Goal: Contribute content: Contribute content

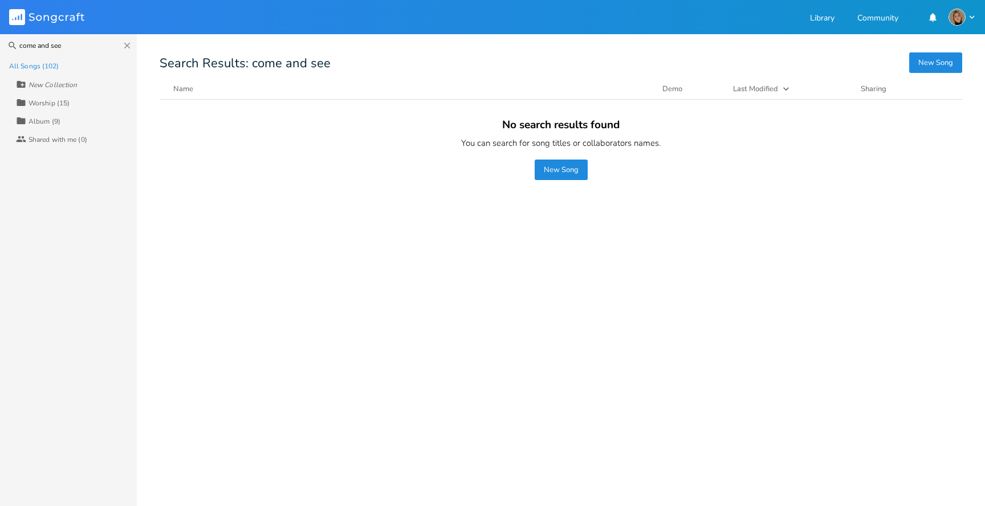
type input "come and see"
click at [231, 91] on button "Name" at bounding box center [410, 88] width 475 height 11
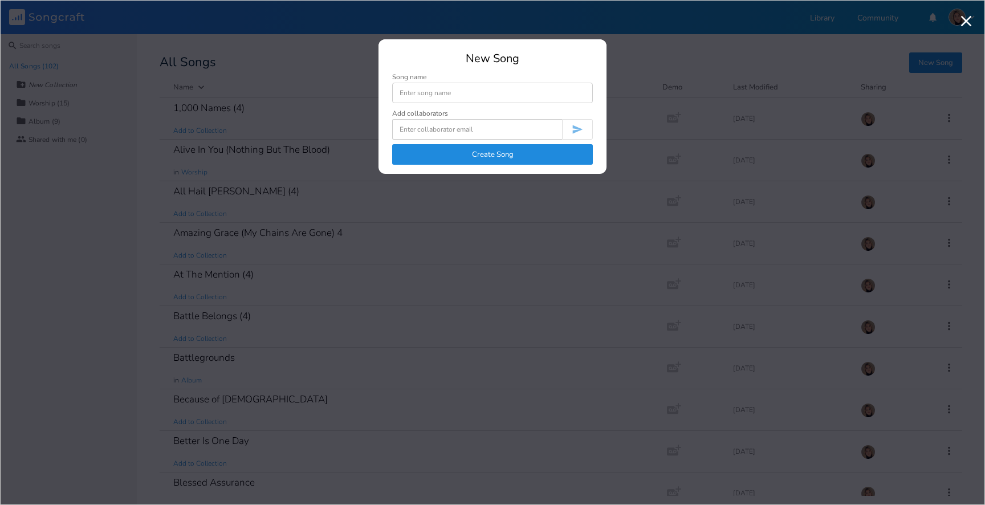
type input "S"
type input "Come and See (Psalm 66)"
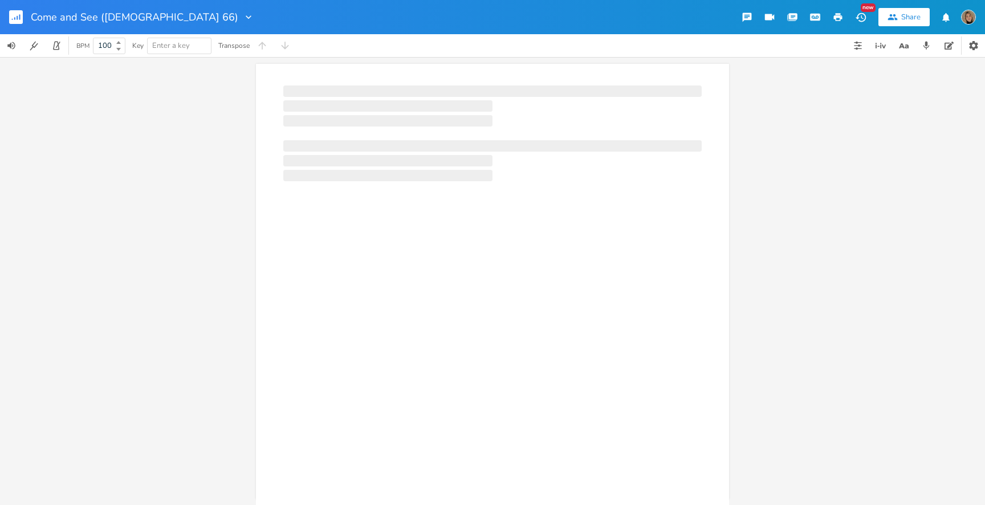
click at [495, 216] on div at bounding box center [492, 304] width 473 height 480
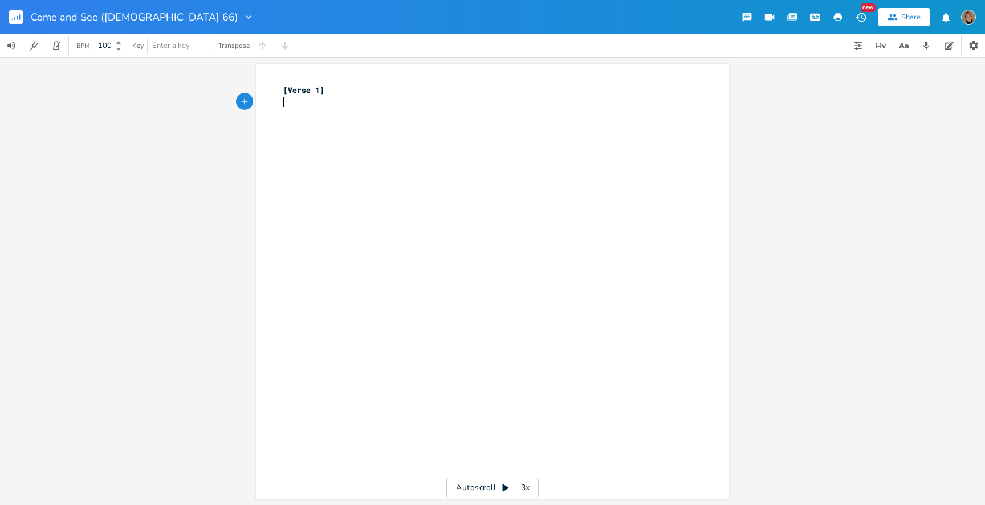
click at [399, 116] on div "xxxxxxxxxx [Verse 1] ​" at bounding box center [501, 292] width 440 height 420
type textarea "[Verse 1]"
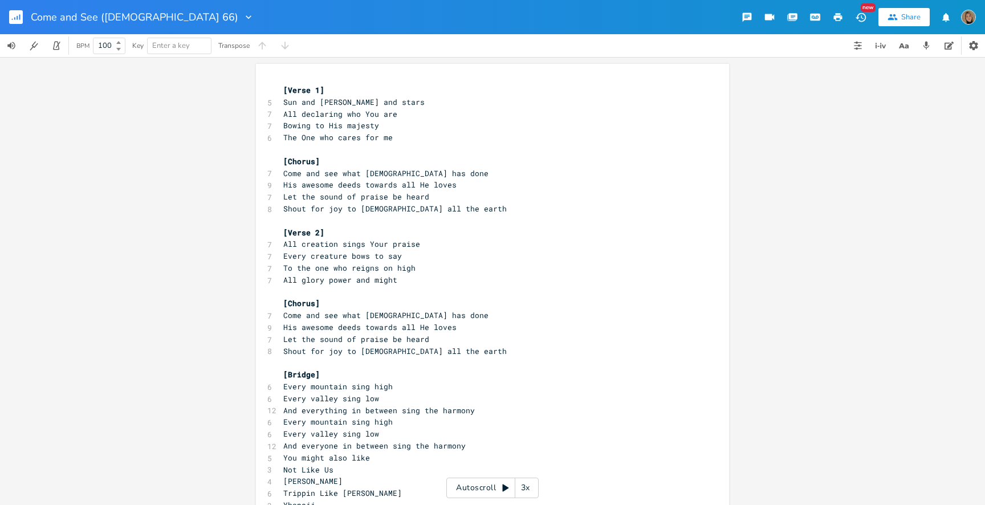
scroll to position [148, 0]
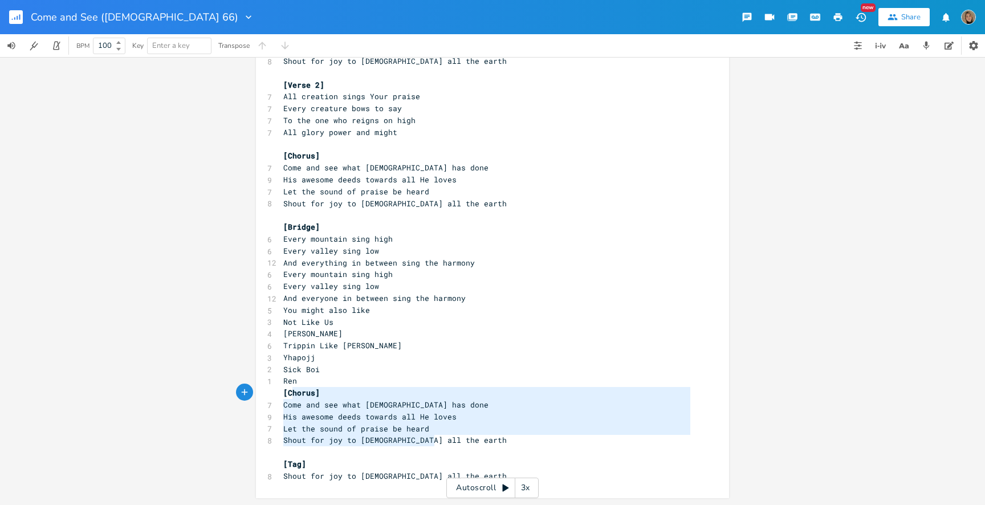
type textarea "Come and see what God has done His awesome deeds towards all He loves Let the s…"
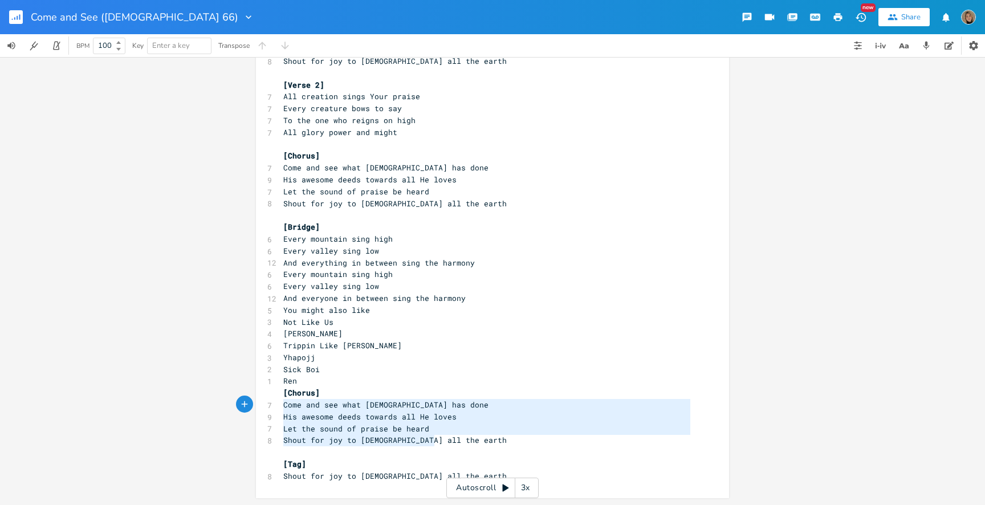
drag, startPoint x: 443, startPoint y: 436, endPoint x: 272, endPoint y: 403, distance: 174.2
click at [272, 403] on div "Come and see what God has done His awesome deeds towards all He loves Let the s…" at bounding box center [492, 207] width 473 height 582
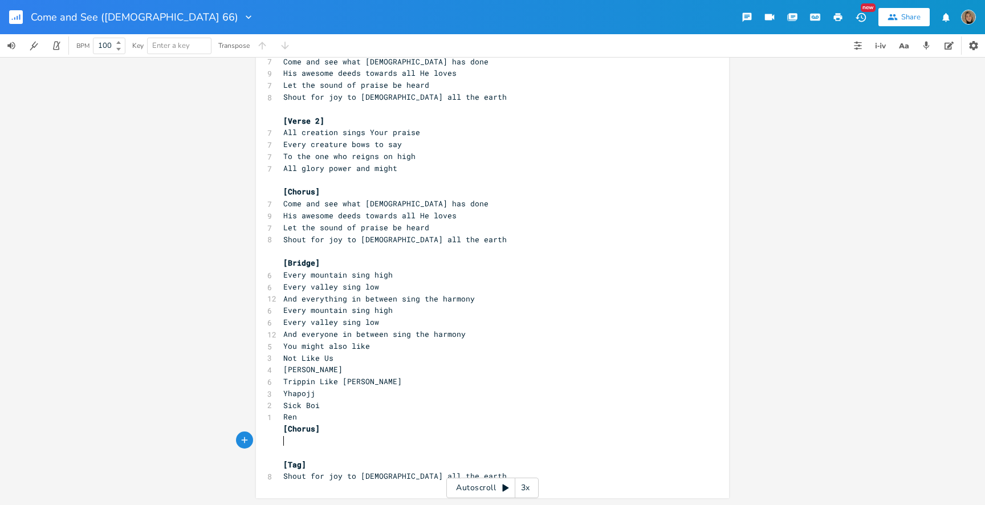
scroll to position [112, 0]
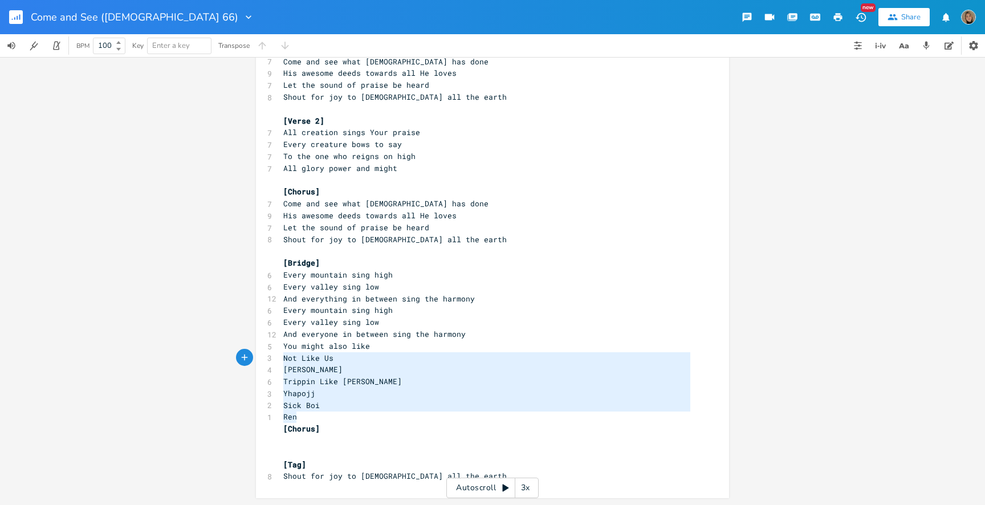
type textarea "You might also like Not Like Us Kendrick Lamar Trippin Like Mariah Yhapojj Sick…"
drag, startPoint x: 299, startPoint y: 414, endPoint x: 266, endPoint y: 344, distance: 77.0
click at [281, 344] on div "[Verse 1] 5 Sun and moon and stars 7 All declaring who You are 7 Bowing to His …" at bounding box center [486, 227] width 411 height 509
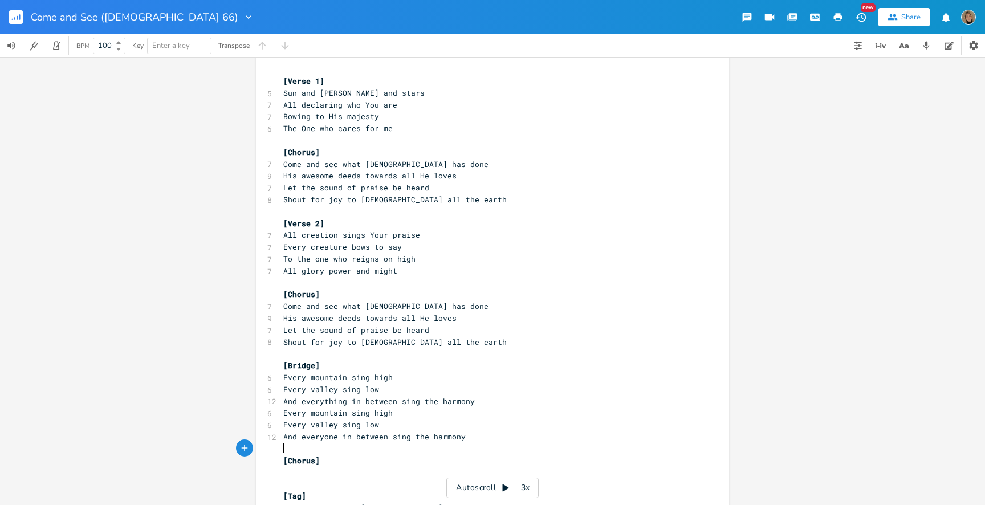
scroll to position [0, 0]
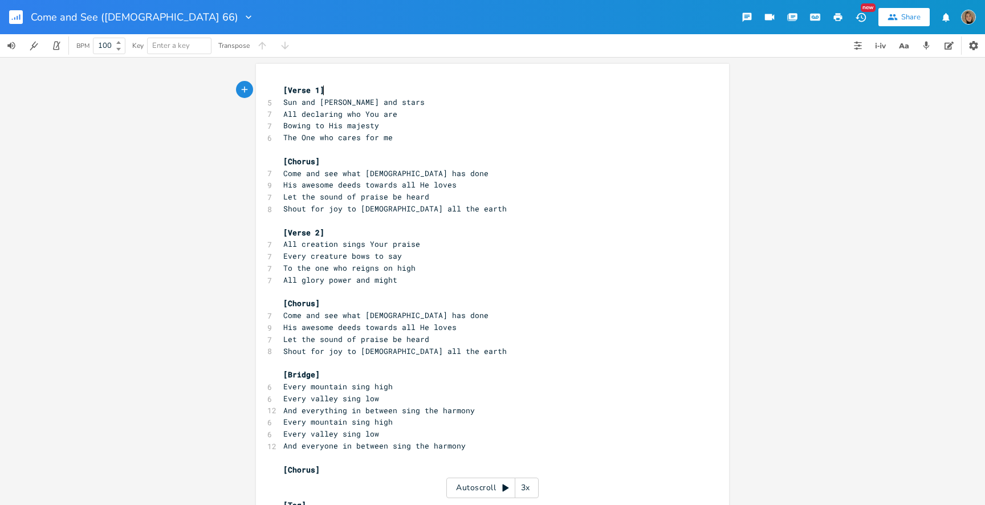
click at [330, 91] on pre "[Verse 1]" at bounding box center [486, 90] width 411 height 12
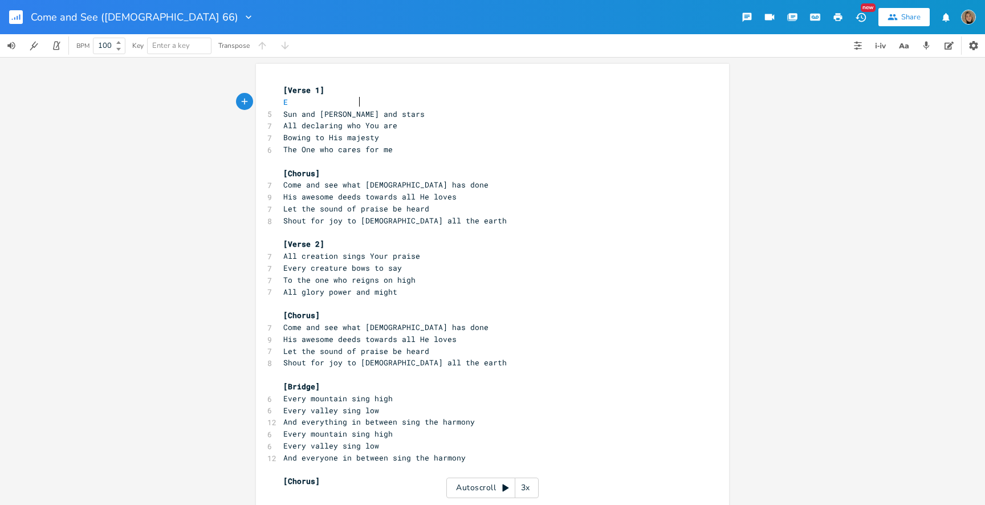
type textarea "E A"
click at [398, 109] on pre "Sun and moon and stars" at bounding box center [486, 114] width 411 height 12
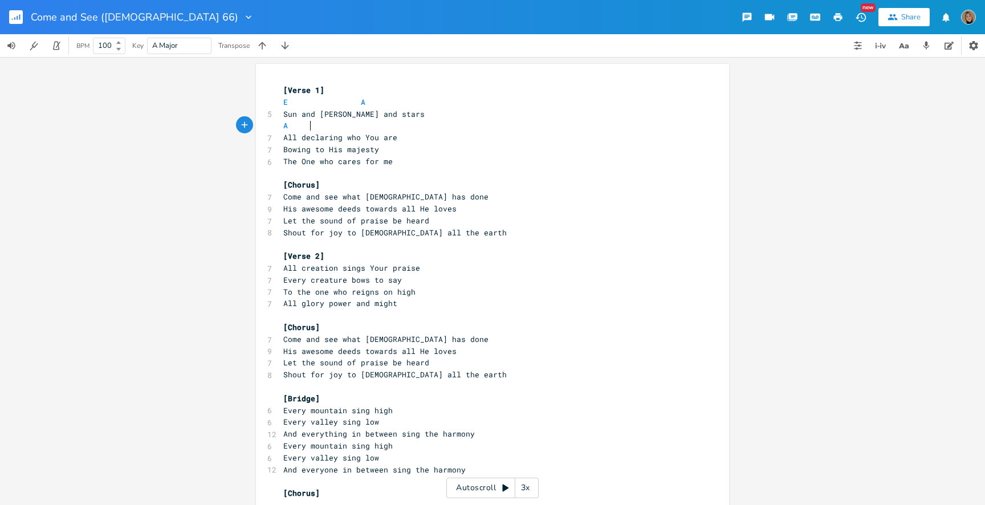
type textarea "A"
type textarea "E B"
click at [401, 138] on pre "All declaring who You are" at bounding box center [486, 138] width 411 height 12
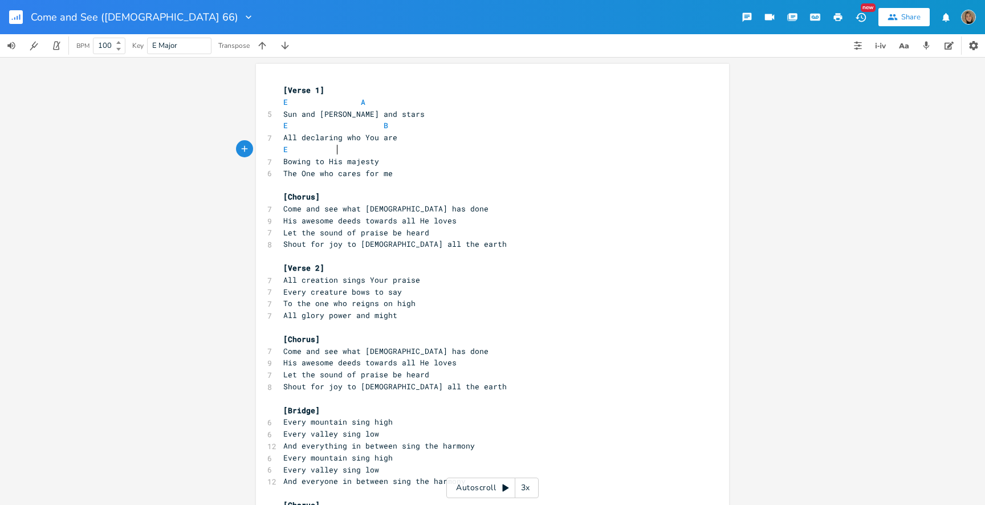
type textarea "E"
type textarea "A"
click at [409, 162] on pre "Bowing to His majesty" at bounding box center [486, 162] width 411 height 12
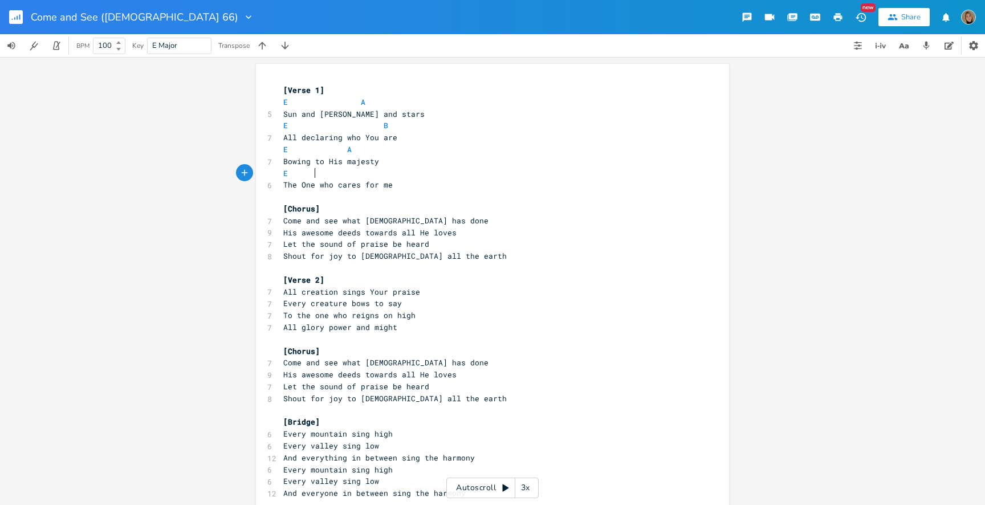
scroll to position [0, 17]
type textarea "E A B"
click at [281, 173] on pre "E A B" at bounding box center [486, 174] width 411 height 12
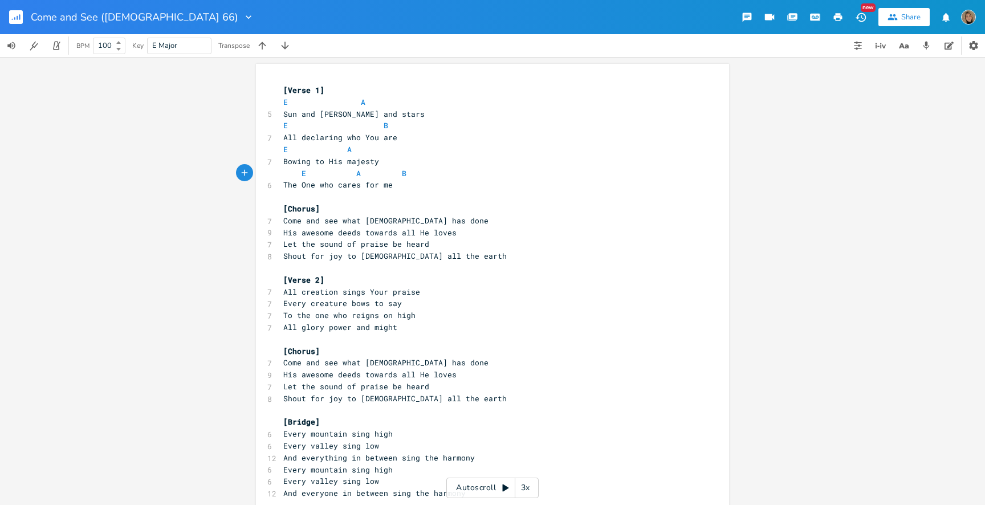
click at [344, 172] on span "E A B" at bounding box center [344, 173] width 123 height 10
click at [329, 213] on pre "[Chorus]" at bounding box center [486, 209] width 411 height 12
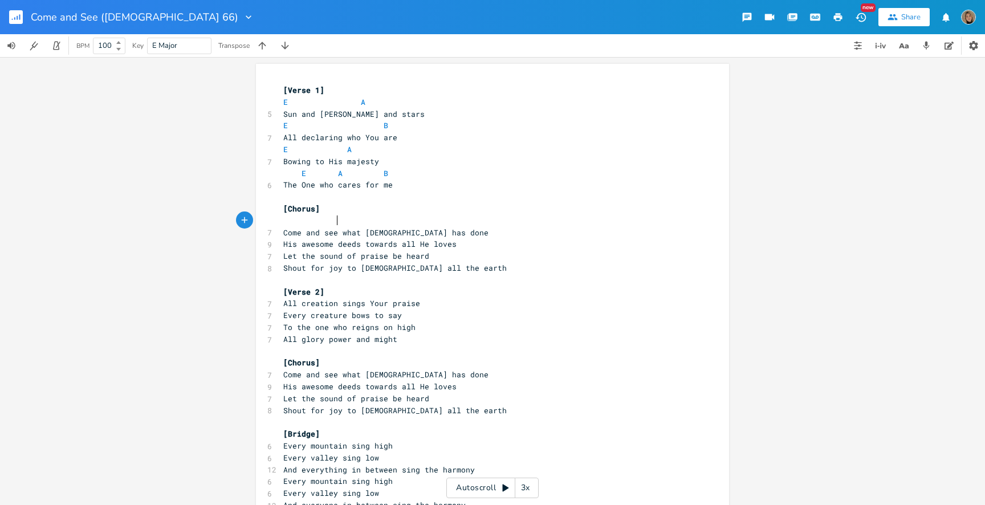
scroll to position [0, 24]
type textarea "A E"
click at [445, 228] on pre "Come and see what God has done" at bounding box center [486, 233] width 411 height 12
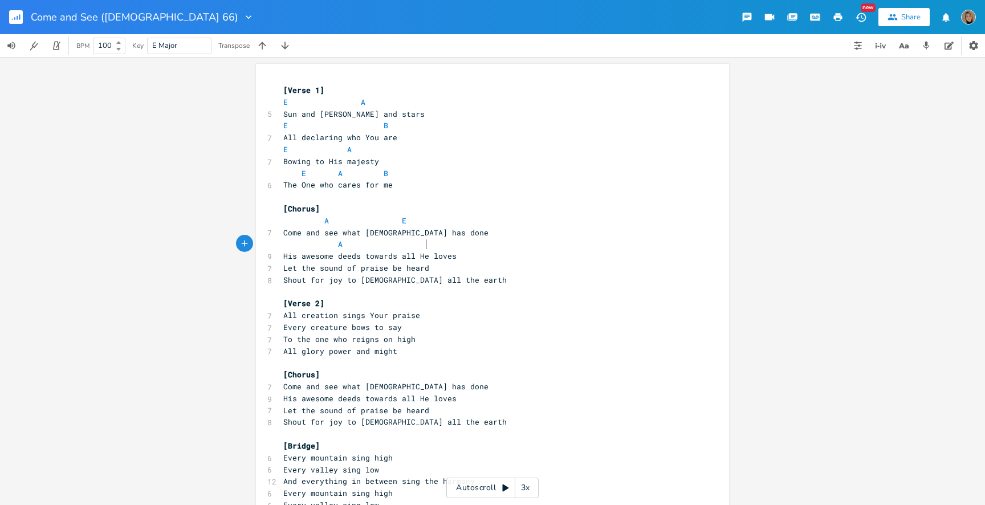
type textarea "A"
type textarea "B"
click at [483, 252] on pre "His awesome deeds towards all He loves" at bounding box center [486, 256] width 411 height 12
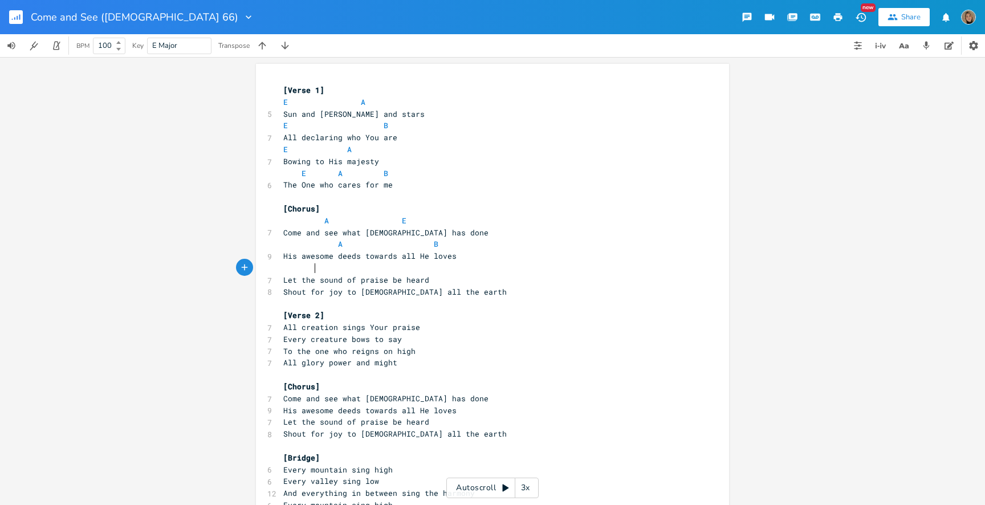
type textarea "A"
type textarea "B"
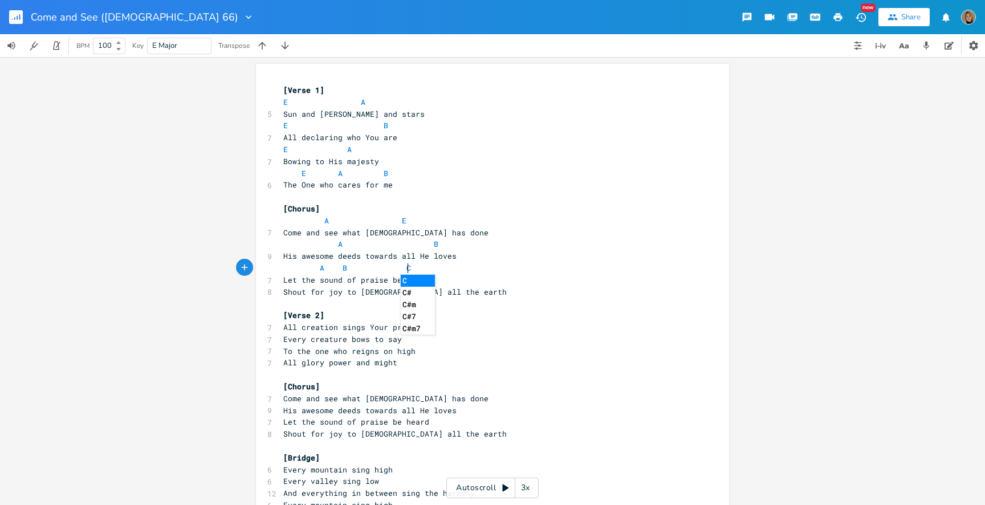
type textarea "C#"
type textarea "#m E"
click at [436, 282] on pre "Let the sound of praise be heard" at bounding box center [486, 280] width 411 height 12
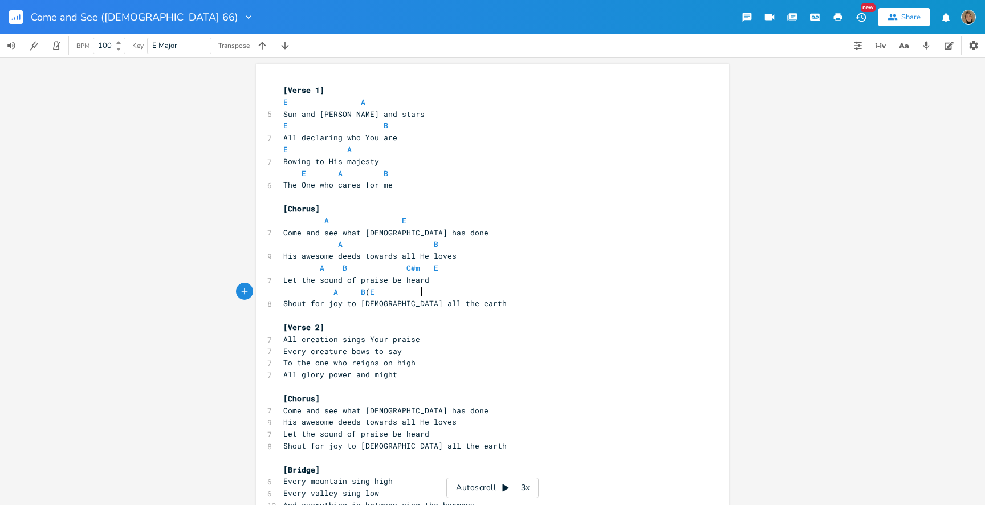
type textarea "A B (E)"
click at [379, 292] on span "A B ( E )" at bounding box center [331, 292] width 96 height 10
click at [461, 304] on pre "Shout for joy to God all the earth" at bounding box center [486, 303] width 411 height 12
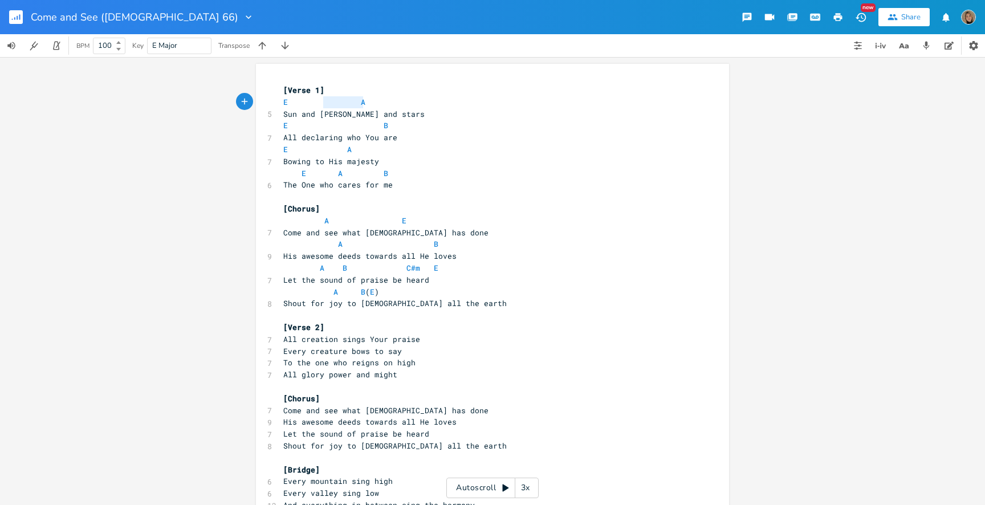
type textarea "E A"
drag, startPoint x: 390, startPoint y: 97, endPoint x: 234, endPoint y: 103, distance: 156.8
click at [234, 103] on div "E A x [Verse 1] E A 5 Sun and moon and stars E B 7 All declaring who You are E …" at bounding box center [492, 281] width 985 height 448
click at [349, 328] on pre "[Verse 2]" at bounding box center [486, 327] width 411 height 12
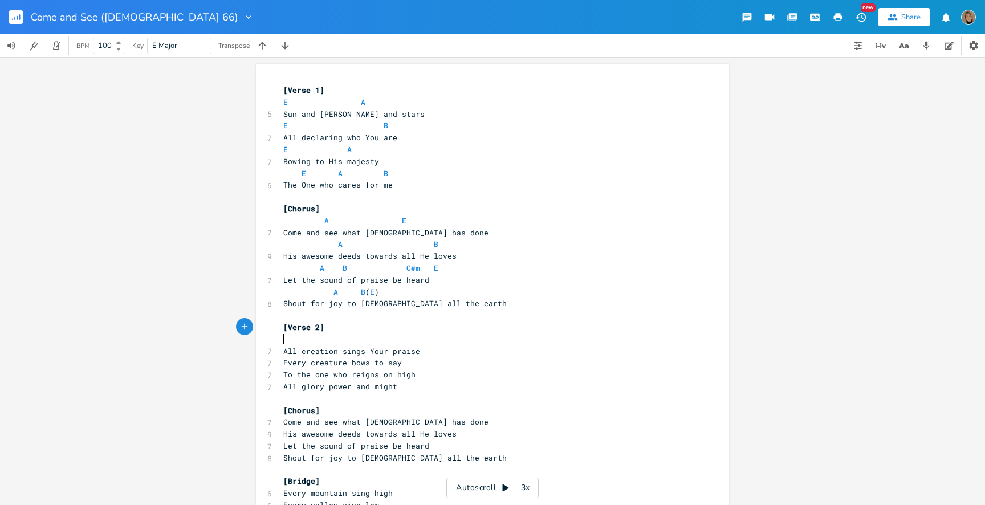
paste textarea "B"
type textarea "E B"
drag, startPoint x: 390, startPoint y: 127, endPoint x: 232, endPoint y: 129, distance: 157.8
click at [232, 129] on div "E B x [Verse 1] E A 5 Sun and moon and stars E B 7 All declaring who You are E …" at bounding box center [492, 281] width 985 height 448
click at [416, 353] on pre "All creation sings Your praise" at bounding box center [486, 351] width 411 height 12
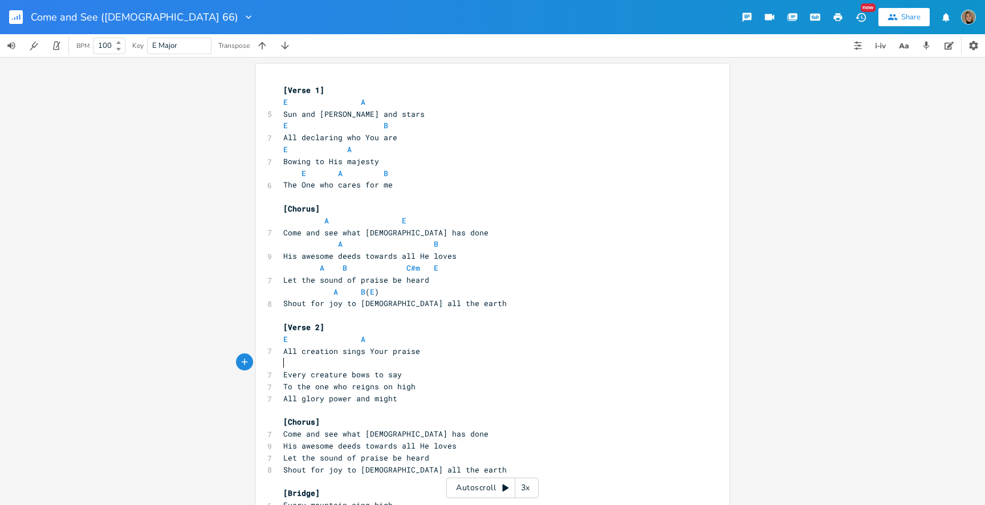
paste textarea "A"
type textarea "E A"
drag, startPoint x: 385, startPoint y: 152, endPoint x: 227, endPoint y: 148, distance: 157.9
click at [227, 148] on div "E A x [Verse 1] E A 5 Sun and moon and stars E B 7 All declaring who You are E …" at bounding box center [492, 281] width 985 height 448
click at [408, 375] on pre "Every creature bows to say" at bounding box center [486, 375] width 411 height 12
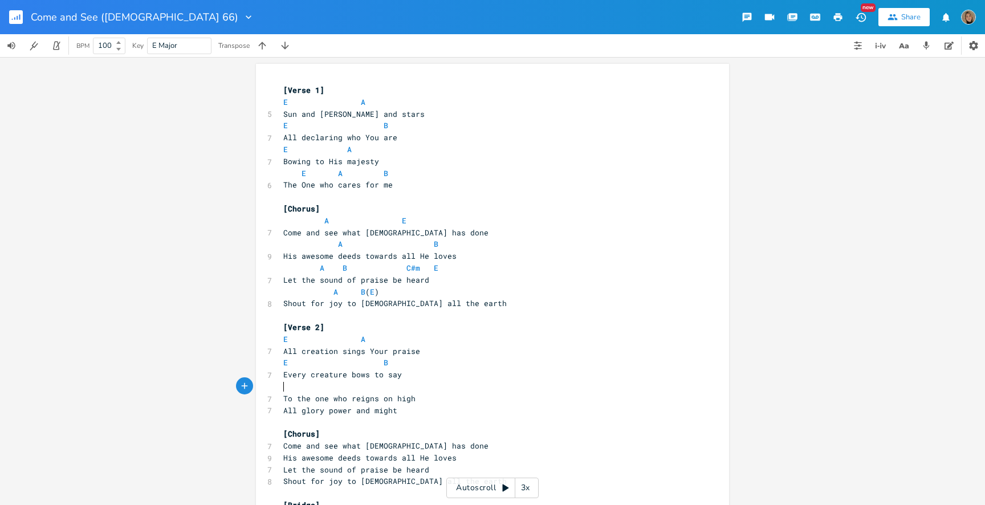
paste textarea "B"
type textarea "E A B"
drag, startPoint x: 394, startPoint y: 172, endPoint x: 253, endPoint y: 171, distance: 140.7
click at [256, 171] on div "E A B x [Verse 1] E A 5 Sun and moon and stars E B 7 All declaring who You are …" at bounding box center [492, 366] width 473 height 605
click at [422, 401] on pre "To the one who reigns on high" at bounding box center [486, 399] width 411 height 12
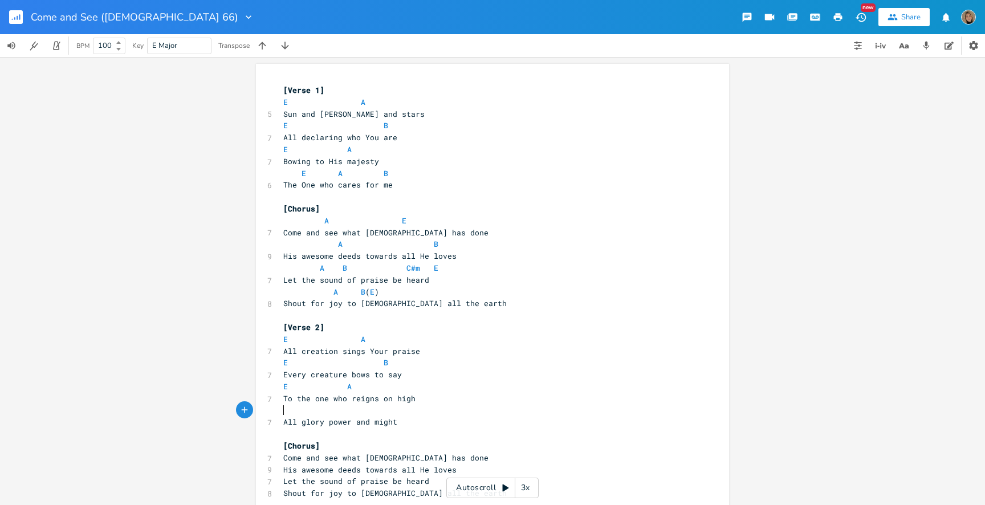
paste textarea "h"
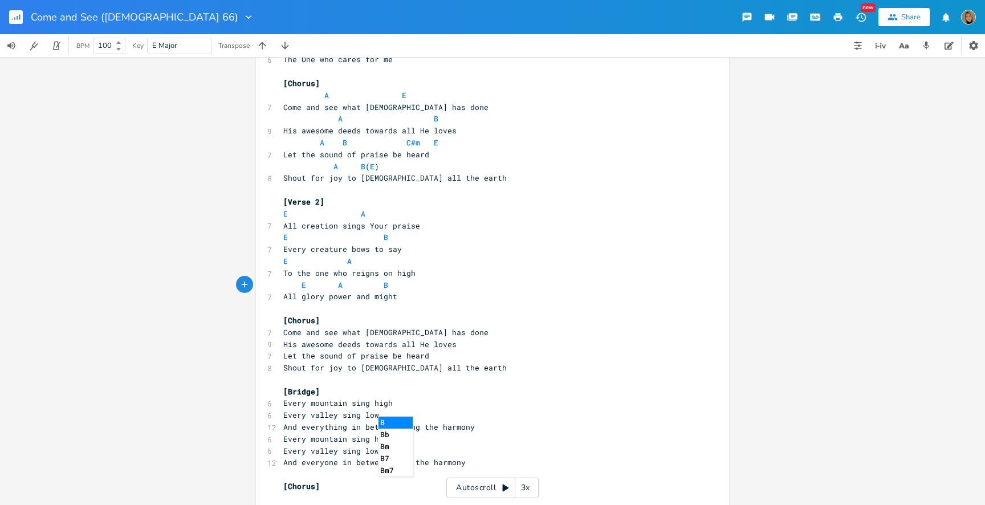
scroll to position [126, 0]
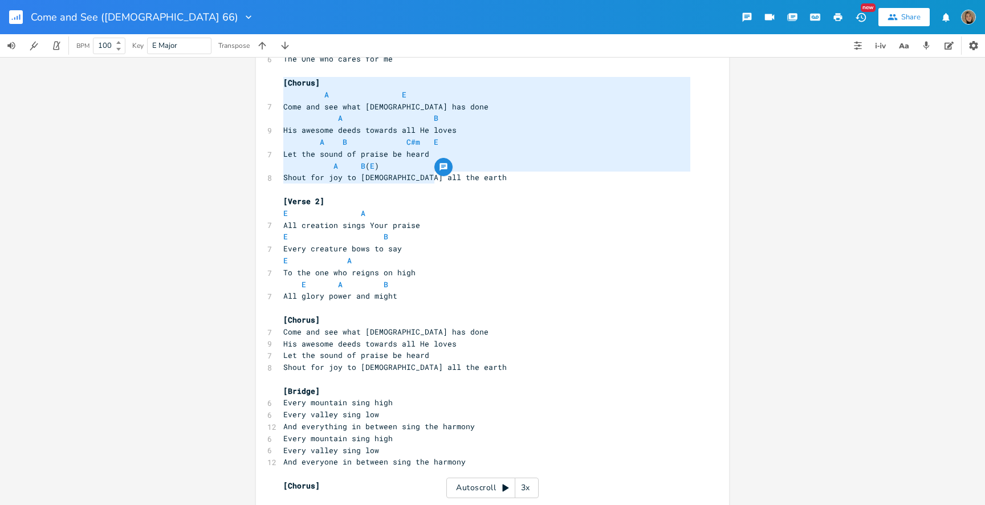
drag, startPoint x: 434, startPoint y: 177, endPoint x: 273, endPoint y: 81, distance: 186.5
click at [273, 81] on div "[Chorus] A E Come and see what God has done A B His awesome deeds towards all H…" at bounding box center [492, 246] width 473 height 617
type textarea "[Chorus] A E Come and see what God has done A B His awesome deeds towards all H…"
click at [319, 101] on pre "Come and see what God has done" at bounding box center [486, 107] width 411 height 12
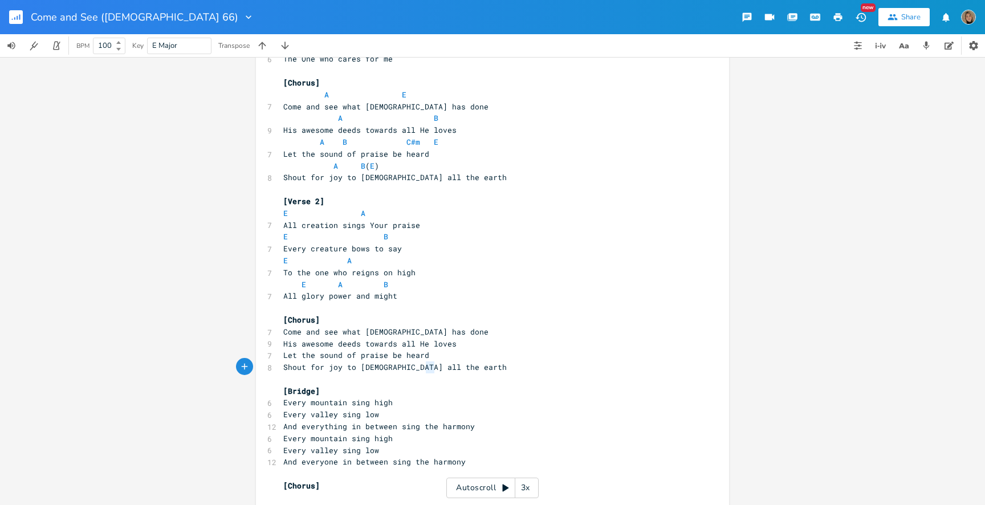
type textarea "Come and see what God has done His awesome deeds towards all He loves Let the s…"
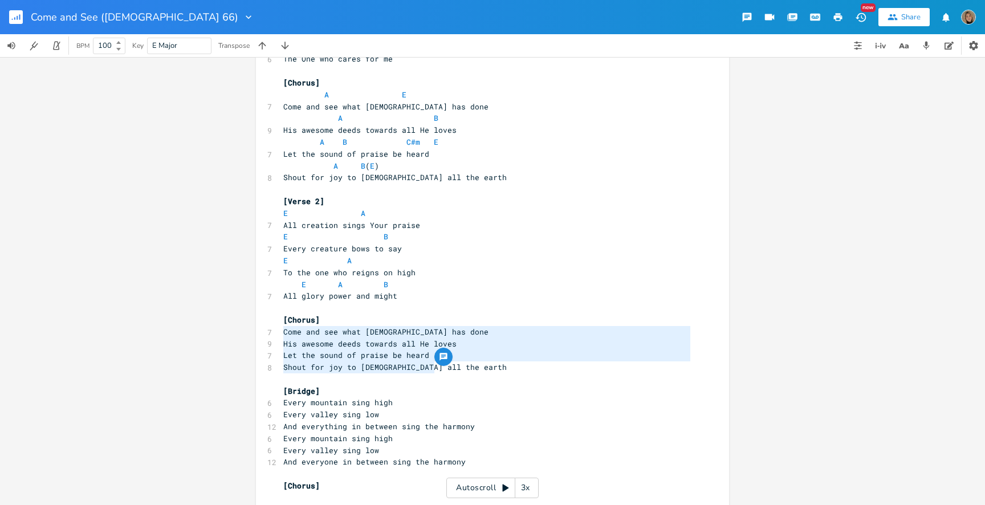
drag, startPoint x: 432, startPoint y: 367, endPoint x: 243, endPoint y: 326, distance: 193.6
click at [243, 326] on div "Come and see what God has done His awesome deeds towards all He loves Let the s…" at bounding box center [492, 281] width 985 height 448
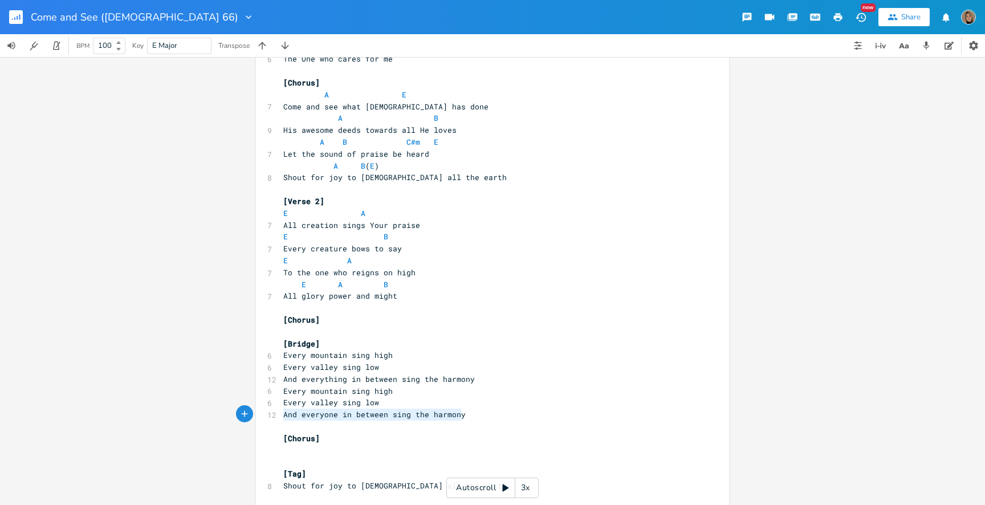
type textarea "Every mountain sing high Every valley sing low And everyone in between sing the…"
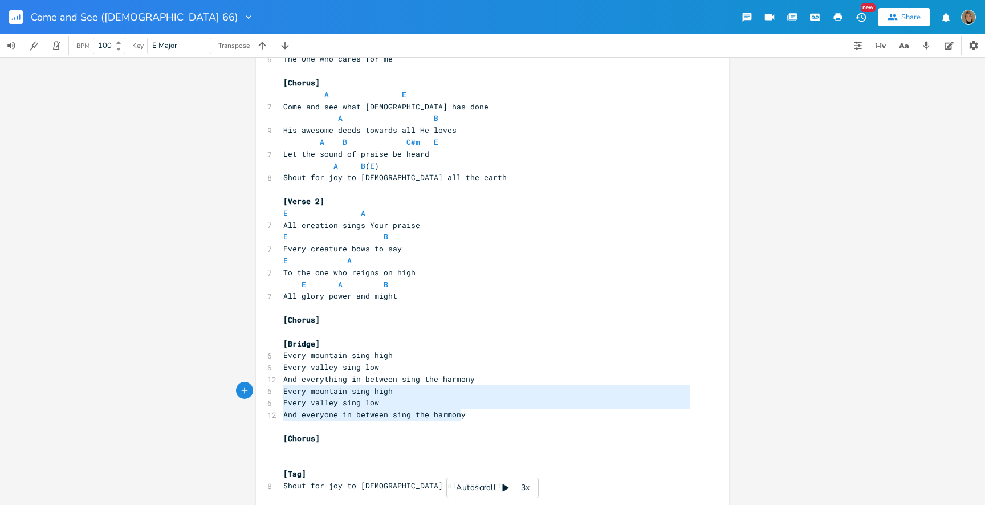
drag, startPoint x: 473, startPoint y: 420, endPoint x: 259, endPoint y: 387, distance: 216.8
click at [259, 387] on div "Every mountain sing high Every valley sing low And everyone in between sing the…" at bounding box center [492, 223] width 473 height 570
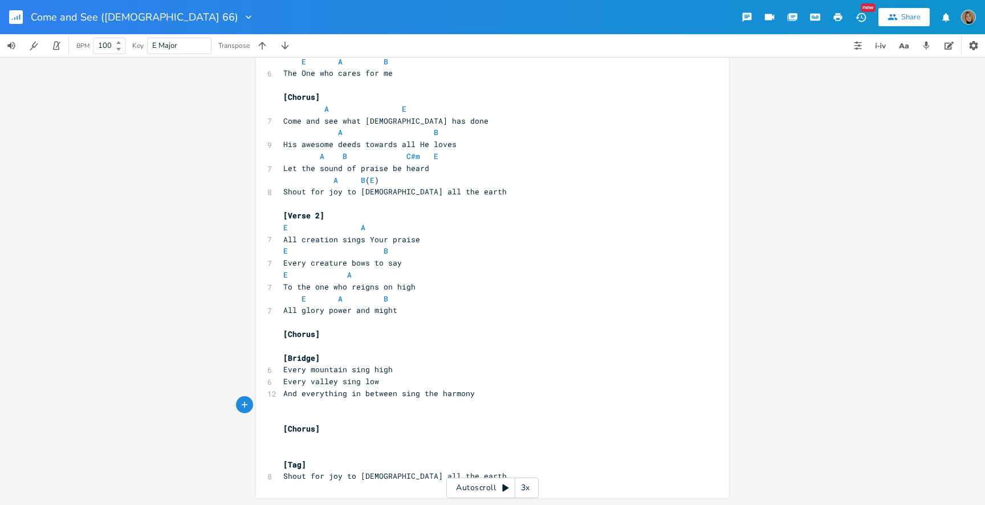
click at [325, 359] on pre "[Bridge]" at bounding box center [486, 358] width 411 height 12
type textarea "2x"
click at [297, 412] on pre "​" at bounding box center [486, 417] width 411 height 12
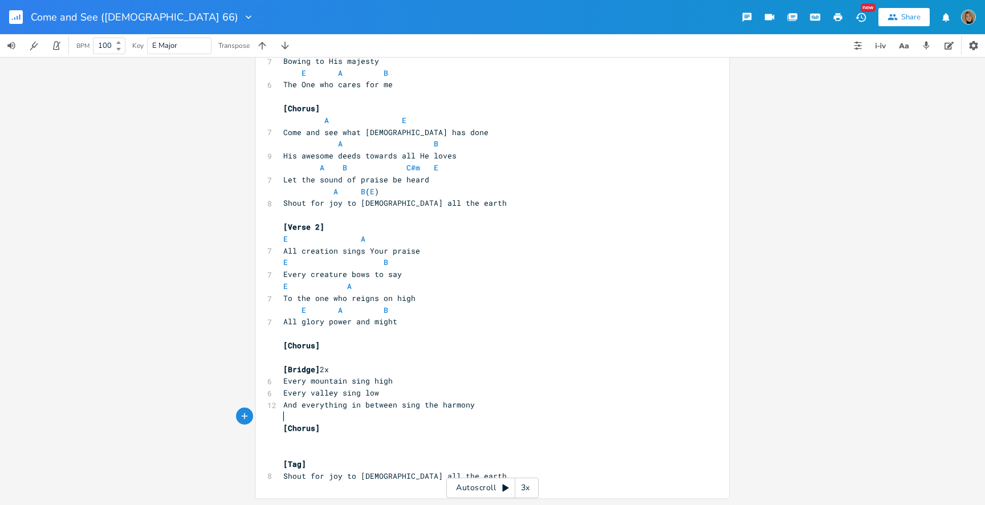
scroll to position [100, 0]
click at [287, 454] on pre "​" at bounding box center [486, 453] width 411 height 12
type textarea "Shout for joy to God all the earth"
drag, startPoint x: 439, startPoint y: 473, endPoint x: 256, endPoint y: 471, distance: 182.3
click at [256, 471] on div "Shout for joy to God all the earth x [Verse 1] E A 5 Sun and moon and stars E B…" at bounding box center [492, 231] width 473 height 534
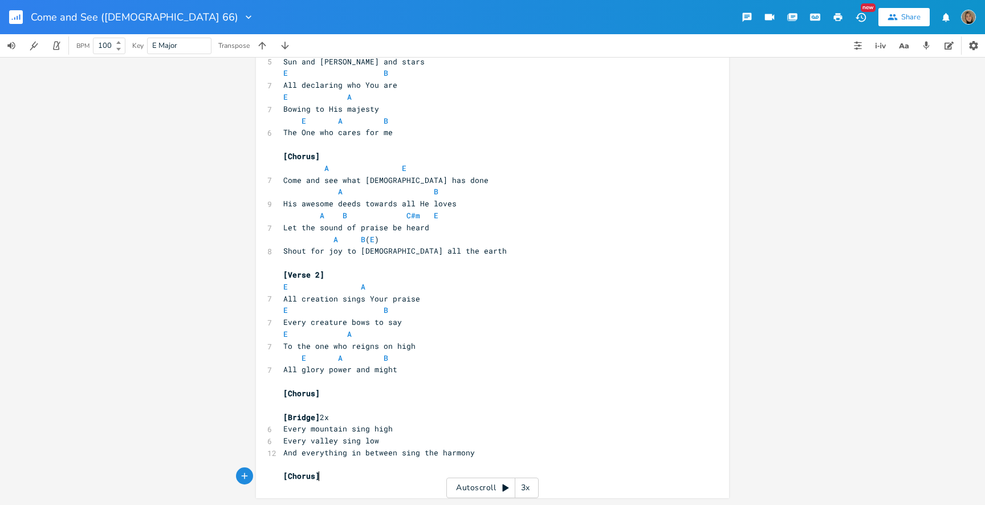
scroll to position [52, 0]
type textarea "[Tag]"
click at [332, 472] on pre "[Chorus]" at bounding box center [486, 476] width 411 height 12
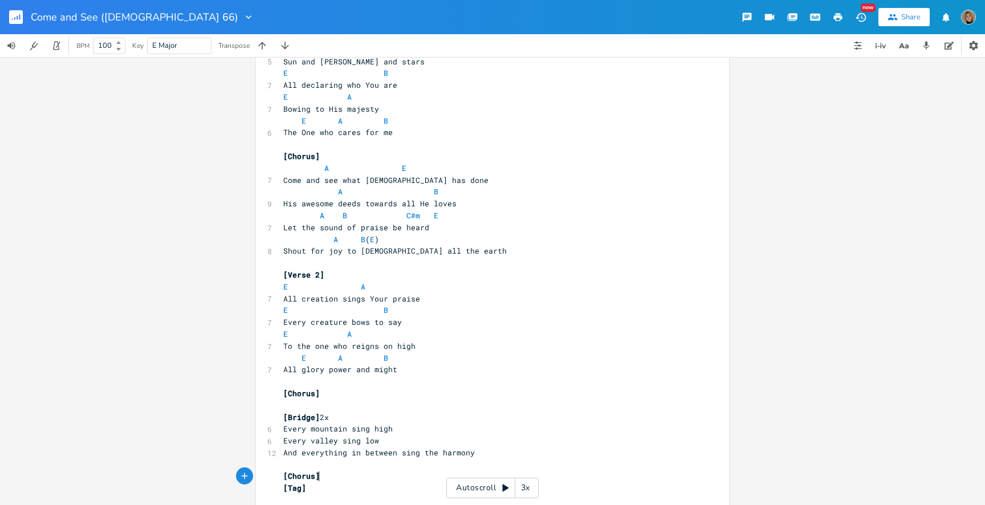
click at [379, 419] on pre "[Bridge] 2x" at bounding box center [486, 417] width 411 height 12
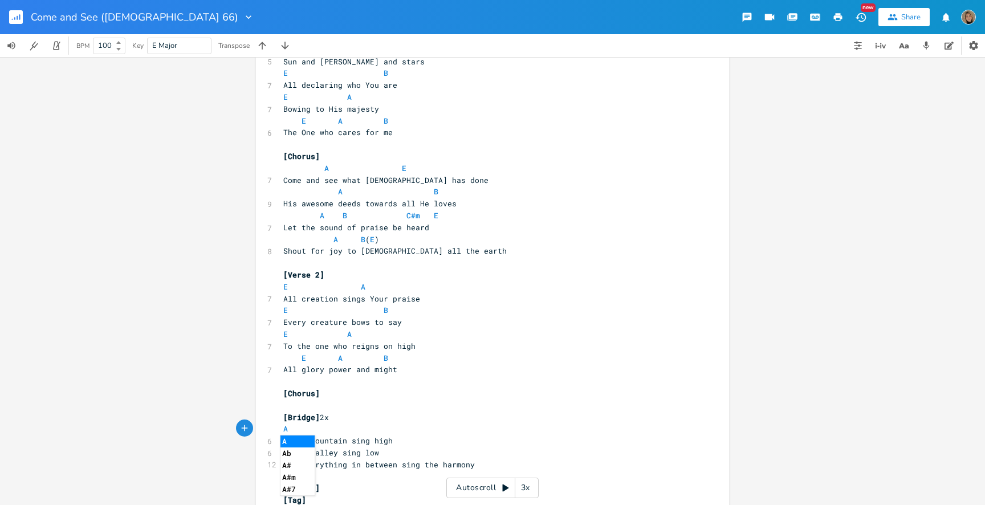
type textarea "A"
click at [401, 438] on pre "Evеry mountain sing high" at bounding box center [486, 441] width 411 height 12
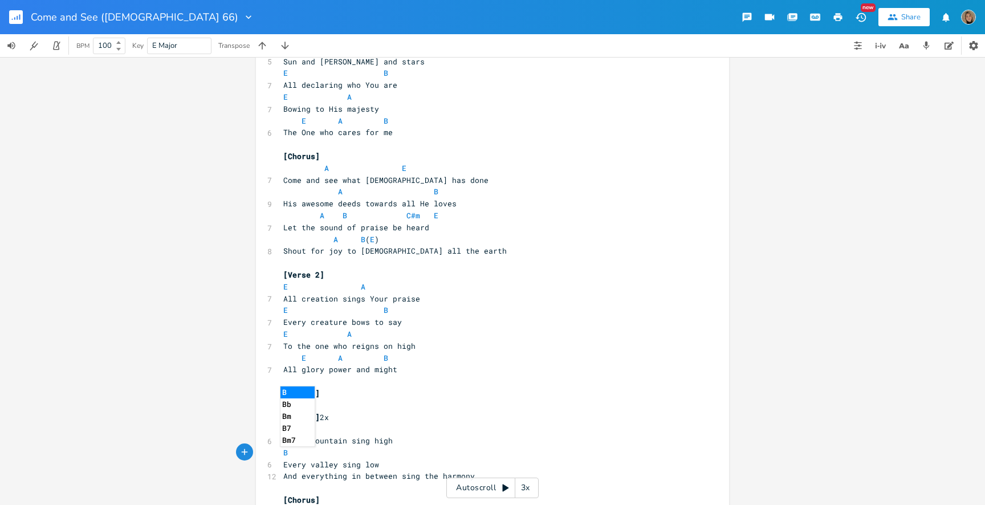
type textarea "B"
click at [382, 469] on pre "Every valley sing low" at bounding box center [486, 465] width 411 height 12
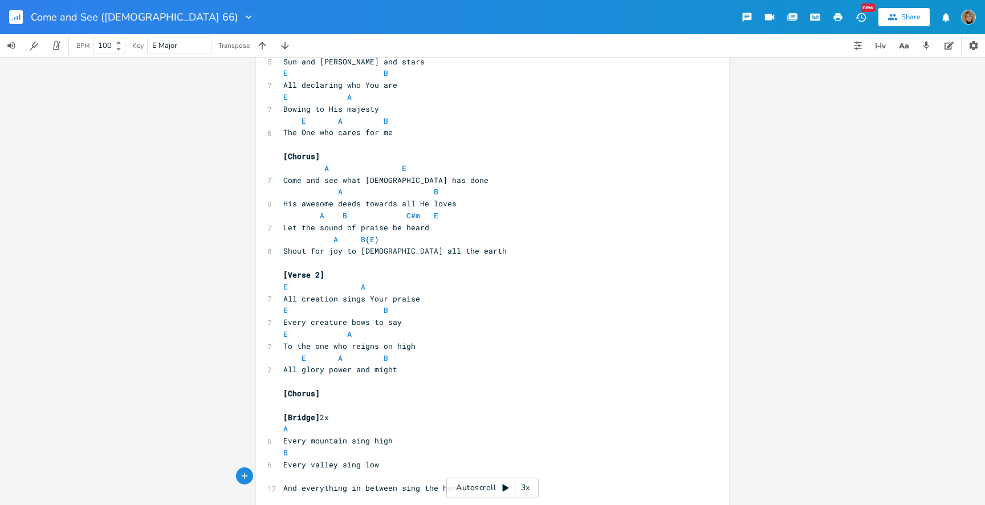
type textarea "A"
click at [283, 491] on span "And evеrything in between sing the harmony" at bounding box center [378, 488] width 191 height 10
click at [369, 470] on pre "A" at bounding box center [486, 476] width 411 height 12
click at [363, 480] on pre "A" at bounding box center [486, 476] width 411 height 12
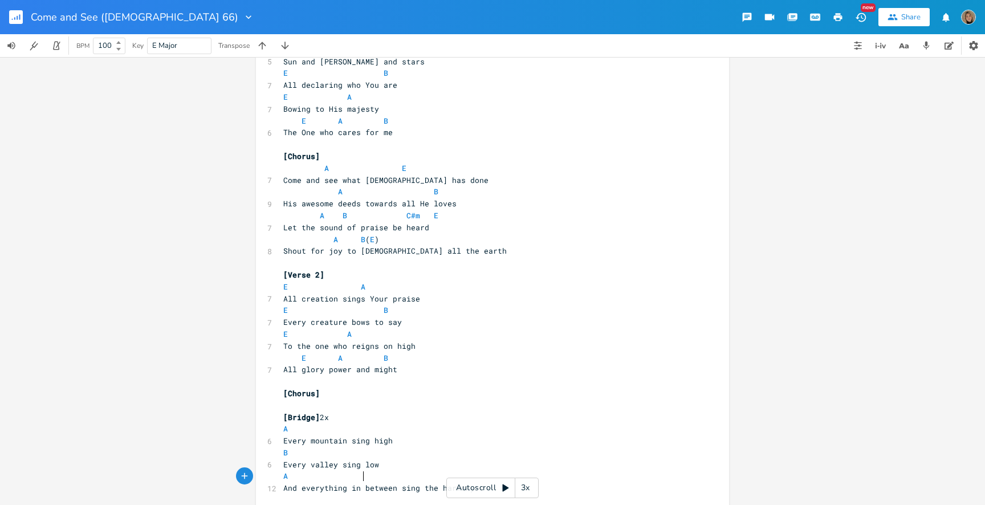
scroll to position [0, 37]
type textarea "E"
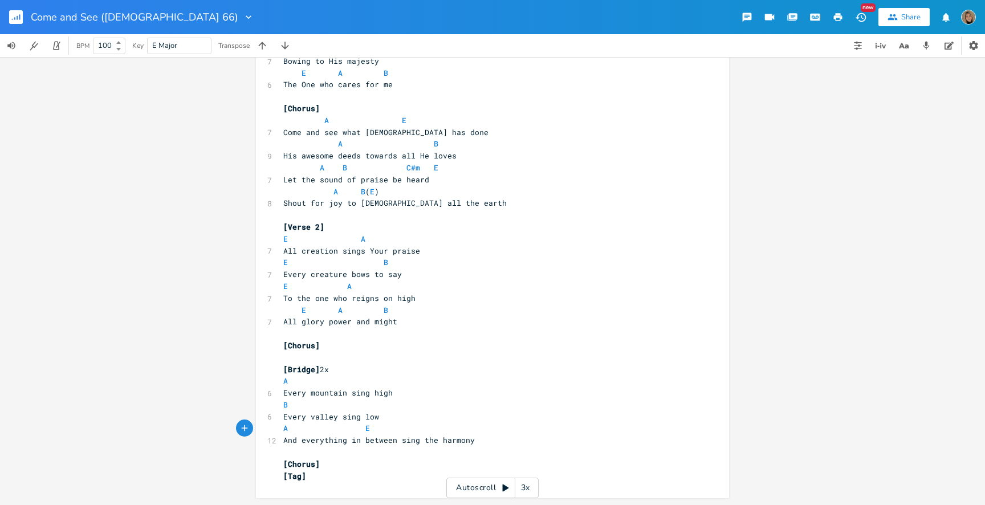
click at [406, 430] on pre "A E" at bounding box center [486, 428] width 411 height 12
type textarea "B"
click at [435, 427] on span "A E B" at bounding box center [367, 428] width 169 height 10
click at [447, 427] on span "B" at bounding box center [449, 428] width 5 height 11
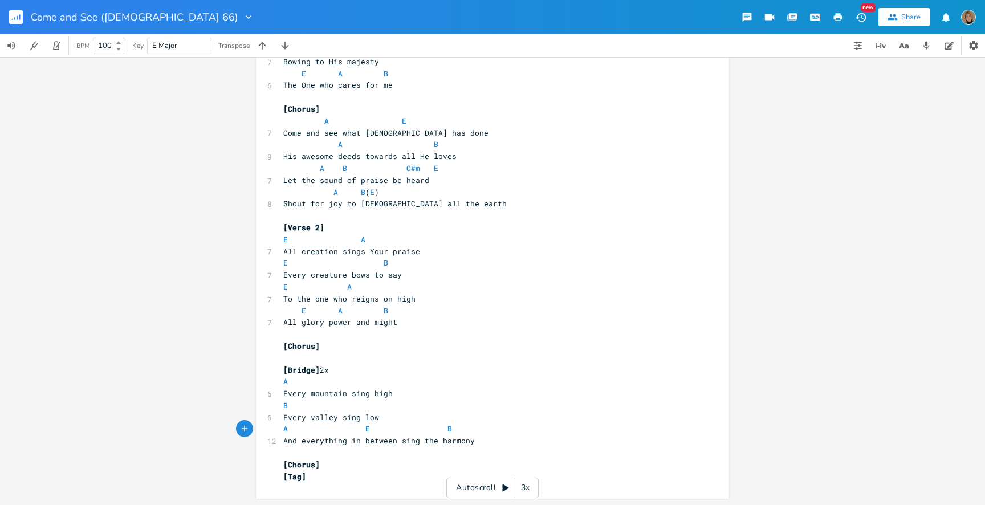
type textarea "("
click at [458, 426] on pre "A E ( B" at bounding box center [486, 429] width 411 height 12
type textarea ")"
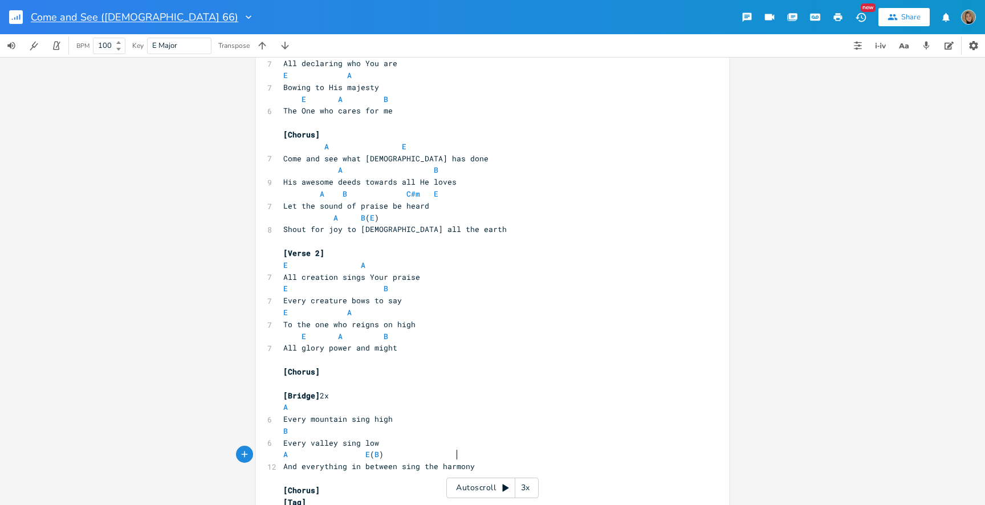
scroll to position [100, 0]
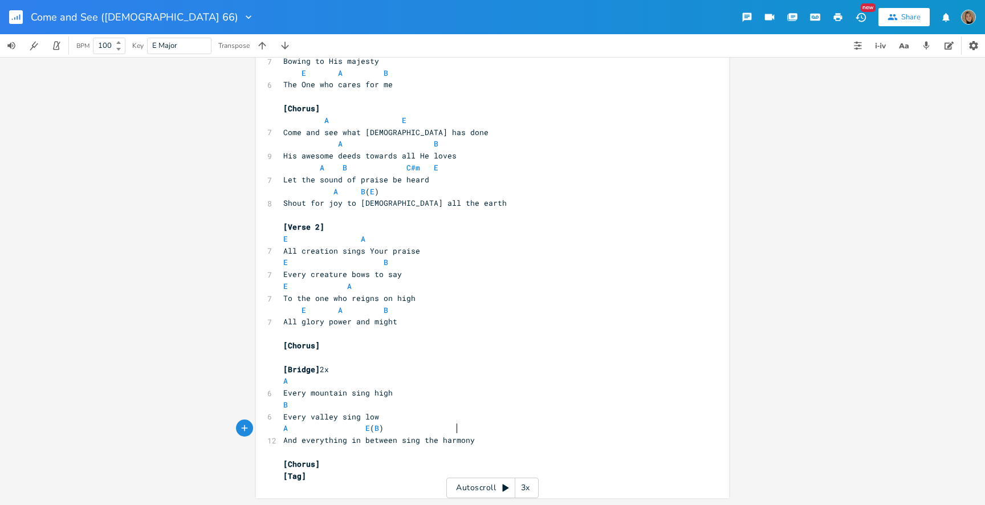
click at [326, 466] on pre "[Chorus]" at bounding box center [486, 464] width 411 height 12
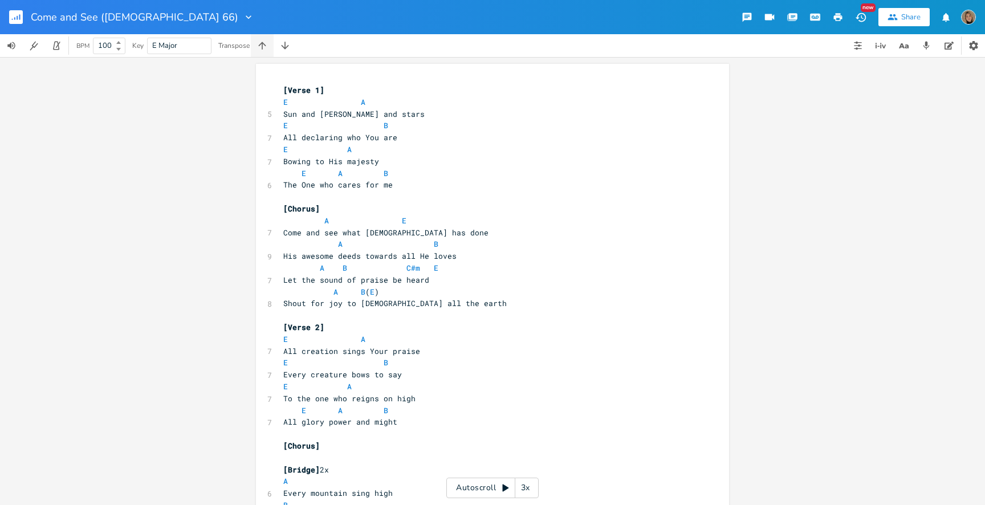
click at [261, 40] on icon "button" at bounding box center [261, 45] width 11 height 11
click at [263, 40] on icon "button" at bounding box center [261, 45] width 11 height 11
click at [376, 172] on span "G C D" at bounding box center [335, 173] width 105 height 10
click at [370, 178] on pre "G C D" at bounding box center [486, 174] width 411 height 12
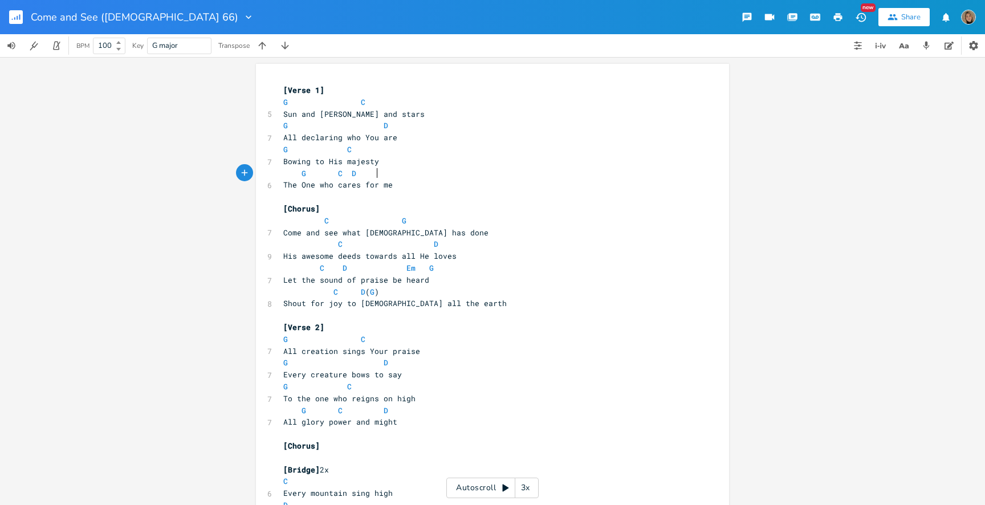
scroll to position [0, 9]
type textarea "G"
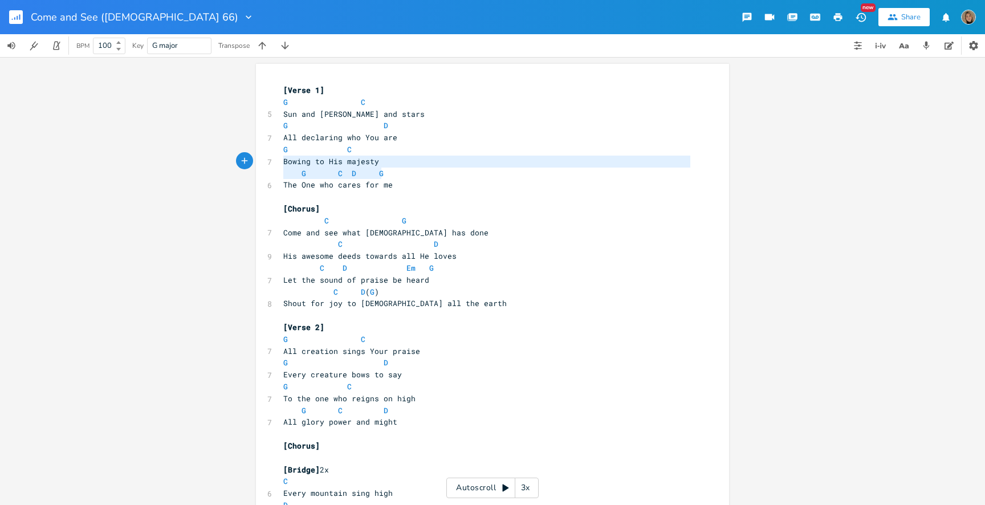
type textarea "G C D G"
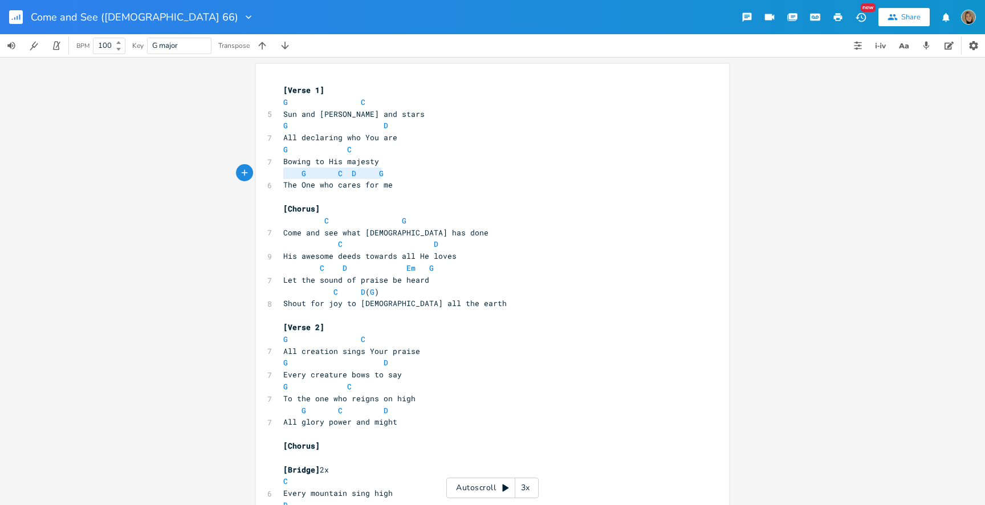
drag, startPoint x: 393, startPoint y: 171, endPoint x: 272, endPoint y: 174, distance: 120.8
click at [272, 174] on div "G C D G x [Verse 1] G C 5 Sun and moon and stars G D 7 All declaring who You ar…" at bounding box center [492, 337] width 473 height 546
type textarea "G C D"
drag, startPoint x: 381, startPoint y: 411, endPoint x: 248, endPoint y: 411, distance: 132.8
click at [256, 411] on div "G C D x [Verse 1] G C 5 Sun and moon and stars G D 7 All declaring who You are …" at bounding box center [492, 337] width 473 height 546
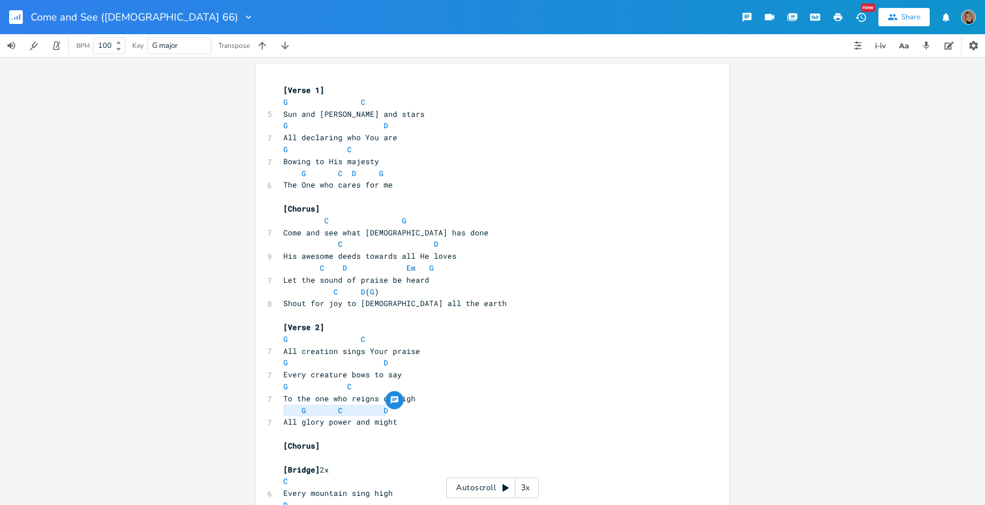
paste textarea
click at [496, 348] on pre "All creation sings Your praise" at bounding box center [486, 351] width 411 height 12
click at [433, 292] on pre "C D ( G )" at bounding box center [486, 292] width 411 height 12
click at [374, 294] on span "G" at bounding box center [372, 292] width 5 height 11
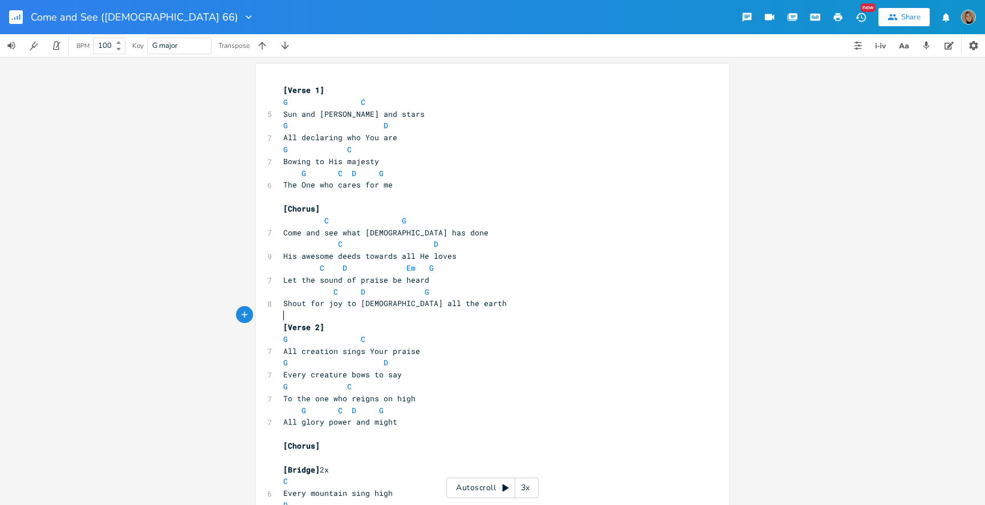
click at [519, 310] on pre "​" at bounding box center [486, 315] width 411 height 12
click at [285, 50] on icon "button" at bounding box center [284, 45] width 11 height 11
click at [267, 51] on button "button" at bounding box center [262, 45] width 23 height 23
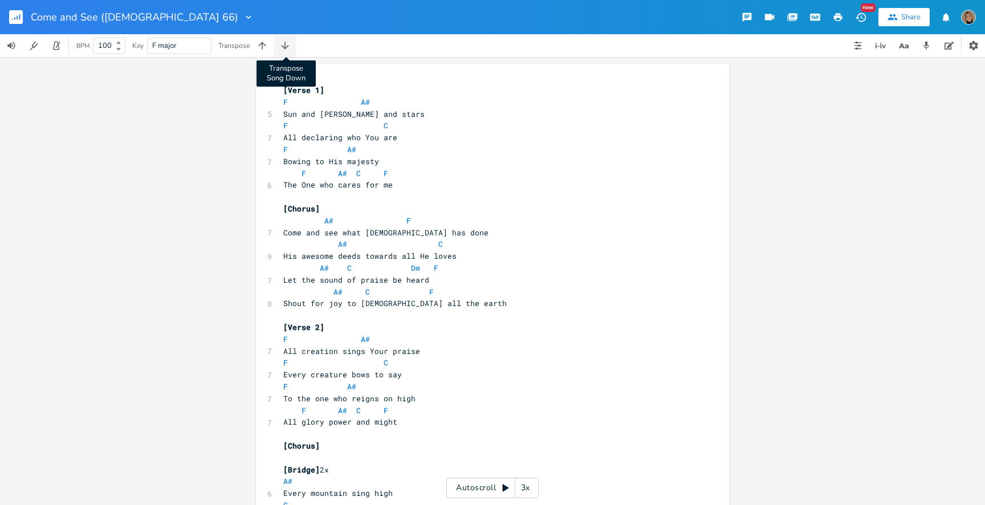
click at [284, 50] on icon "button" at bounding box center [284, 45] width 11 height 11
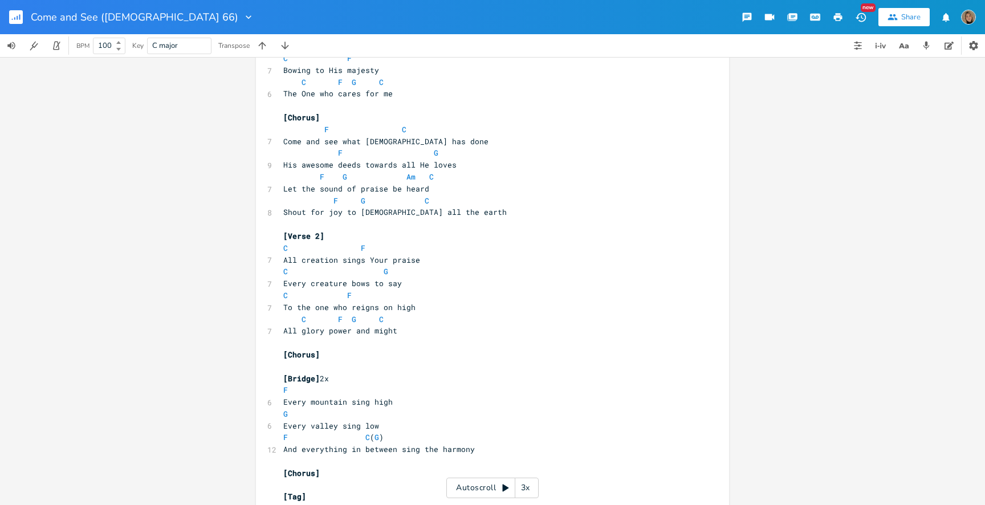
scroll to position [112, 0]
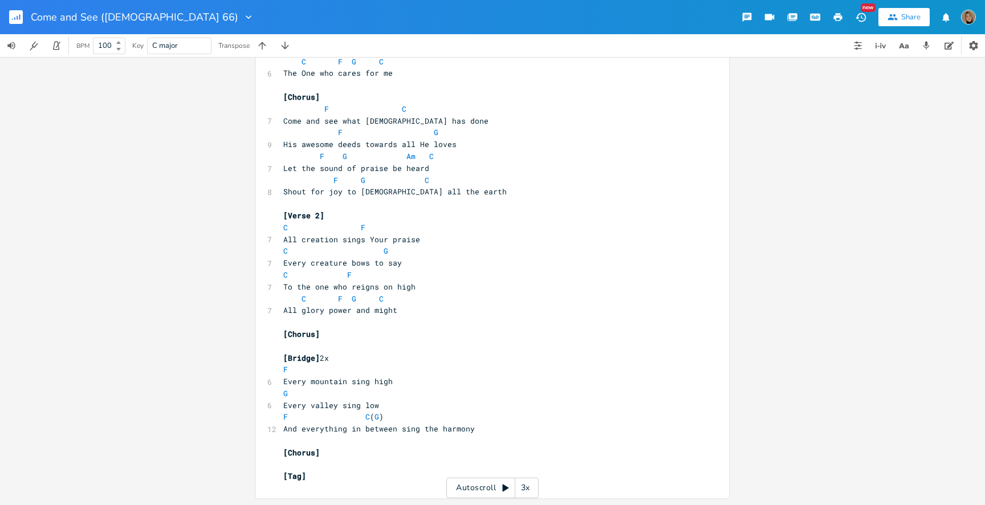
click at [26, 23] on button "button" at bounding box center [20, 16] width 23 height 27
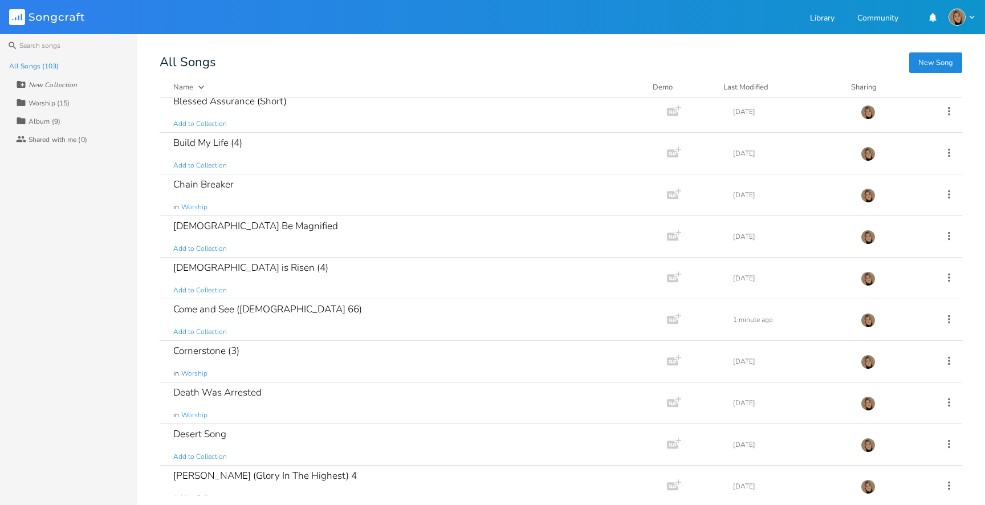
scroll to position [433, 0]
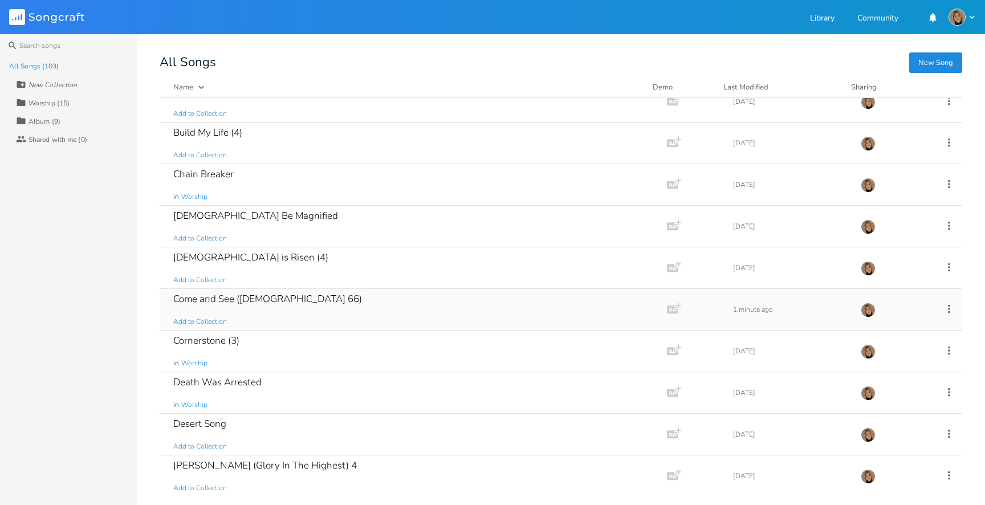
click at [206, 304] on div "Come and See (Psalm 66)" at bounding box center [267, 299] width 189 height 10
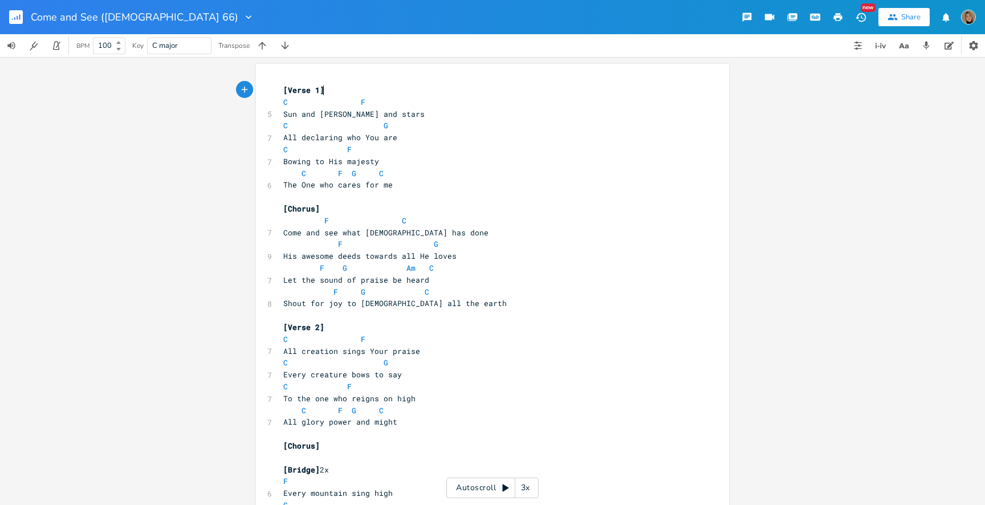
type textarea "[Verse 1] C F Sun and moon and stars C G All declaring who You are C F Bowing t…"
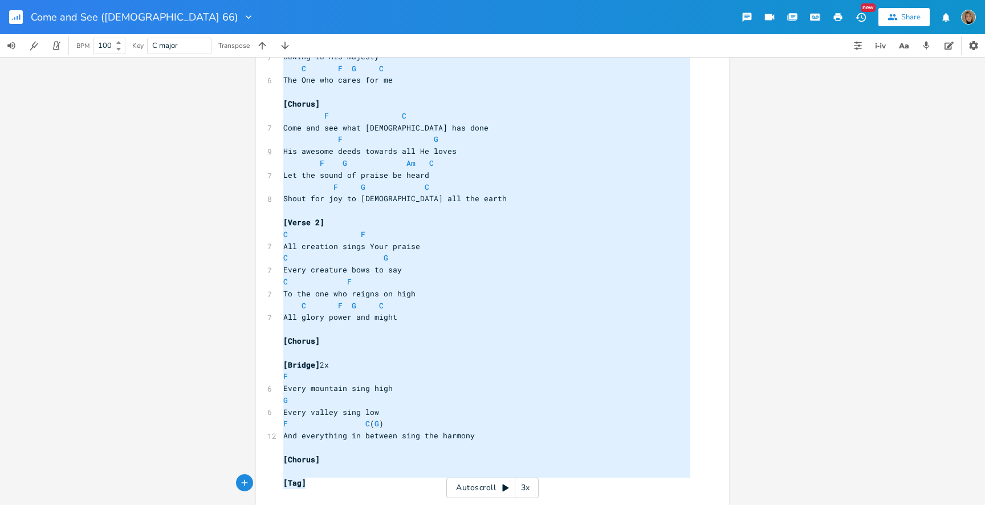
scroll to position [24, 0]
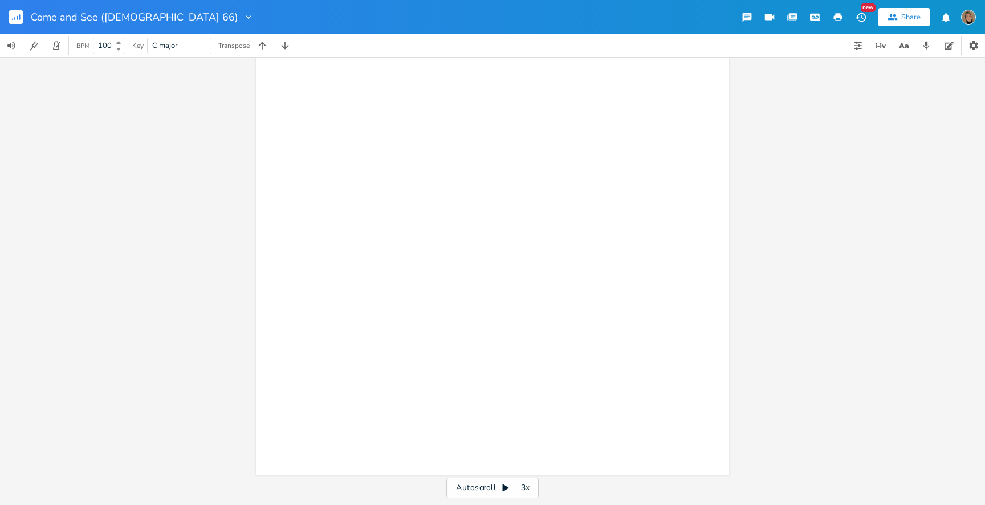
click at [79, 8] on div "Come and See (Psalm 66)" at bounding box center [142, 17] width 223 height 34
type input "First Things First (Matthew"
click at [154, 16] on input "First Things First (Matthew" at bounding box center [94, 17] width 127 height 10
type input "First Things First (Matthew 6)"
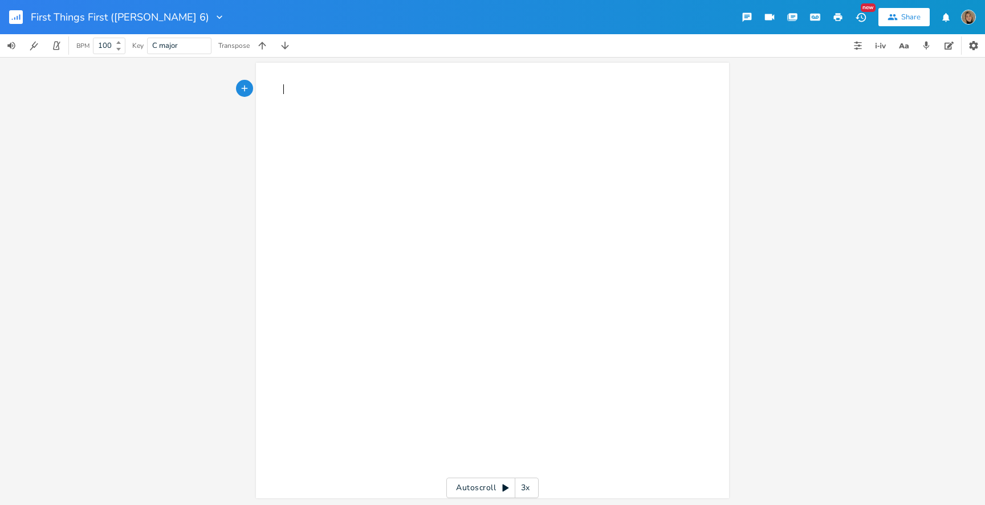
click at [337, 116] on div "x ​" at bounding box center [501, 291] width 440 height 420
paste textarea "l"
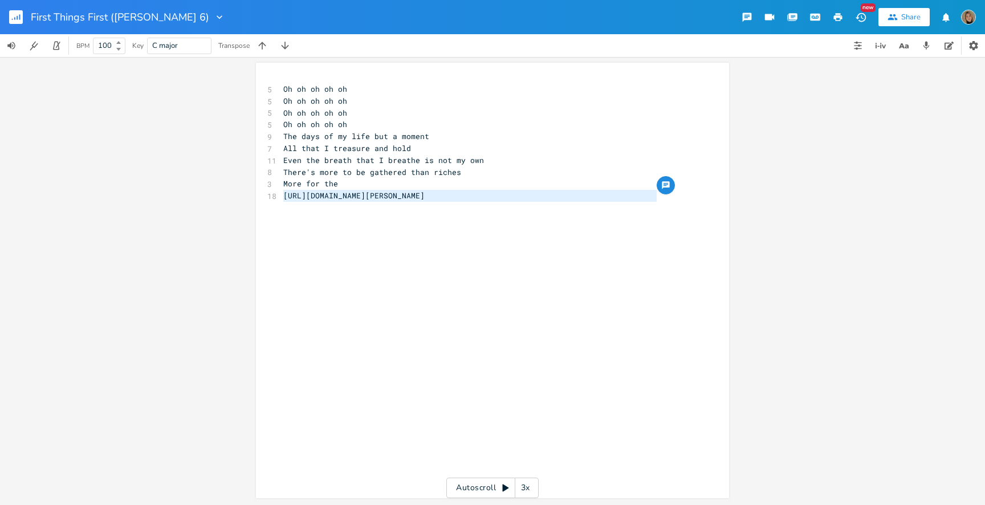
type textarea "More for the https://lyricstranslate.com/en/kingdom-kids-first-things-first-mat…"
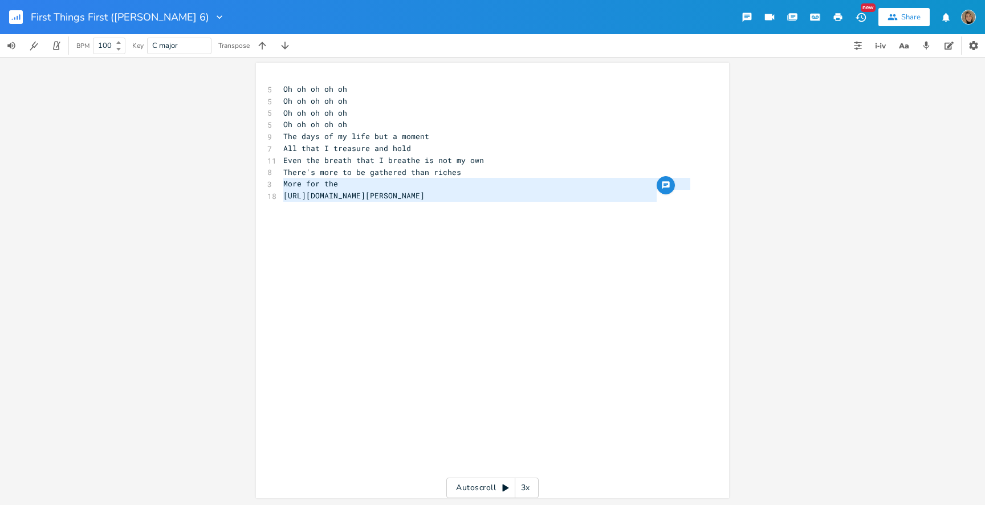
drag, startPoint x: 665, startPoint y: 198, endPoint x: 272, endPoint y: 186, distance: 393.9
click at [272, 186] on div "More for the https://lyricstranslate.com/en/kingdom-kids-first-things-first-mat…" at bounding box center [492, 280] width 473 height 435
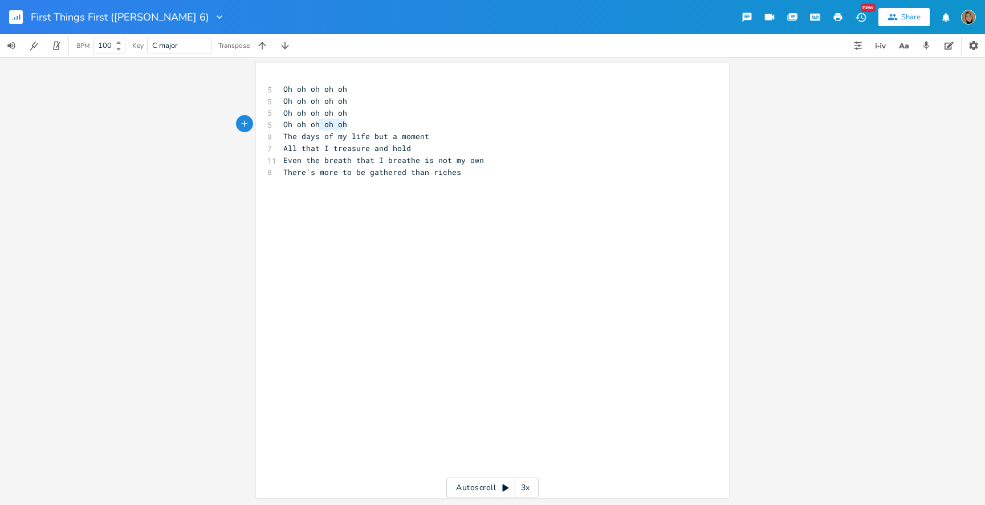
type textarea "Oh oh oh oh oh Oh oh oh oh oh Oh oh oh oh oh Oh oh oh oh oh"
drag, startPoint x: 348, startPoint y: 126, endPoint x: 229, endPoint y: 75, distance: 129.6
click at [229, 75] on div "Oh oh oh oh oh Oh oh oh oh oh Oh oh oh oh oh Oh oh oh oh oh x 5 Oh oh oh oh oh …" at bounding box center [492, 281] width 985 height 448
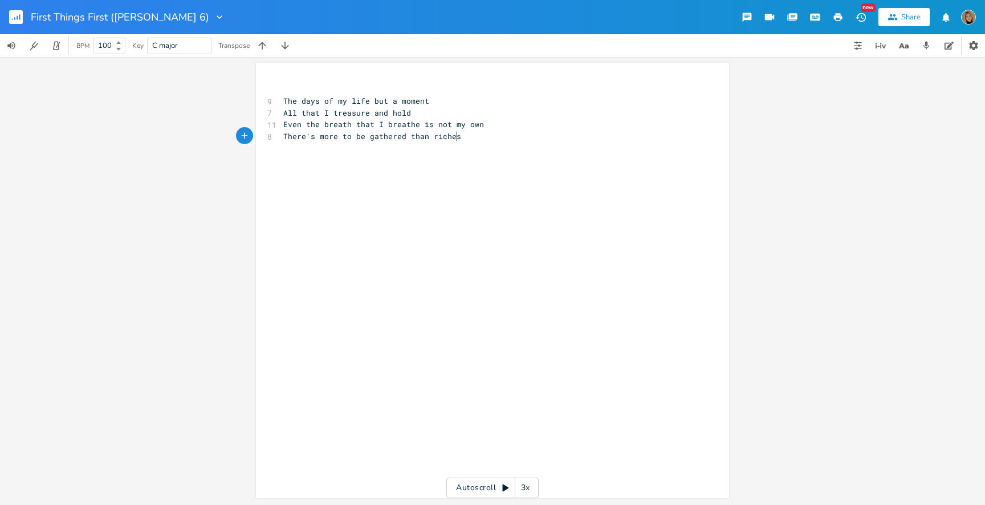
click at [456, 140] on pre "There's more to be gathered than riches" at bounding box center [486, 136] width 411 height 12
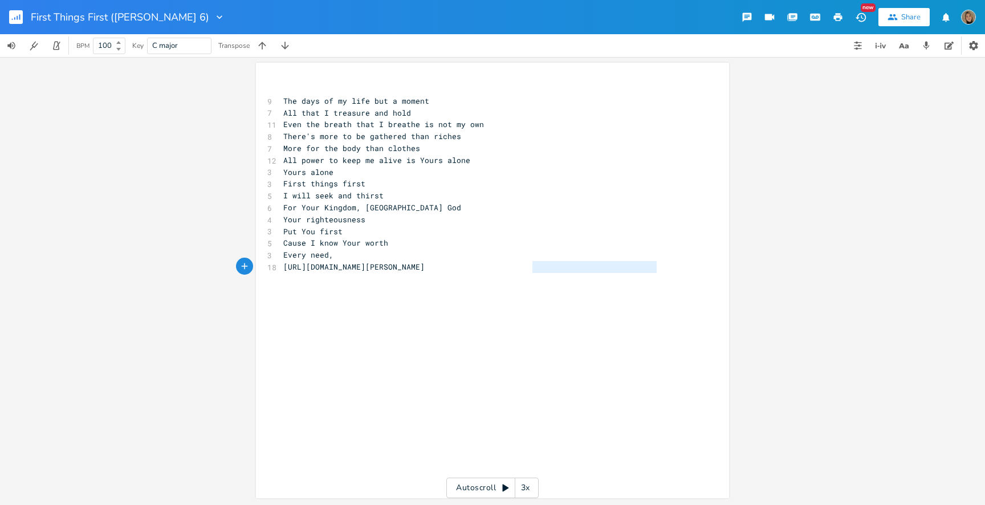
type textarea "st-things-first-matthew-6-lyrics.html"
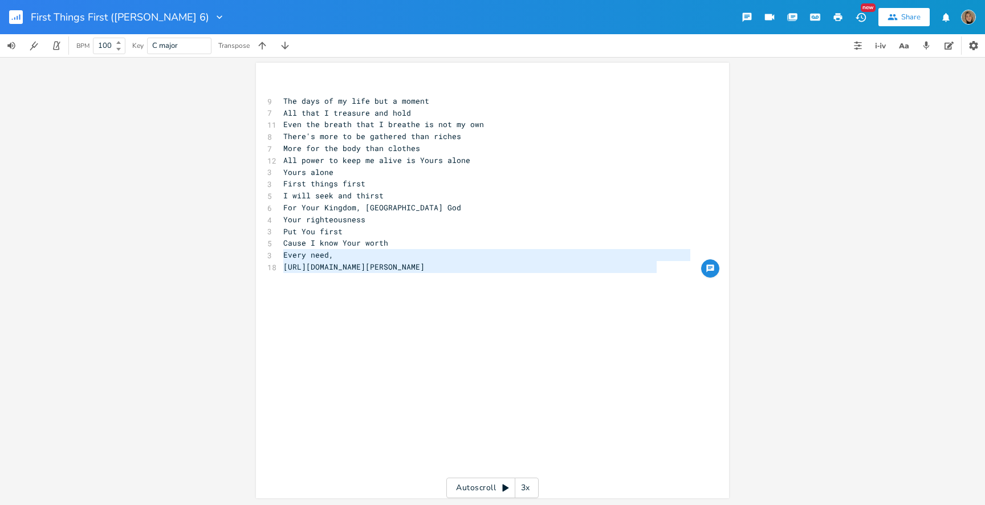
drag, startPoint x: 660, startPoint y: 269, endPoint x: 268, endPoint y: 259, distance: 391.6
click at [268, 259] on div "Every need, https://lyricstranslate.com/en/kingdom-kids-first-things-first-matt…" at bounding box center [492, 280] width 473 height 435
type textarea "The days of my life but a moment All that I treasure and hold Even the breath t…"
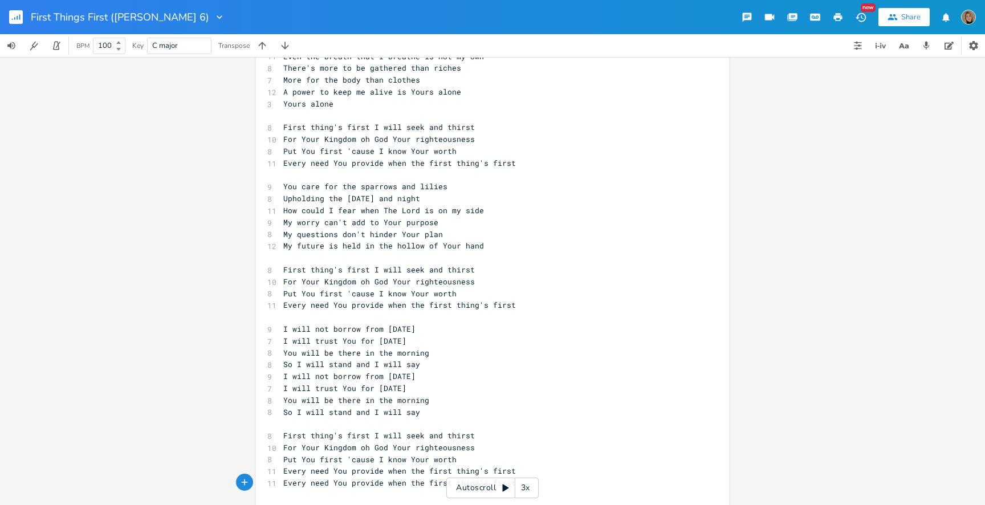
scroll to position [0, 0]
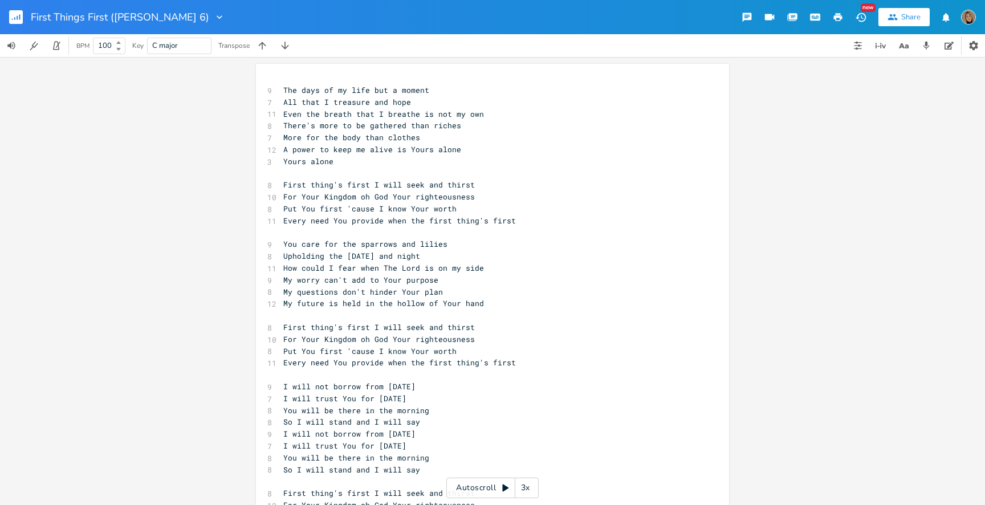
click at [332, 80] on div "x 9 The days of my life but a moment 7 All that I treasure and hope 11 Even the…" at bounding box center [492, 313] width 473 height 499
click at [311, 85] on span "The days of my life but a moment" at bounding box center [356, 90] width 146 height 10
click at [306, 81] on div "x 9 The days of my life but a moment 7 All that I treasure and hope 11 Even the…" at bounding box center [492, 313] width 473 height 499
click at [283, 88] on span "The days of my life but a moment" at bounding box center [356, 90] width 146 height 10
type textarea "Bb"
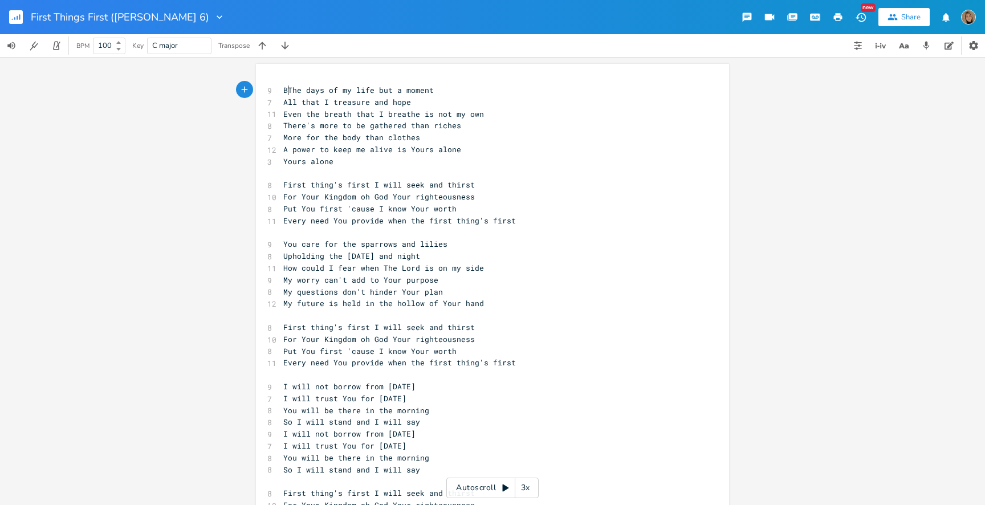
scroll to position [0, 9]
type textarea "b"
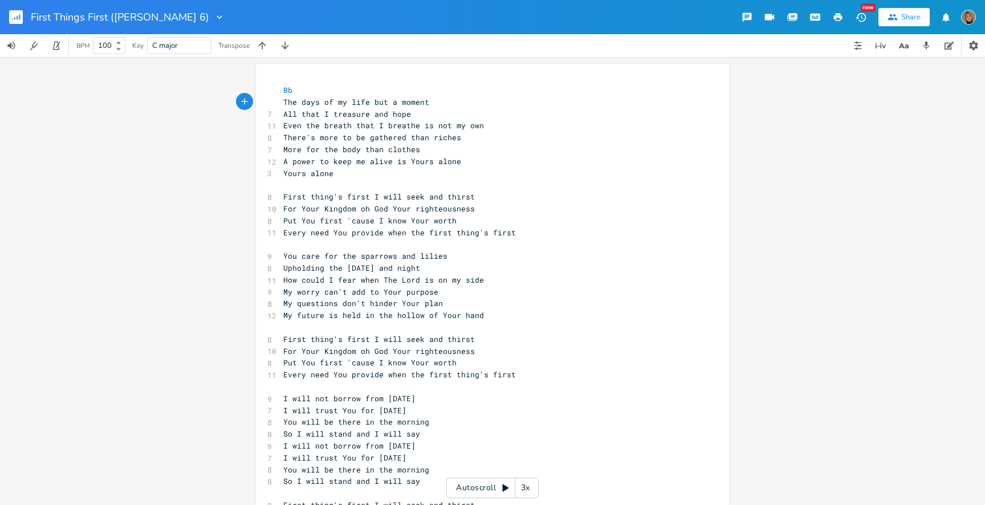
click at [276, 88] on div "x Bb The days of my life but a moment 7 All that I treasure and hope 11 Even th…" at bounding box center [492, 319] width 473 height 510
click at [296, 88] on pre "Bb" at bounding box center [486, 90] width 411 height 12
click at [436, 99] on pre "The days of my life but a moment" at bounding box center [486, 102] width 411 height 12
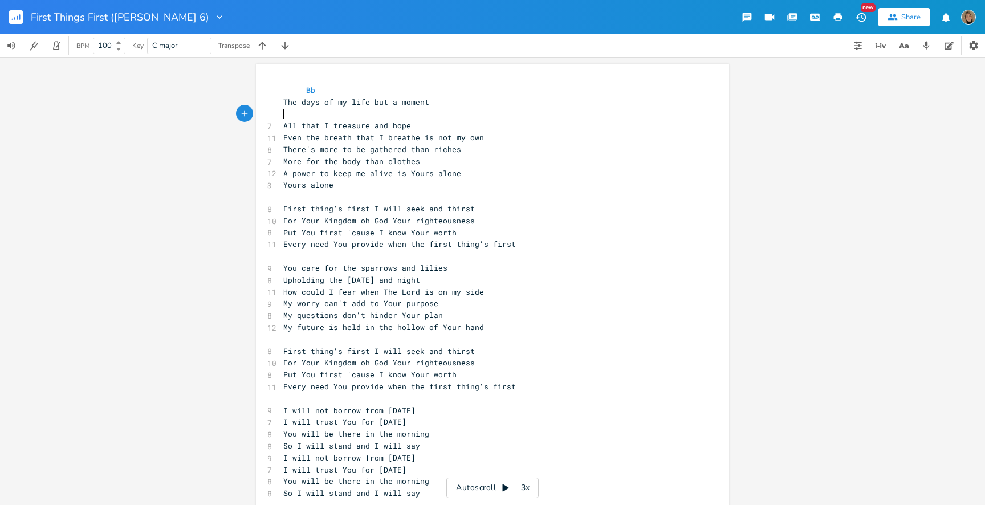
scroll to position [0, 5]
type textarea "G"
type textarea "m"
click at [435, 121] on pre "All that I treasure and hope" at bounding box center [486, 126] width 411 height 12
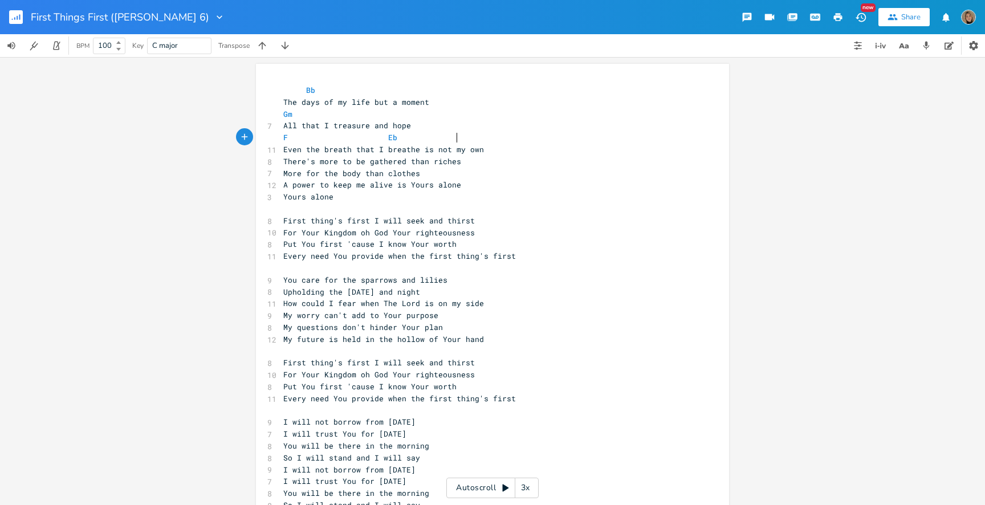
type textarea "F Eb"
type textarea "Bb"
click at [485, 149] on pre "Even the breath that I breathe is not my own" at bounding box center [486, 150] width 411 height 12
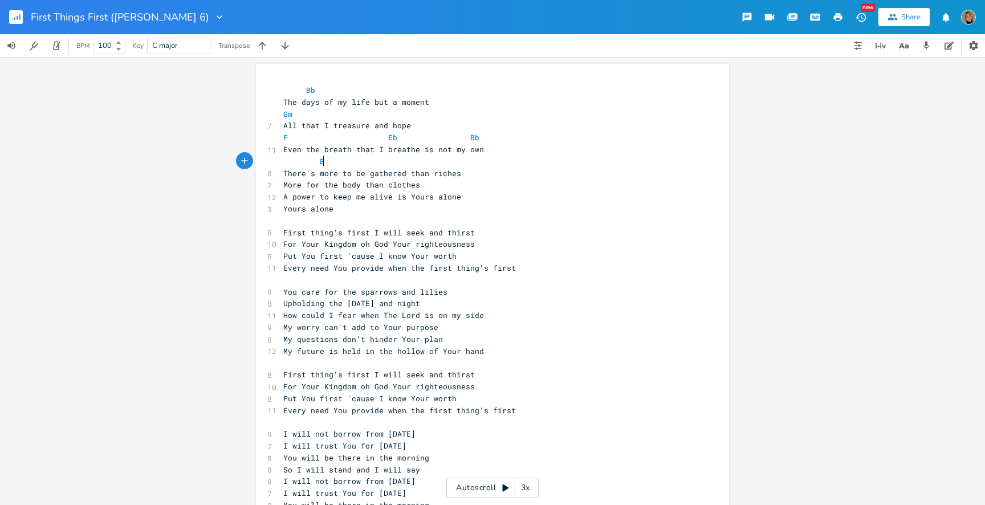
type textarea "Bb"
click at [476, 177] on pre "There's more to be gathered than riches" at bounding box center [486, 174] width 411 height 12
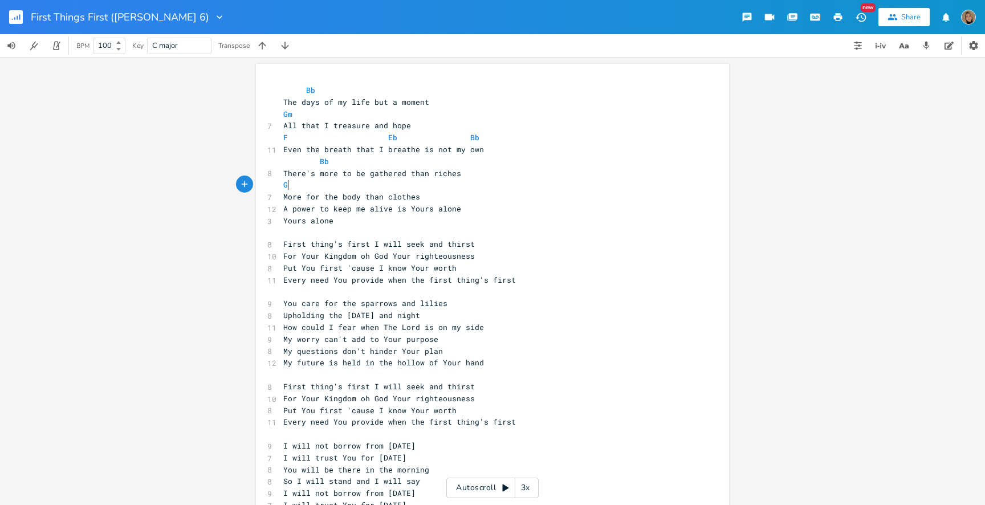
scroll to position [0, 11]
type textarea "Gm"
click at [427, 190] on pre "Gm" at bounding box center [486, 185] width 411 height 12
click at [430, 198] on pre "More for the body than clothes" at bounding box center [486, 197] width 411 height 12
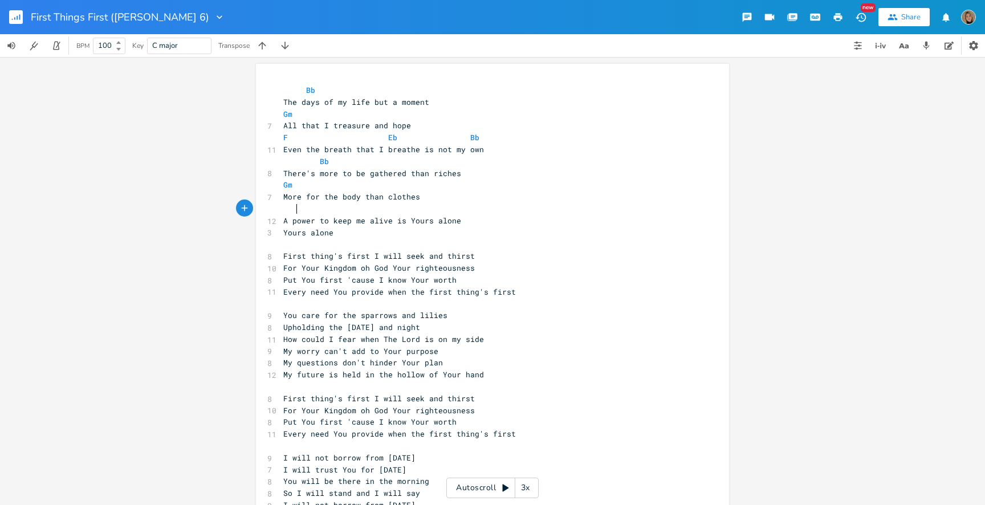
type textarea "f"
type textarea "F"
type textarea "Eb"
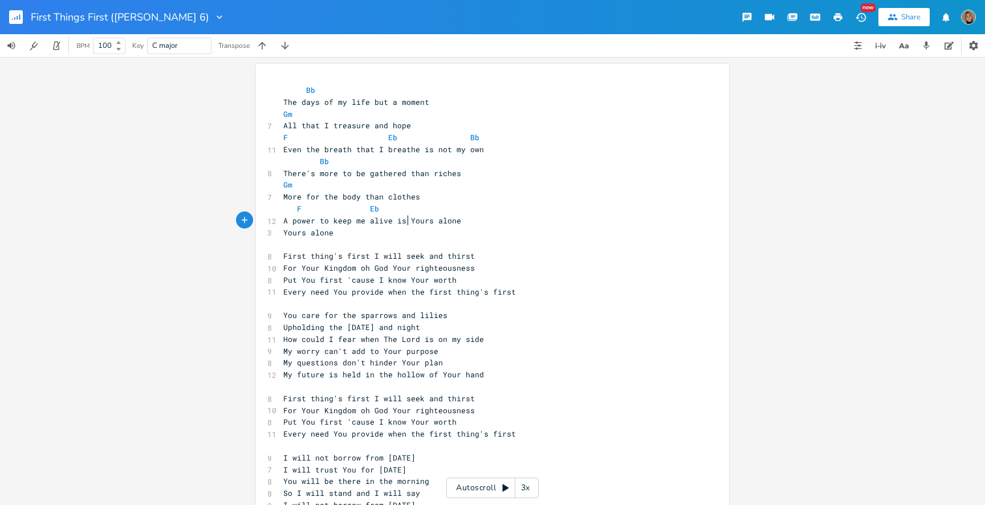
click at [405, 217] on span "A power to keep me alive is Yours alone" at bounding box center [372, 220] width 178 height 10
click at [468, 218] on pre "A power to keep me alive is Yours alone" at bounding box center [486, 221] width 411 height 12
click at [422, 209] on pre "F Eb" at bounding box center [486, 209] width 411 height 12
type textarea "Bb"
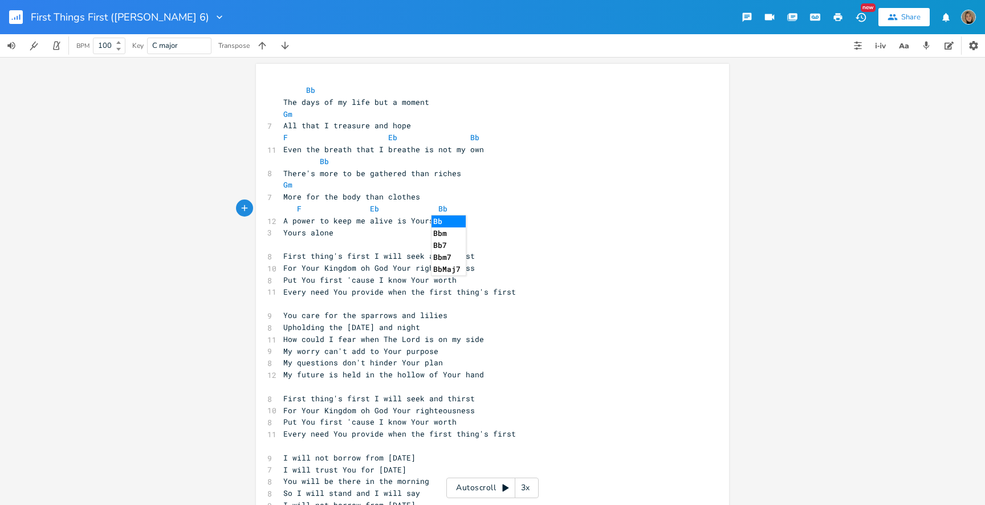
click at [484, 208] on pre "F Eb Bb" at bounding box center [486, 209] width 411 height 12
click at [477, 217] on pre "A power to keep me alive is Yours alone" at bounding box center [486, 221] width 411 height 12
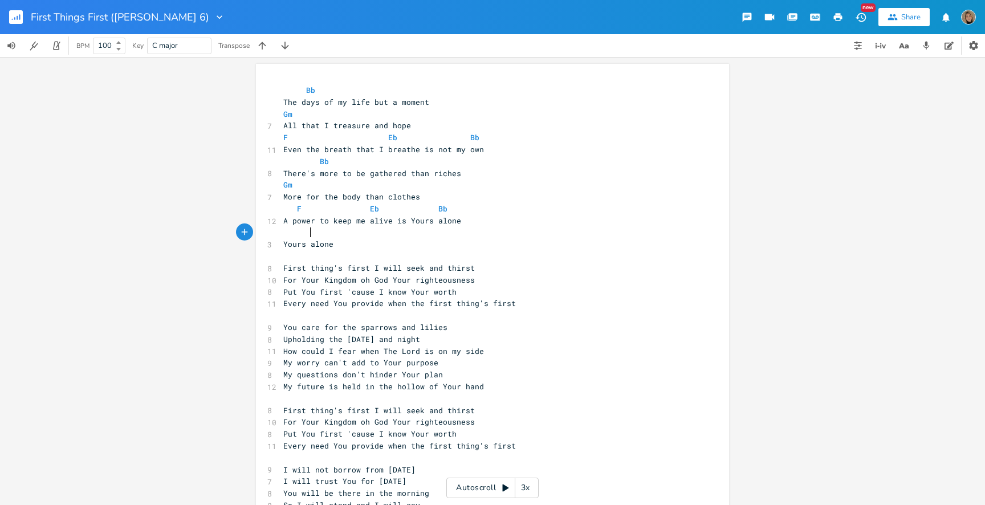
type textarea "F"
click at [377, 224] on span "A power to keep me alive is Yours alone" at bounding box center [372, 220] width 178 height 10
click at [392, 223] on span "A power to keep me alive is Yours alone" at bounding box center [372, 220] width 178 height 10
click at [295, 263] on span "First thing's first I will seek and thirst" at bounding box center [378, 268] width 191 height 10
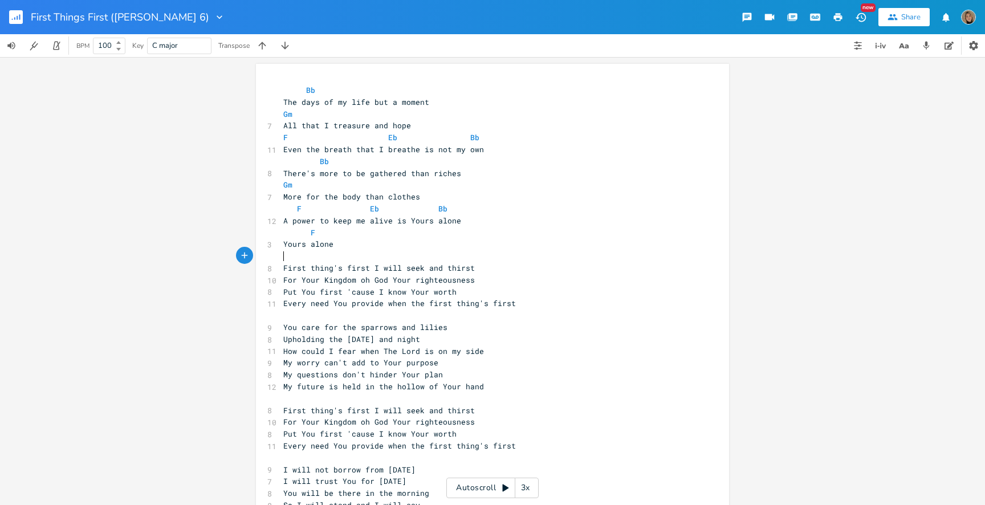
click at [295, 257] on pre "​" at bounding box center [486, 256] width 411 height 12
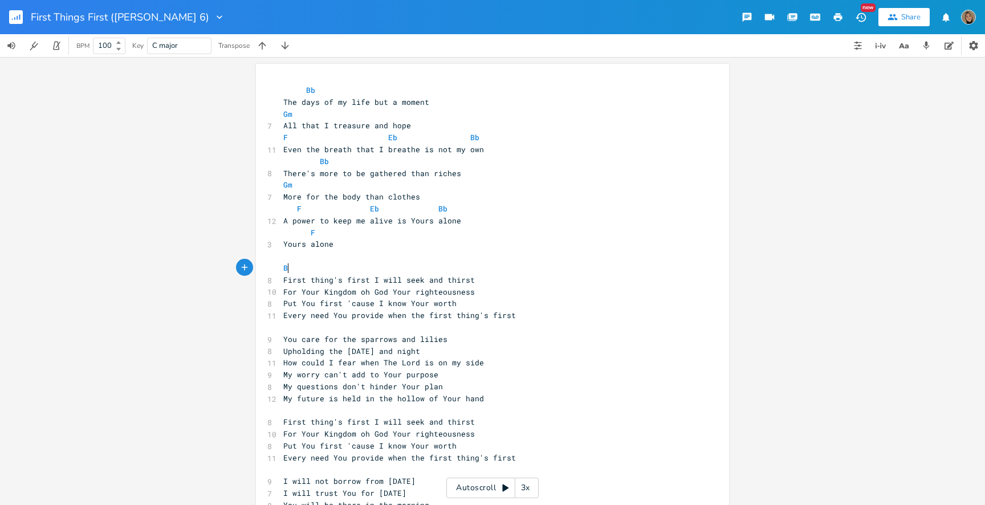
scroll to position [0, 9]
type textarea "Bb"
type textarea "Gm"
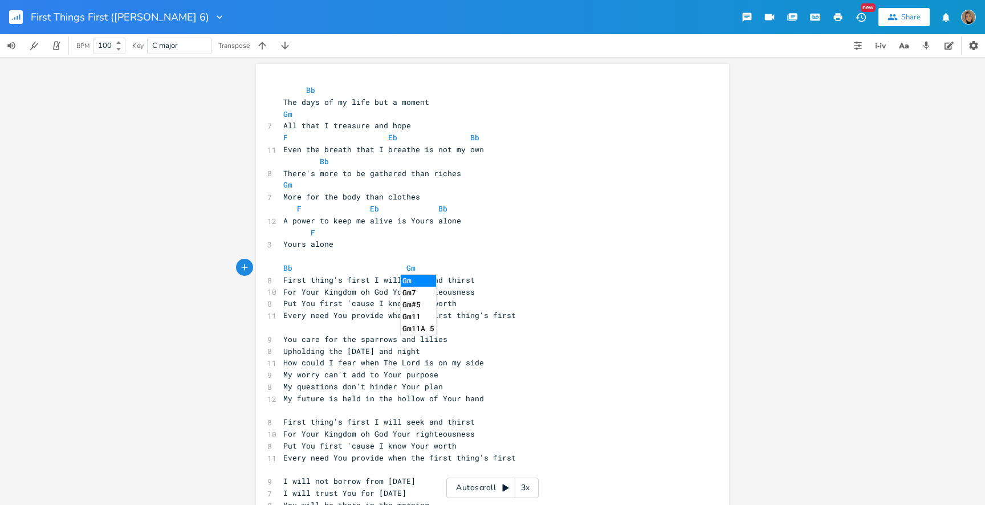
click at [483, 281] on pre "First thing's first I will seek and thirst" at bounding box center [486, 280] width 411 height 12
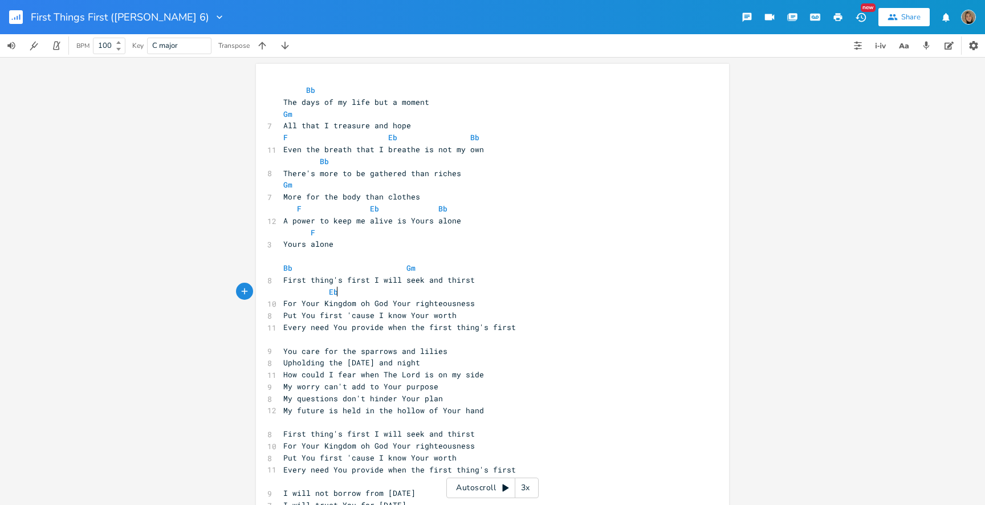
scroll to position [0, 28]
type textarea "Eb"
type textarea "Bb"
type textarea "b"
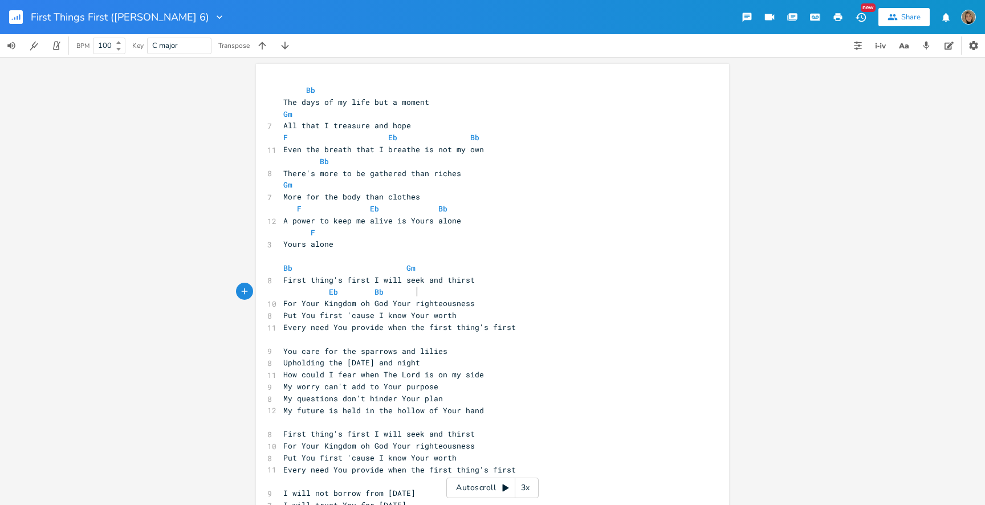
scroll to position [0, 7]
type textarea "F"
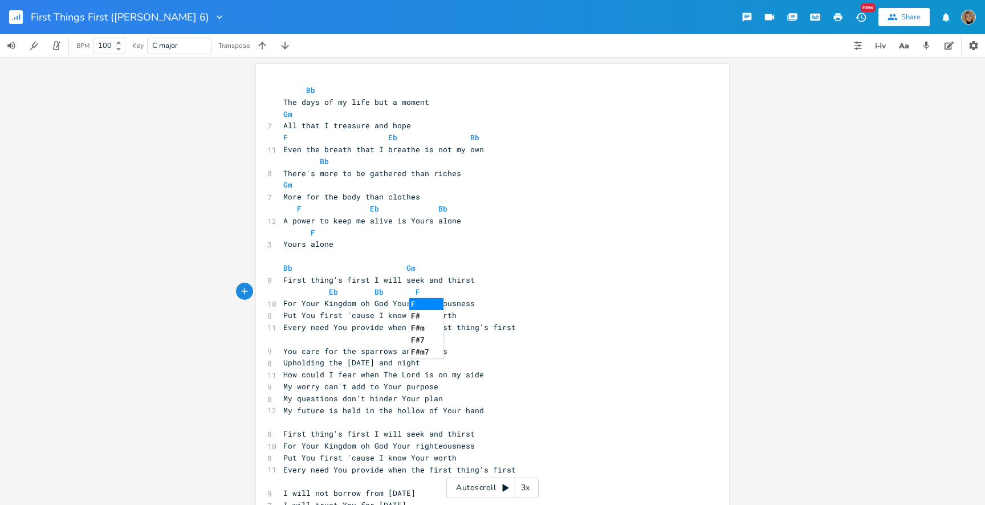
click at [488, 305] on pre "For Your Kingdom oh God Your righteousness" at bounding box center [486, 303] width 411 height 12
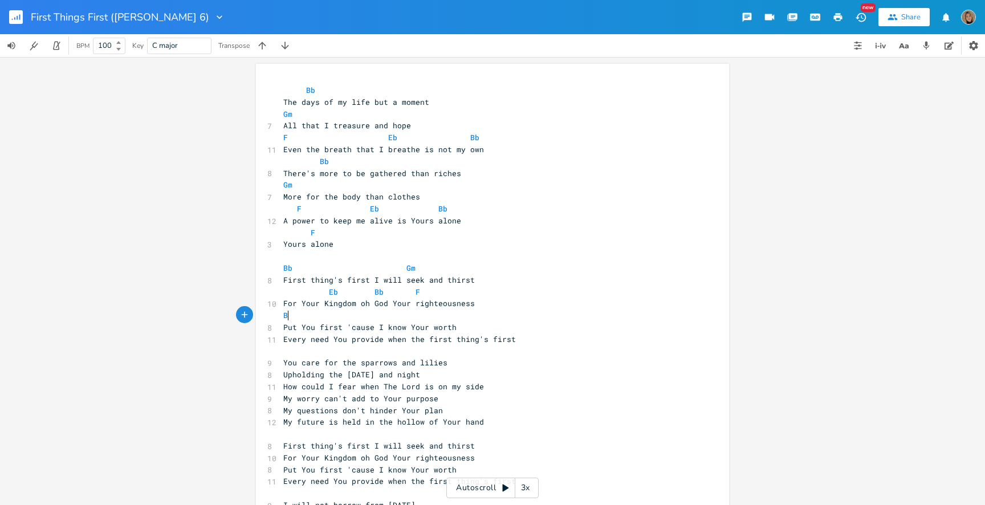
scroll to position [0, 9]
type textarea "Bb Gm"
click at [451, 324] on pre "Put You first 'cause I know Your worth" at bounding box center [486, 327] width 411 height 12
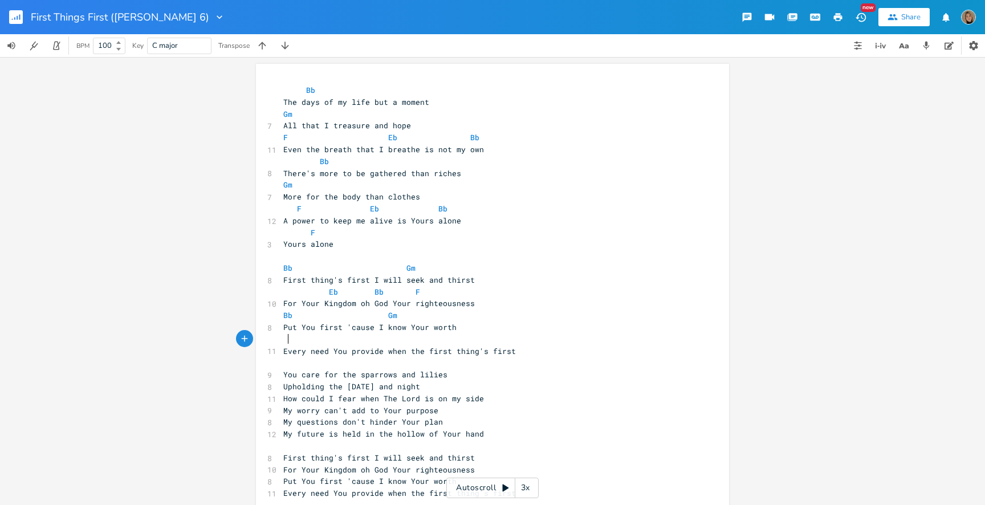
scroll to position [0, 3]
type textarea "Eb Bb F"
drag, startPoint x: 435, startPoint y: 291, endPoint x: 261, endPoint y: 291, distance: 174.3
click at [261, 291] on div "Eb Bb F x Bb The days of my life but a moment Gm 7 All that I treasure and hope…" at bounding box center [492, 378] width 473 height 629
click at [291, 344] on pre at bounding box center [486, 339] width 411 height 12
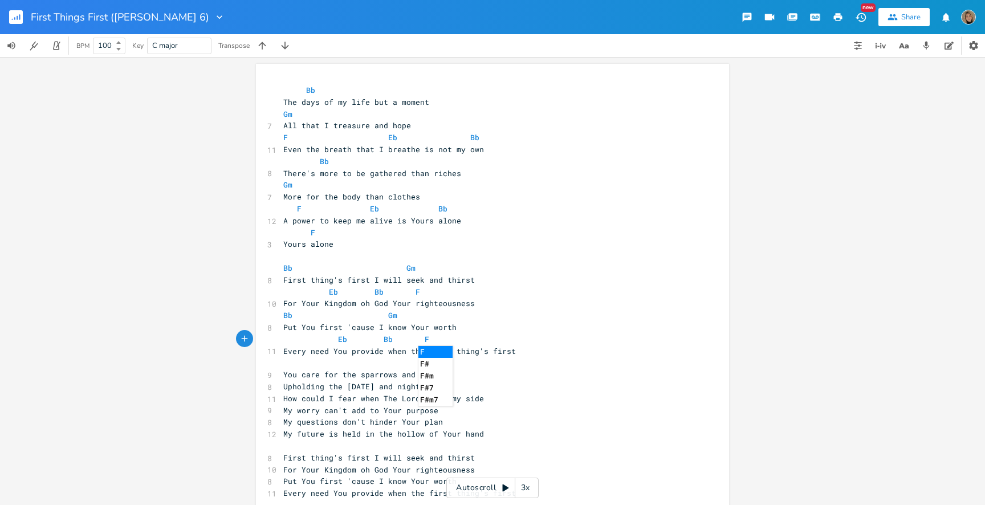
click at [325, 341] on span "Eb Bb F" at bounding box center [356, 339] width 146 height 10
click at [390, 334] on span "Eb Bb F" at bounding box center [342, 339] width 119 height 10
click at [398, 340] on pre "Eb Bb F" at bounding box center [486, 339] width 411 height 12
type textarea "Ev"
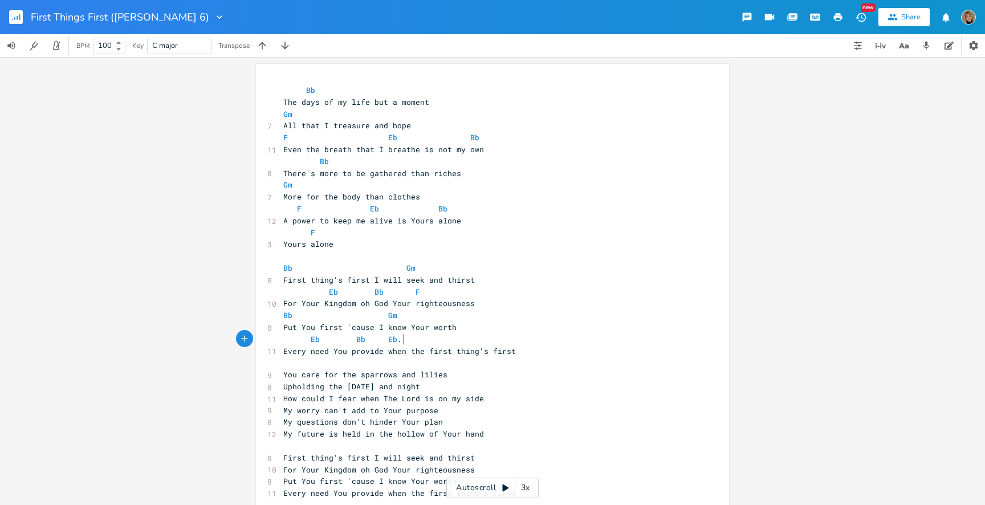
type textarea "b."
type textarea "F"
type textarea "Gm"
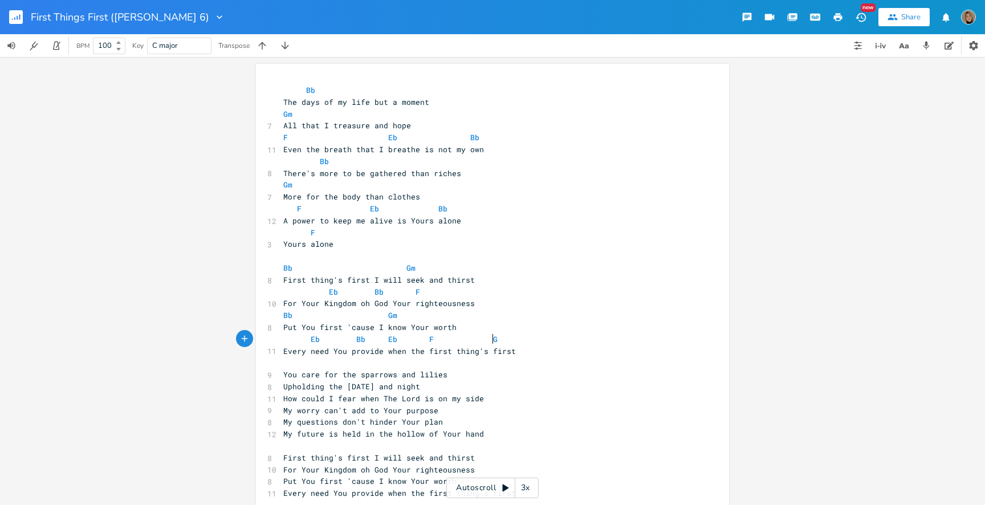
scroll to position [0, 37]
click at [493, 231] on pre "F" at bounding box center [486, 233] width 411 height 12
type textarea "Bb The days of my life but a moment Gm All that I treasure and hope F Eb Bb Eve…"
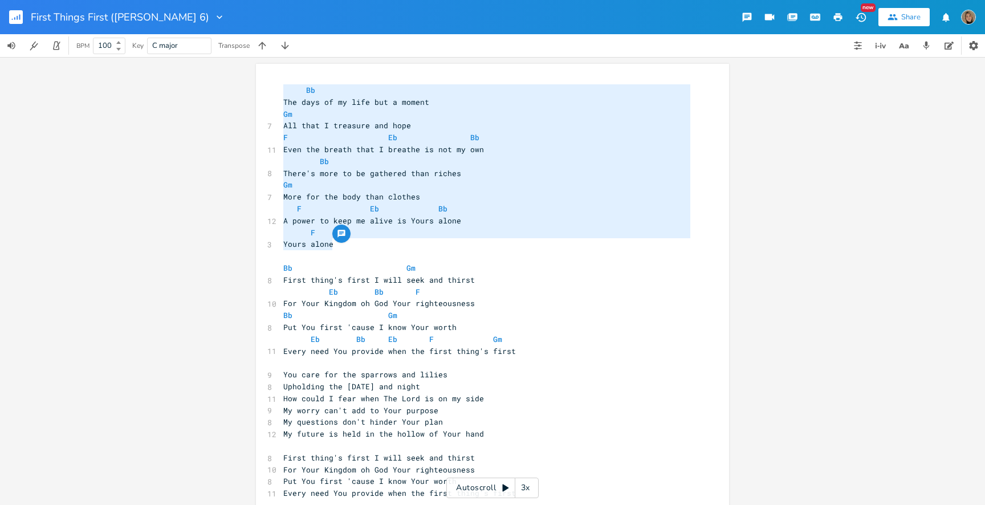
drag, startPoint x: 337, startPoint y: 244, endPoint x: 258, endPoint y: 68, distance: 193.0
click at [258, 68] on div "Bb The days of my life but a moment Gm All that I treasure and hope F Eb Bb Eve…" at bounding box center [492, 378] width 473 height 629
click at [425, 106] on pre "The days of my life but a moment" at bounding box center [486, 102] width 411 height 12
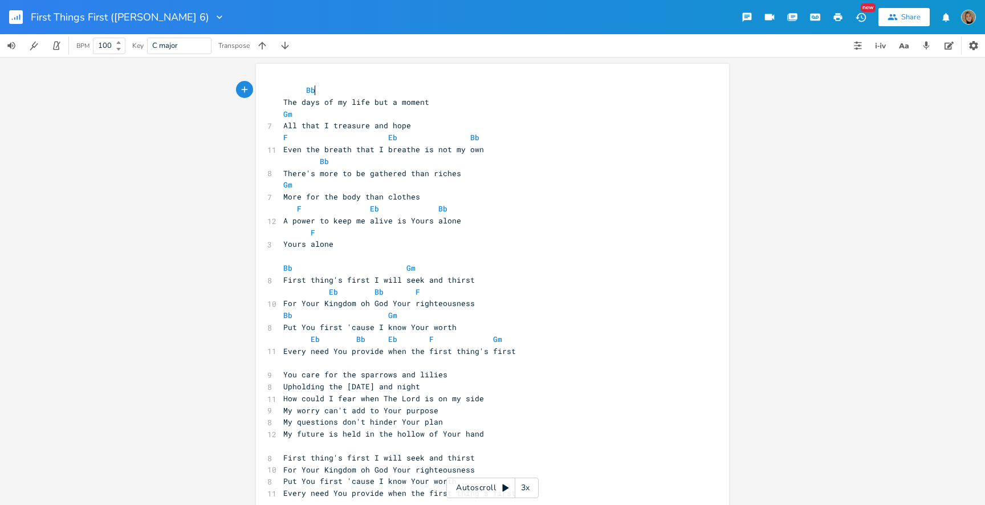
type textarea "Bb"
drag, startPoint x: 439, startPoint y: 91, endPoint x: 229, endPoint y: 91, distance: 210.2
click at [229, 91] on div "Bb x Bb The days of my life but a moment Gm 7 All that I treasure and hope F Eb…" at bounding box center [492, 281] width 985 height 448
click at [311, 367] on pre "​" at bounding box center [486, 363] width 411 height 12
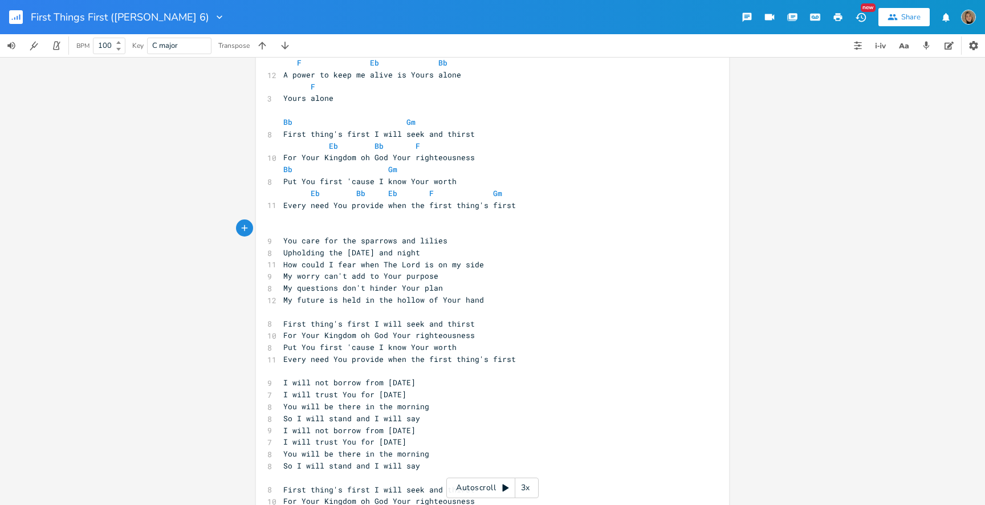
scroll to position [146, 0]
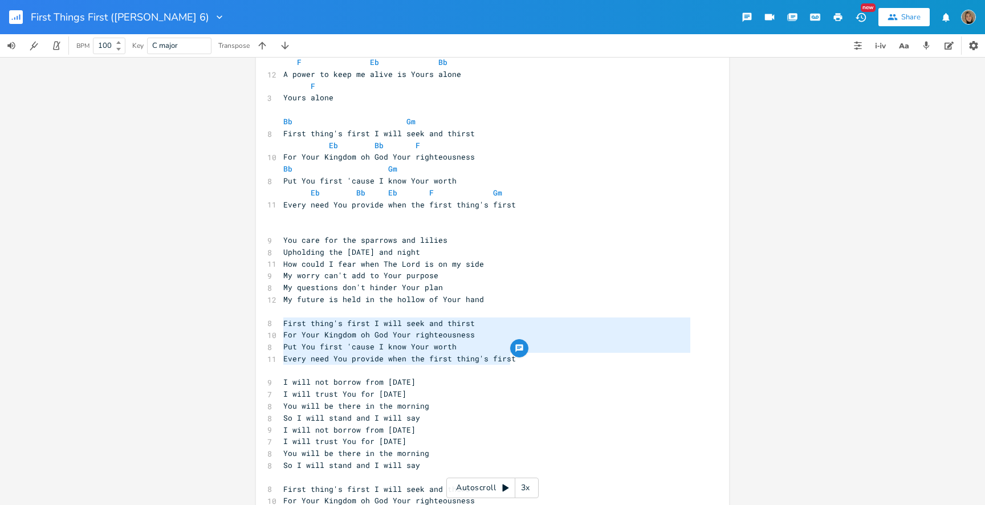
drag, startPoint x: 518, startPoint y: 358, endPoint x: 232, endPoint y: 322, distance: 288.3
click at [232, 322] on div "First thing's first I will seek and thirst For Your Kingdom oh God Your righteo…" at bounding box center [492, 281] width 985 height 448
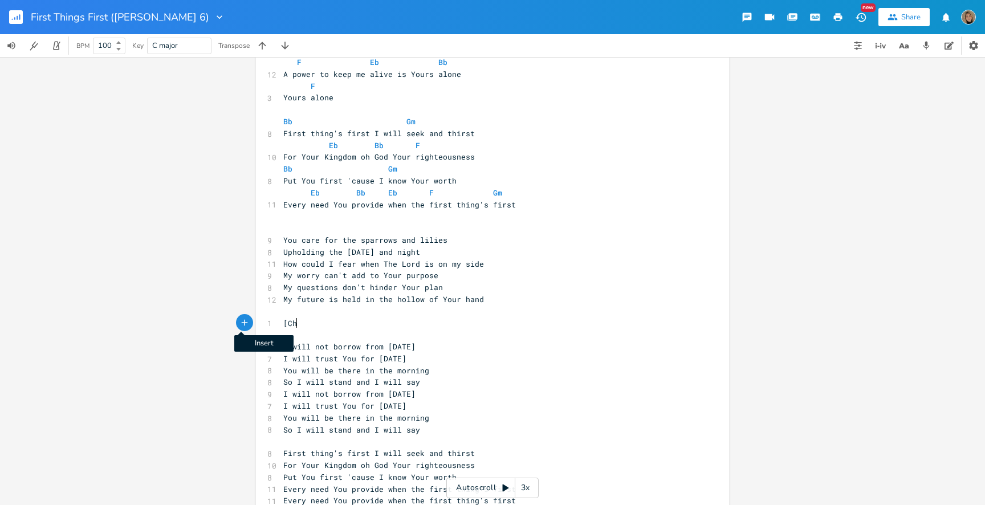
type textarea "[Ch9r"
type textarea "orus{"
type textarea "{"
type textarea "]"
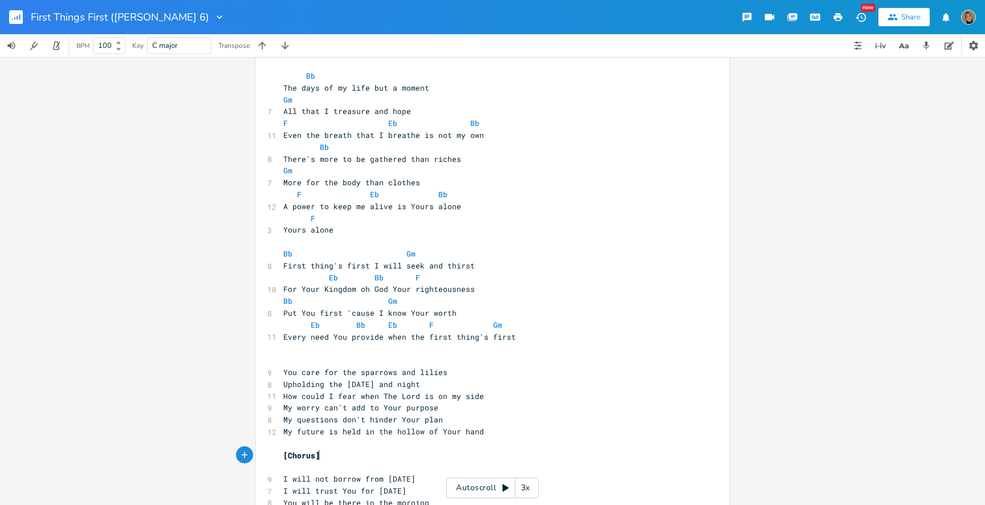
scroll to position [0, 0]
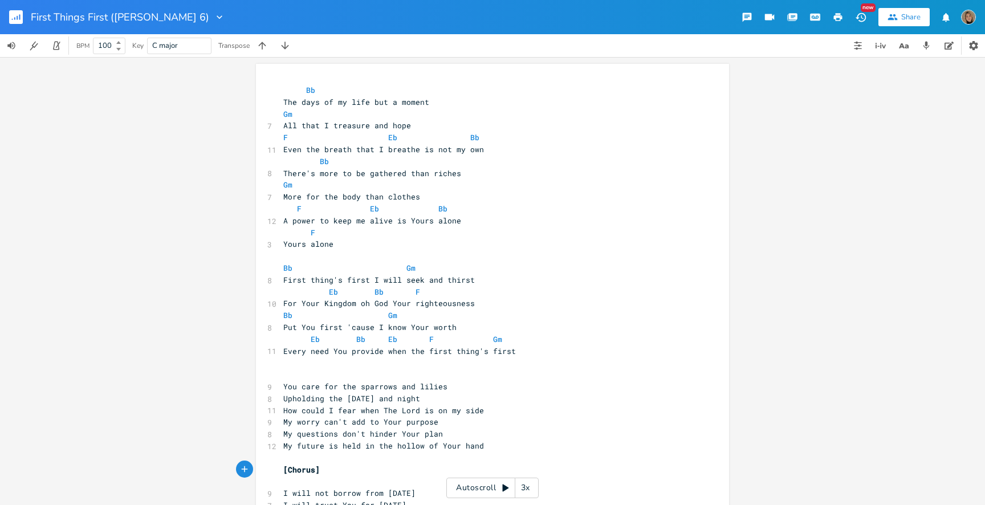
click at [281, 88] on pre "Bb" at bounding box center [486, 90] width 411 height 12
type textarea "[Verse 1]"
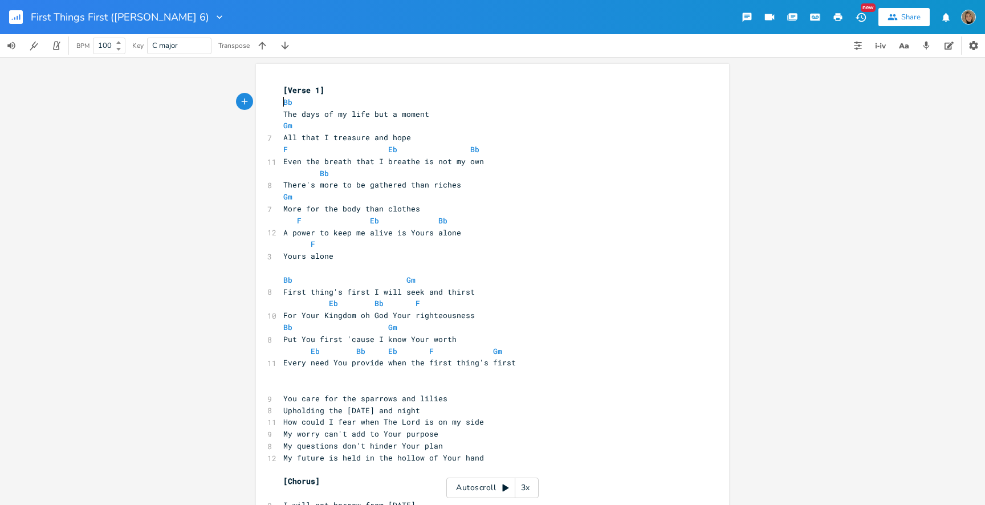
click at [281, 271] on pre "​" at bounding box center [486, 268] width 411 height 12
type textarea "]"
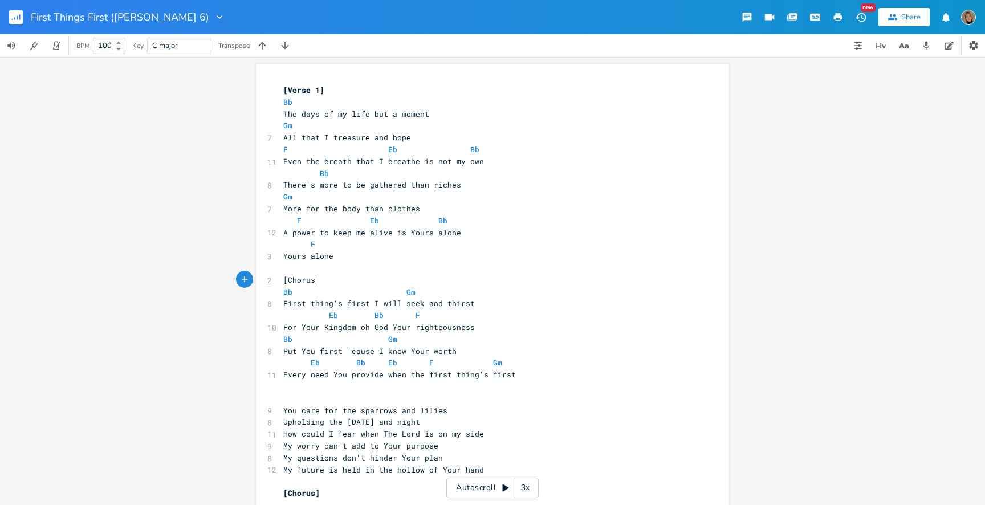
type textarea "[Chorus]"
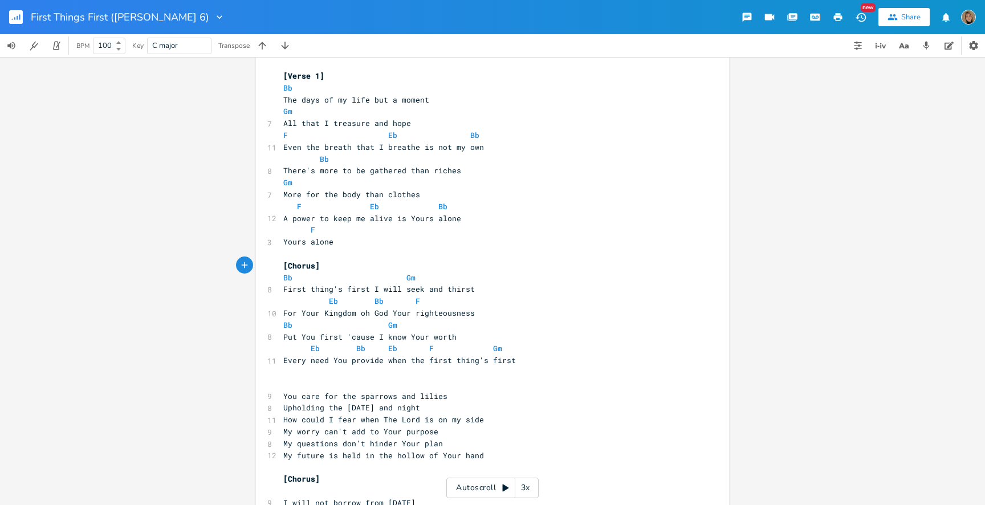
scroll to position [19, 0]
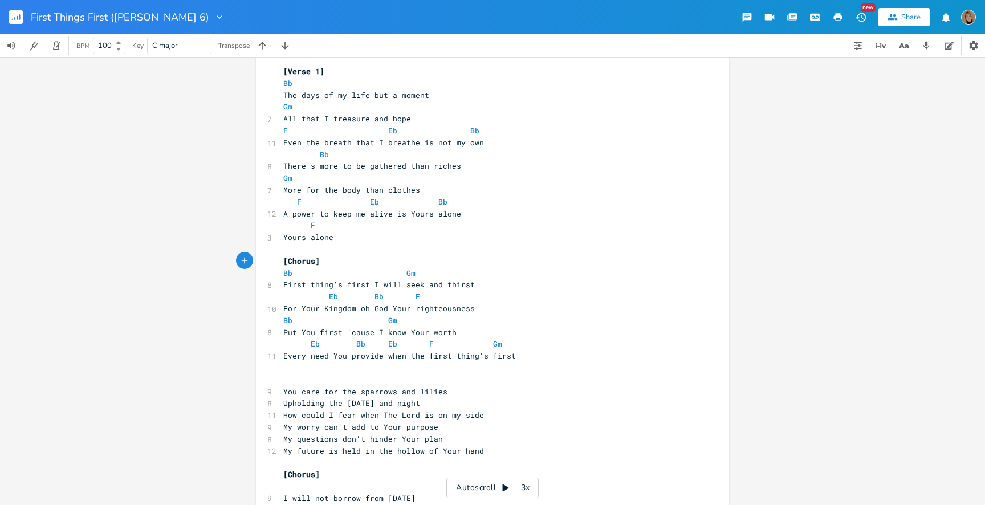
click at [283, 381] on pre "​" at bounding box center [486, 380] width 411 height 12
type textarea "[Verse 2]"
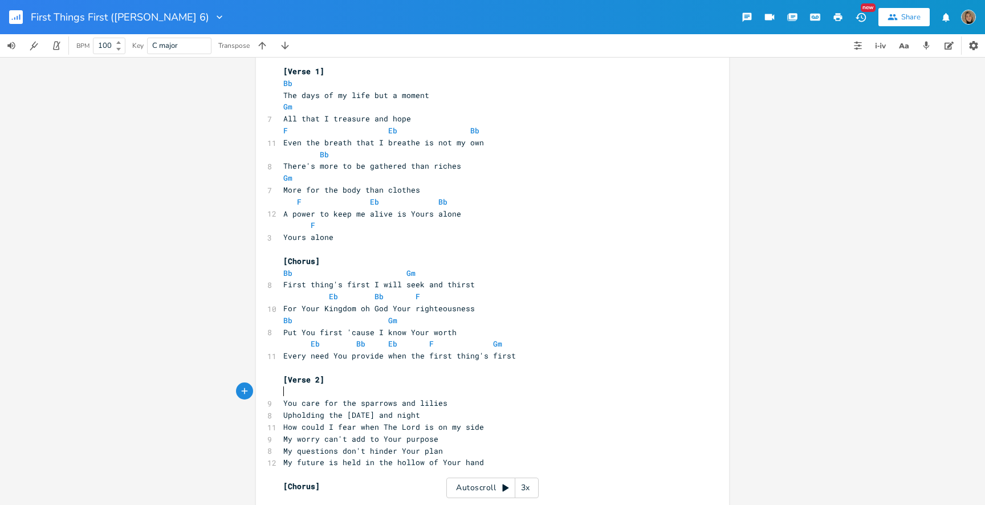
paste textarea "m"
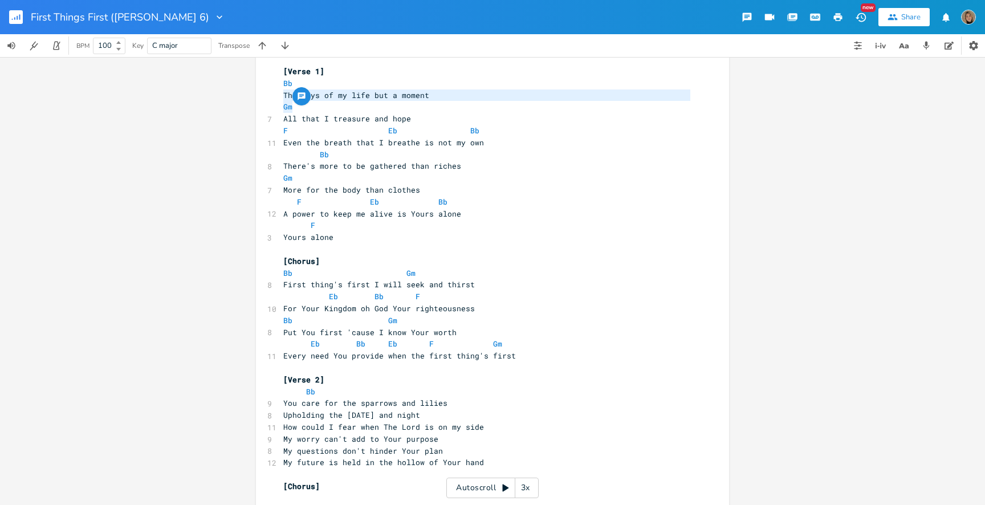
type textarea "Gm"
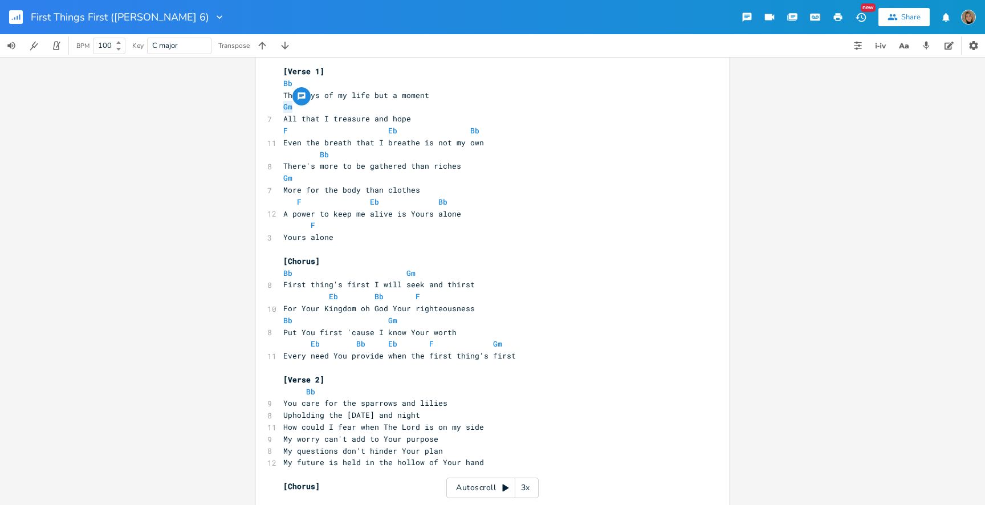
drag, startPoint x: 396, startPoint y: 108, endPoint x: 230, endPoint y: 105, distance: 166.4
click at [230, 105] on div "Gm x [Verse 1] Bb The days of my life but a moment Gm 7 All that I treasure and…" at bounding box center [492, 281] width 985 height 448
click at [450, 400] on pre "You care for the sparrows and lilies" at bounding box center [486, 403] width 411 height 12
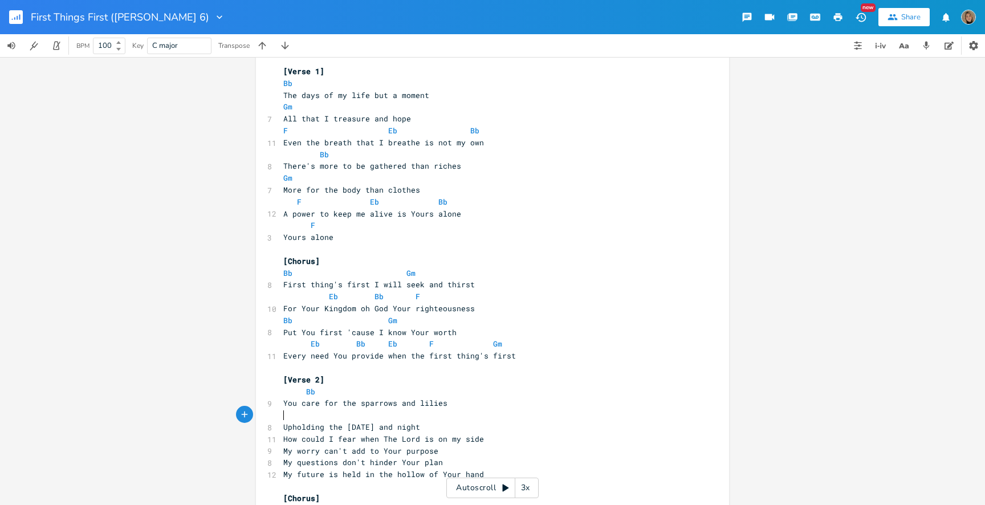
paste textarea "b"
type textarea "F Eb Bb"
drag, startPoint x: 480, startPoint y: 133, endPoint x: 268, endPoint y: 129, distance: 212.0
click at [268, 129] on div "F Eb Bb x [Verse 1] Bb The days of my life but a moment Gm 7 All that I treasur…" at bounding box center [492, 371] width 473 height 653
click at [434, 428] on pre "Upholding the earth day and night" at bounding box center [486, 427] width 411 height 12
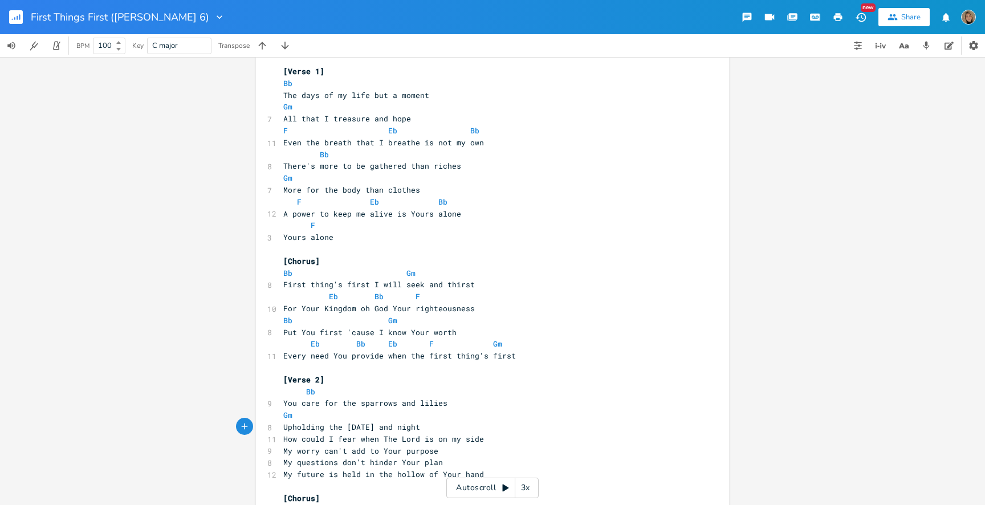
scroll to position [0, 1]
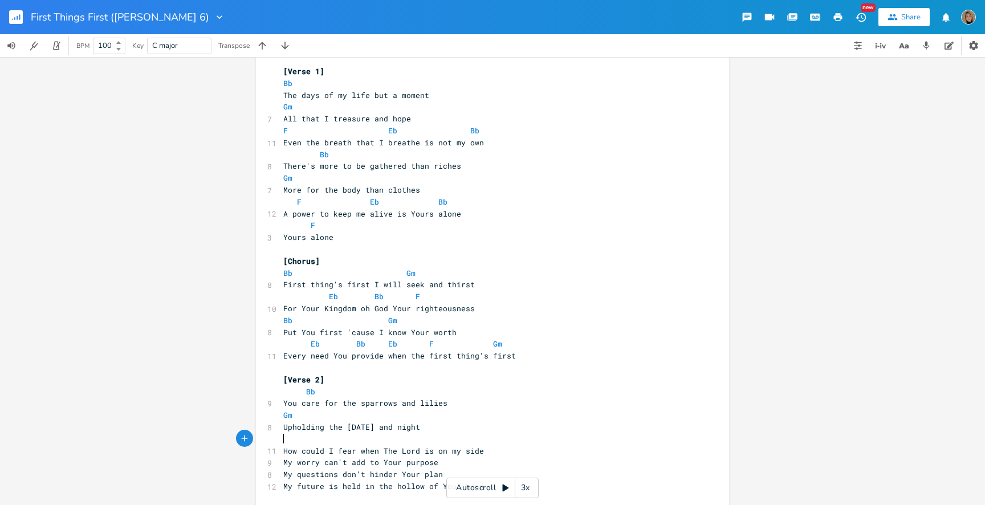
paste textarea "Bb"
type textarea "Bb"
drag, startPoint x: 451, startPoint y: 154, endPoint x: 269, endPoint y: 158, distance: 181.8
click at [269, 158] on div "Bb x [Verse 1] Bb The days of my life but a moment Gm 7 All that I treasure and…" at bounding box center [492, 377] width 473 height 664
click at [478, 447] on pre "How could I fear when The Lord is on my side" at bounding box center [486, 451] width 411 height 12
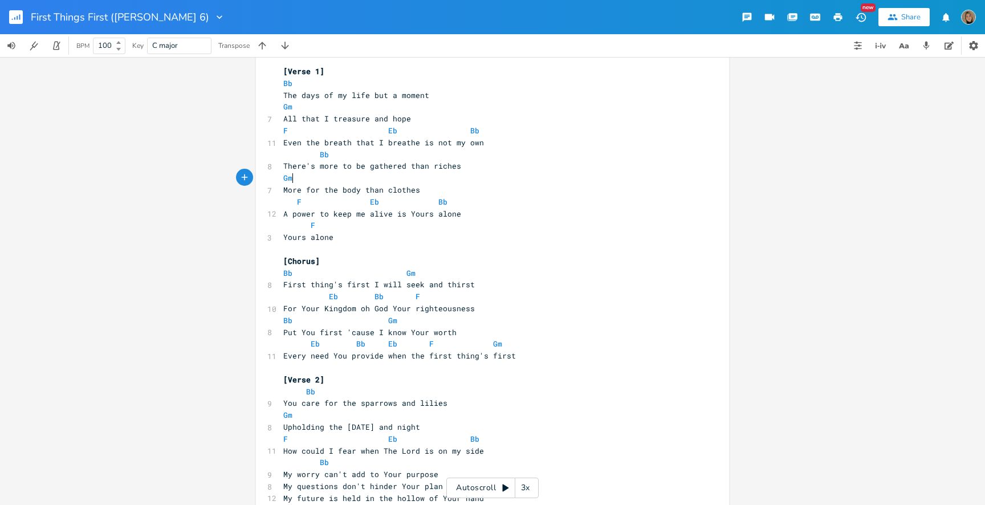
type textarea "Gm"
drag, startPoint x: 458, startPoint y: 178, endPoint x: 244, endPoint y: 177, distance: 213.7
click at [244, 177] on div "Gm x [Verse 1] Bb The days of my life but a moment Gm 7 All that I treasure and…" at bounding box center [492, 281] width 985 height 448
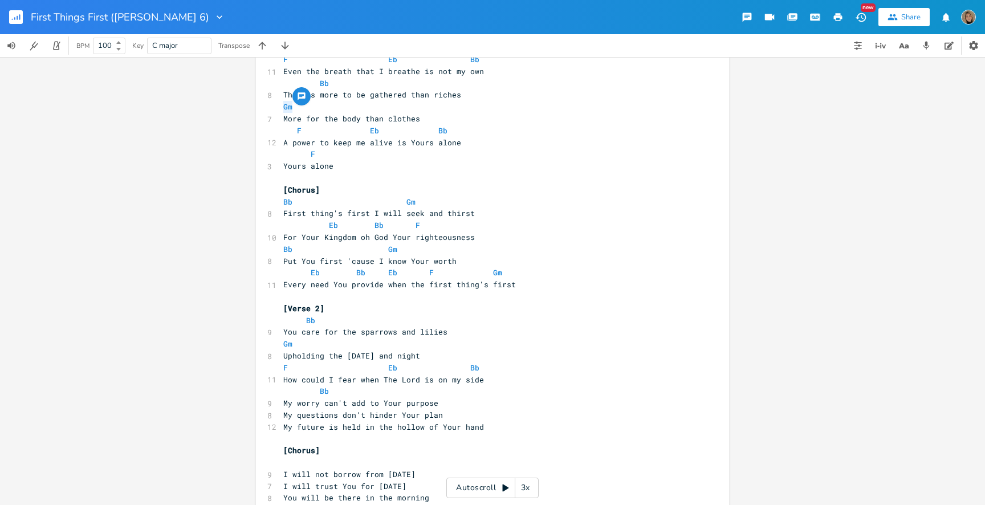
scroll to position [108, 0]
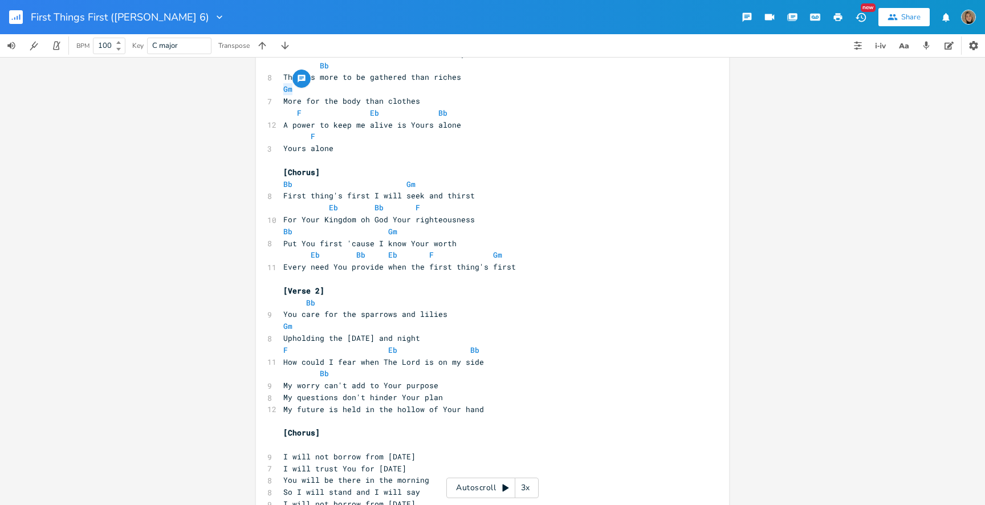
click at [441, 383] on pre "My worry can't add to Your purpose" at bounding box center [486, 385] width 411 height 12
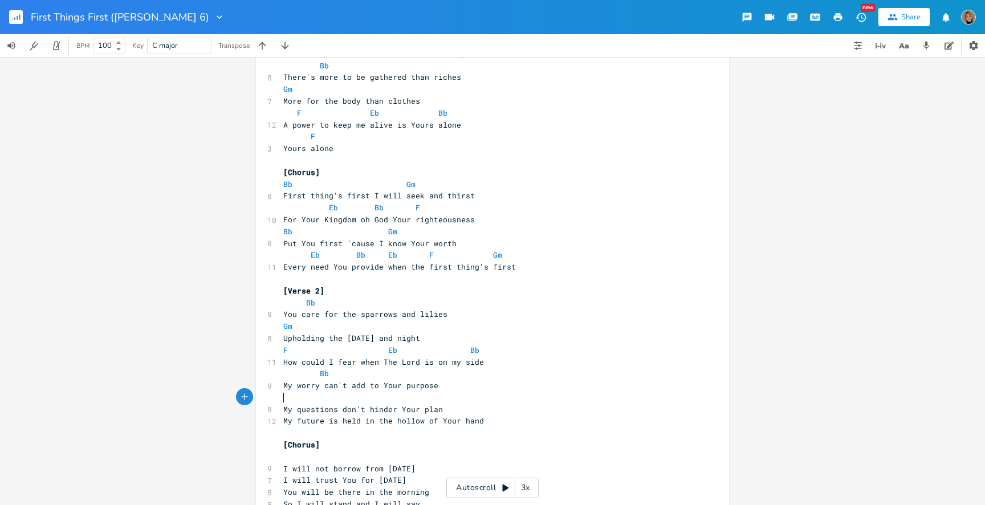
paste textarea "Bb"
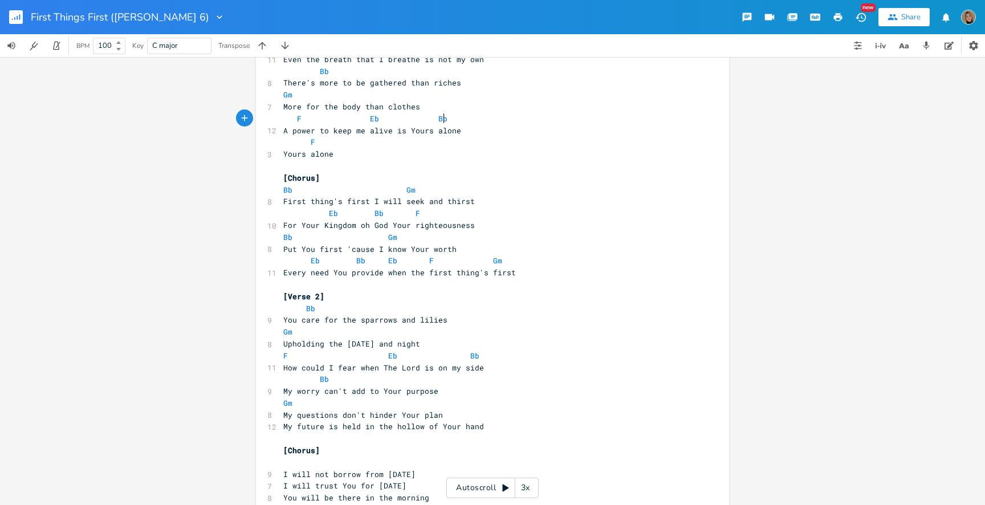
type textarea "F Eb Bb"
drag, startPoint x: 451, startPoint y: 116, endPoint x: 251, endPoint y: 116, distance: 200.6
click at [251, 116] on div "F Eb Bb x [Verse 1] Bb The days of my life but a moment Gm 7 All that I treasur…" at bounding box center [492, 281] width 985 height 448
click at [443, 415] on pre "My questions don't hinder Your plan" at bounding box center [486, 415] width 411 height 12
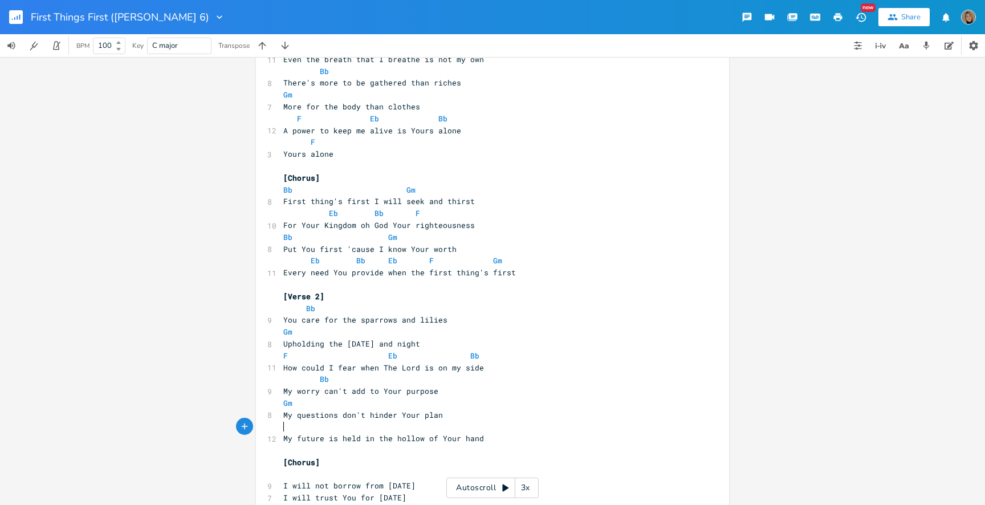
paste textarea
click at [491, 415] on pre "My questions don't hinder Your plan" at bounding box center [486, 415] width 411 height 12
click at [491, 435] on pre "My future is held in the hollow of Your hand" at bounding box center [486, 438] width 411 height 12
type textarea "FY"
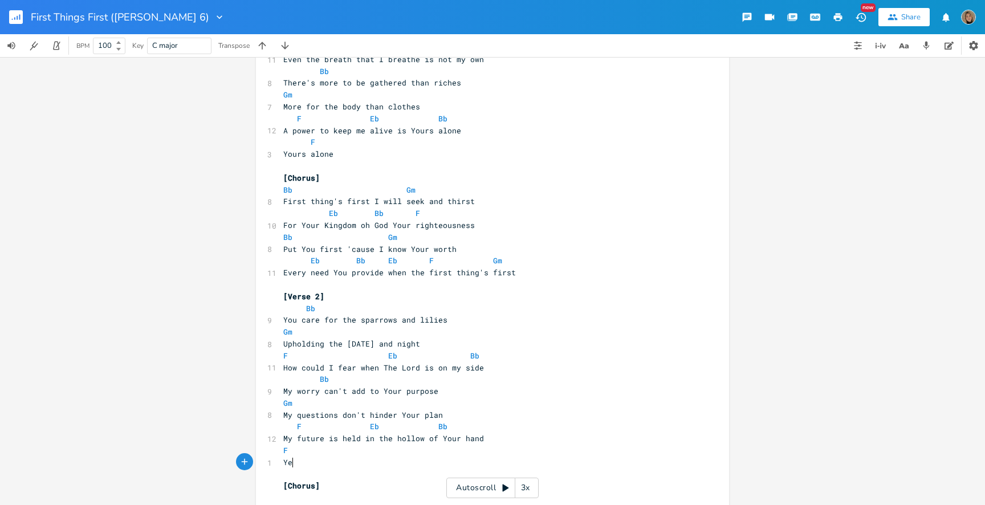
type textarea "Yeah"
type textarea ", yeah"
click at [476, 428] on pre "F Eb Bb" at bounding box center [486, 426] width 411 height 12
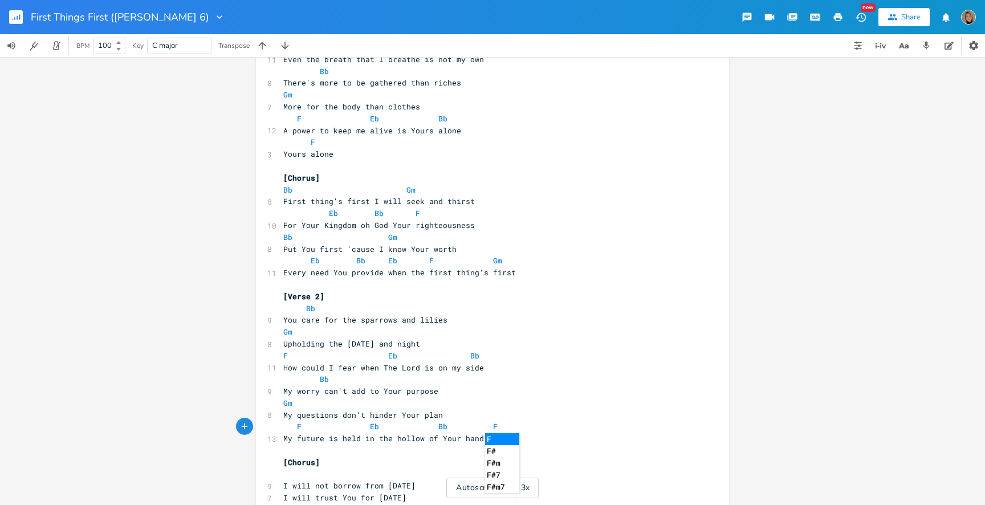
type textarea "F"
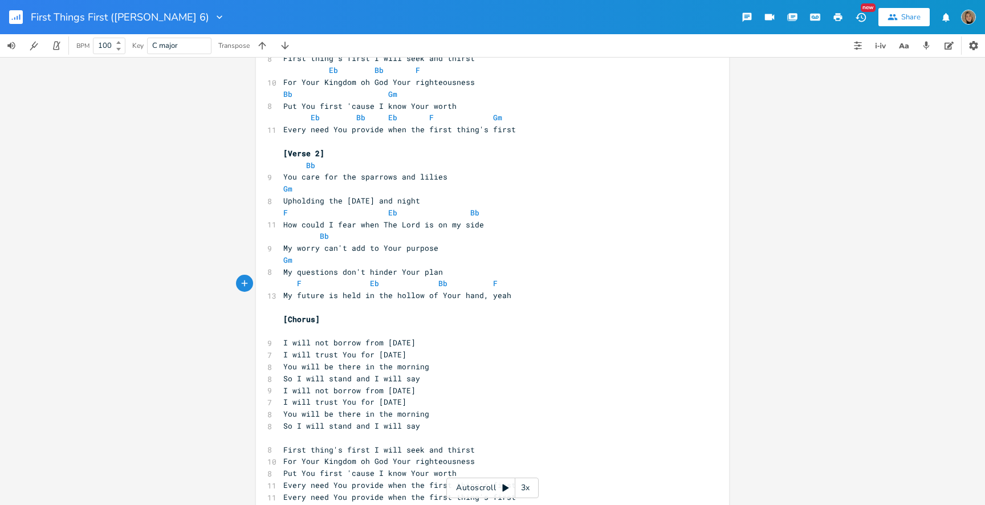
scroll to position [266, 0]
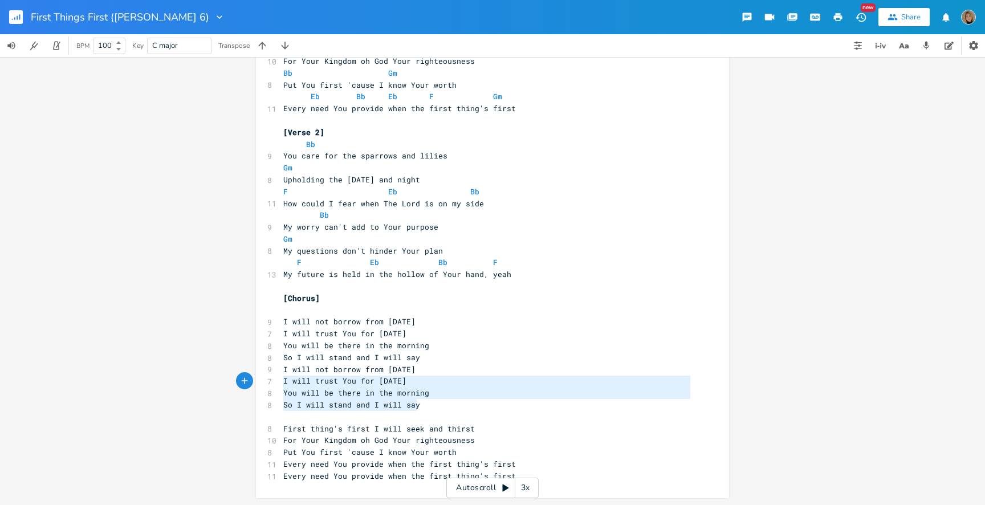
type textarea "I will not borrow from tomorrow I will trust You for today You will be there in…"
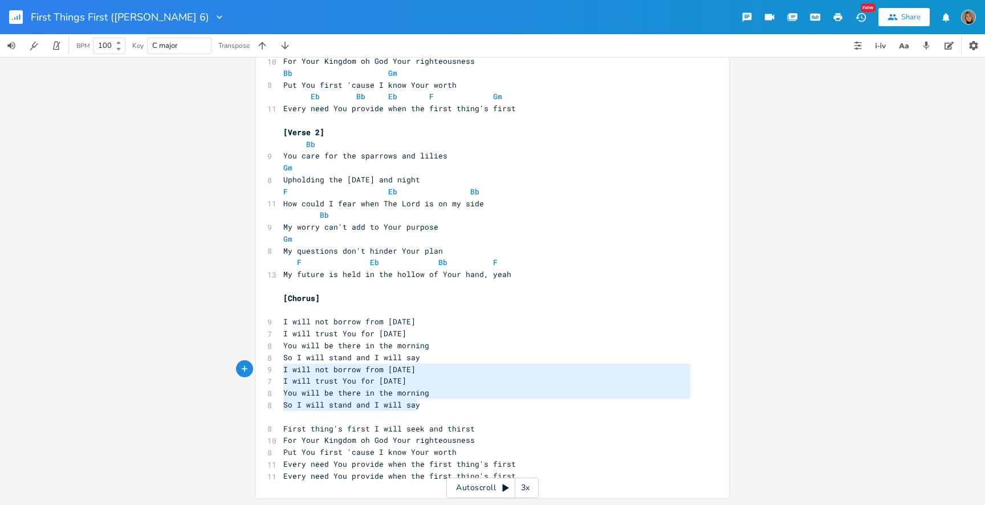
drag, startPoint x: 434, startPoint y: 405, endPoint x: 257, endPoint y: 369, distance: 180.2
click at [257, 369] on div "I will not borrow from tomorrow I will trust You for today You will be there in…" at bounding box center [492, 148] width 473 height 700
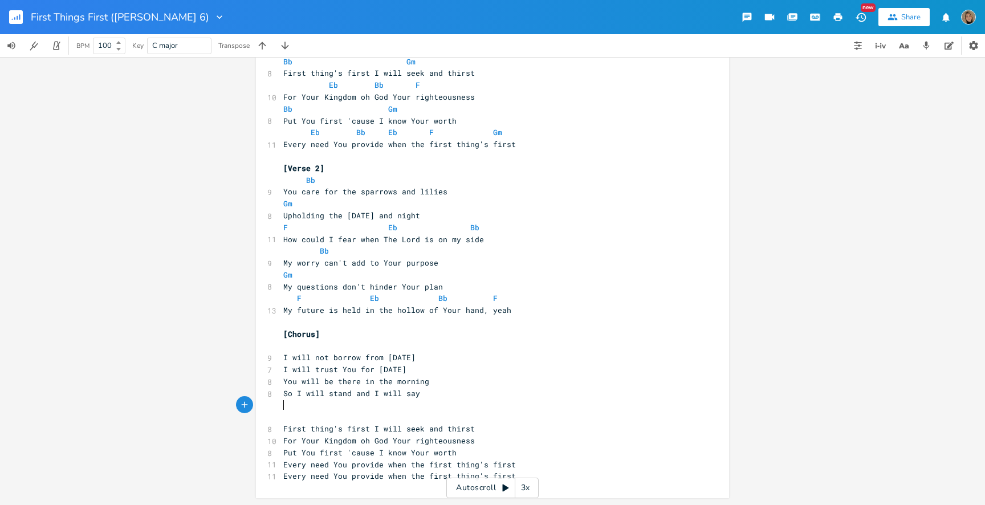
click at [325, 345] on pre "​" at bounding box center [486, 346] width 411 height 12
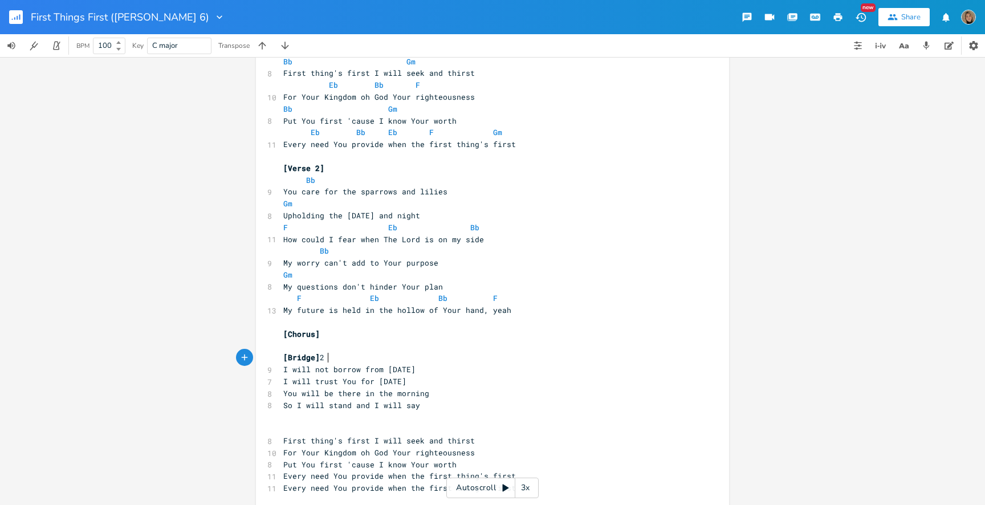
scroll to position [0, 37]
type textarea "[Bridge] 2x"
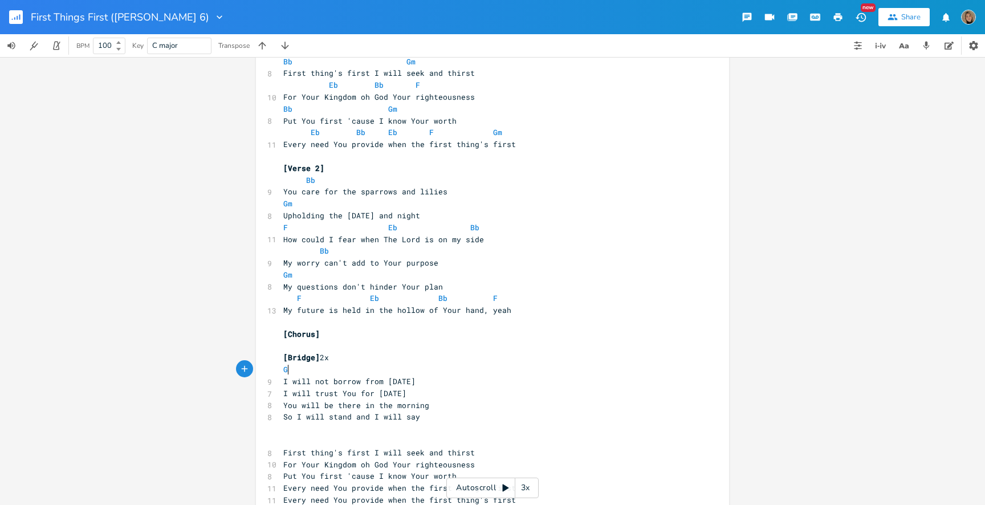
scroll to position [0, 11]
type textarea "Gm"
type textarea "Eb"
click at [281, 382] on pre "I will not borrow from tomorrow" at bounding box center [486, 381] width 411 height 12
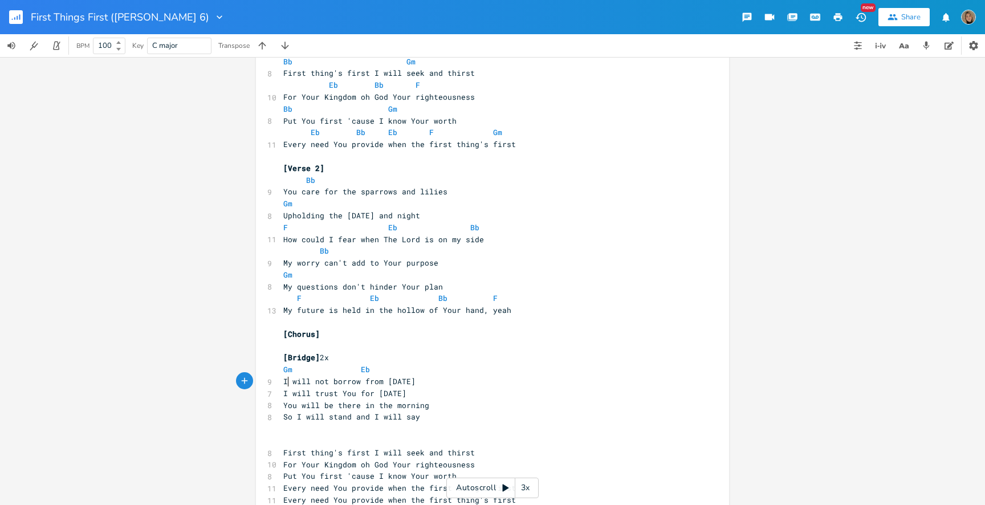
scroll to position [0, 3]
click at [353, 366] on span "Gm Eb" at bounding box center [326, 369] width 87 height 10
click at [440, 382] on pre "I will not borrow from tomorrow" at bounding box center [486, 381] width 411 height 12
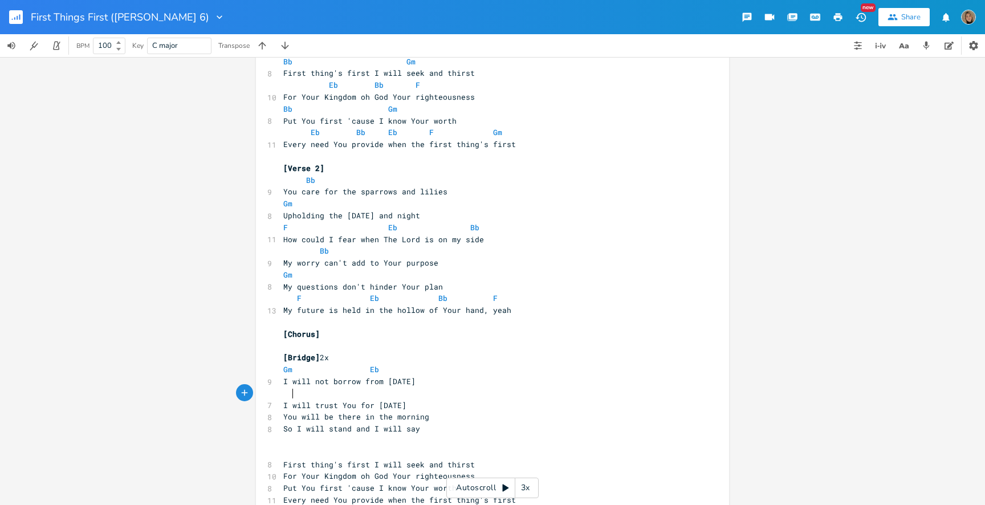
click at [283, 403] on span "I will trust You for today" at bounding box center [344, 405] width 123 height 10
click at [283, 418] on span "You will be there in the morning" at bounding box center [356, 416] width 146 height 10
click at [281, 429] on pre "So I will stand and I will say" at bounding box center [486, 429] width 411 height 12
click at [356, 394] on pre at bounding box center [486, 393] width 411 height 12
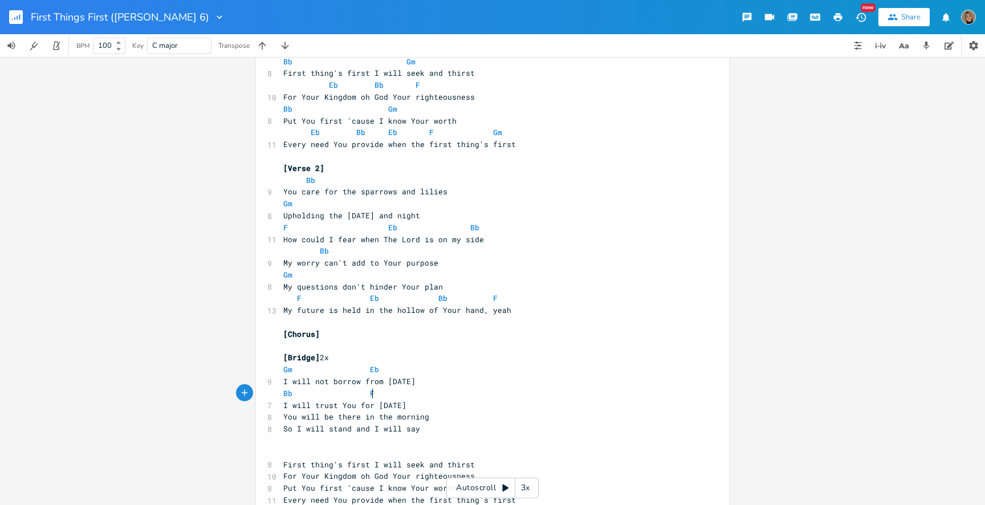
scroll to position [0, 58]
type textarea "Bb Fsus"
click at [451, 398] on pre "Bb Fsus" at bounding box center [486, 393] width 411 height 12
click at [436, 412] on pre "You will be there in the morning" at bounding box center [486, 417] width 411 height 12
click at [431, 406] on pre "I will trust You for today" at bounding box center [486, 405] width 411 height 12
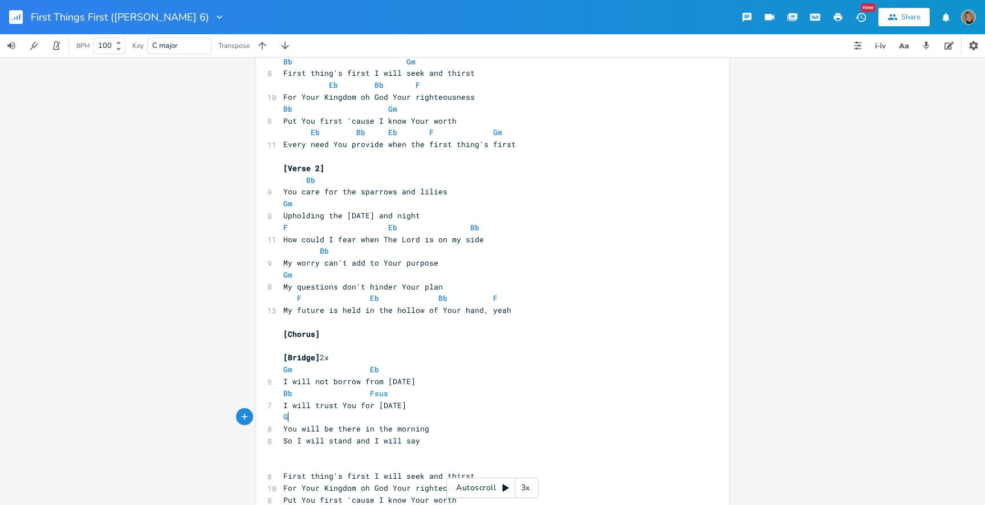
type textarea "Gm"
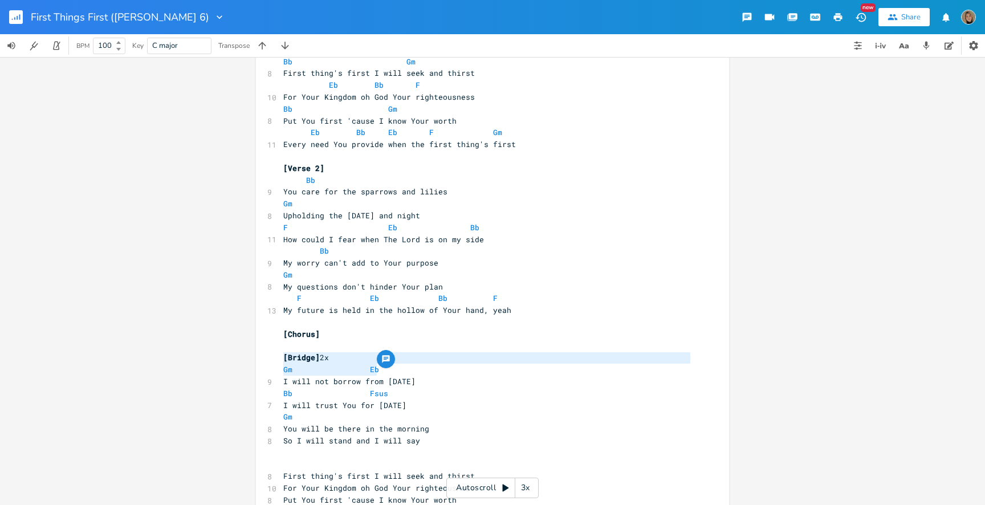
type textarea "Gm Eb"
drag, startPoint x: 445, startPoint y: 369, endPoint x: 230, endPoint y: 368, distance: 215.4
click at [230, 368] on div "Gm Eb x [Verse 1] Bb The days of my life but a moment Gm 7 All that I treasure …" at bounding box center [492, 281] width 985 height 448
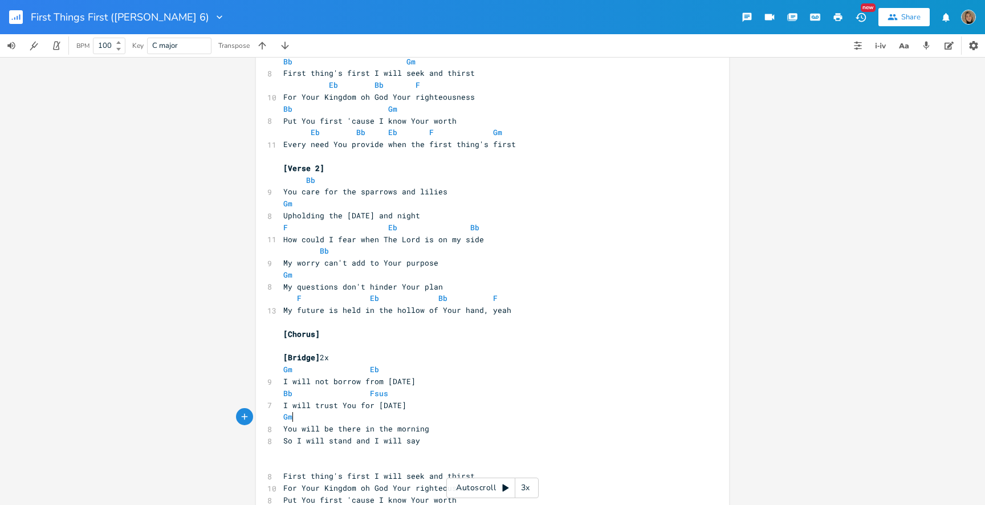
click at [343, 422] on pre "Gm" at bounding box center [486, 417] width 411 height 12
type textarea "Gm"
drag, startPoint x: 423, startPoint y: 419, endPoint x: 232, endPoint y: 418, distance: 190.3
click at [232, 418] on div "Gm x [Verse 1] Bb The days of my life but a moment Gm 7 All that I treasure and…" at bounding box center [492, 281] width 985 height 448
paste textarea
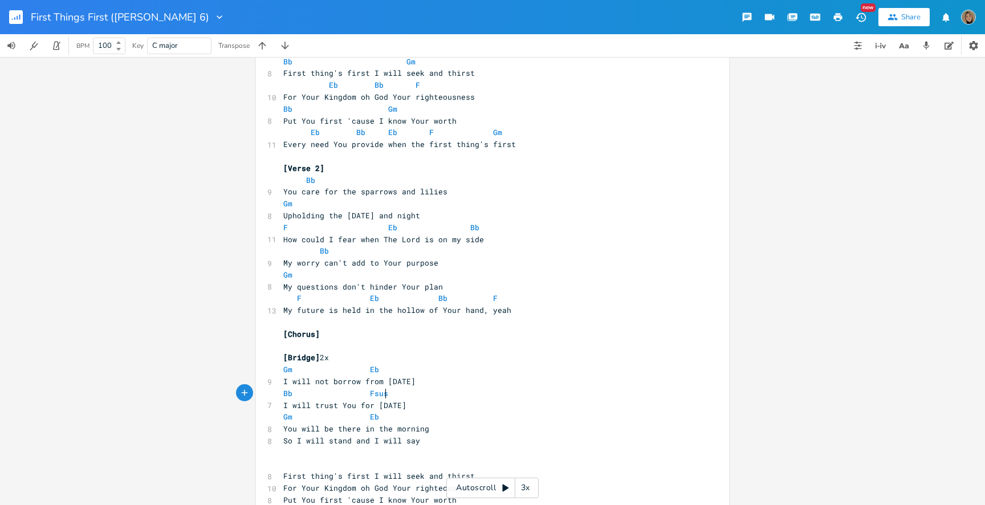
type textarea "Bb Fsus"
drag, startPoint x: 404, startPoint y: 393, endPoint x: 240, endPoint y: 393, distance: 164.1
click at [240, 393] on div "Bb Fsus x [Verse 1] Bb The days of my life but a moment Gm 7 All that I treasur…" at bounding box center [492, 281] width 985 height 448
click at [450, 428] on pre "You will be there in the morning" at bounding box center [486, 429] width 411 height 12
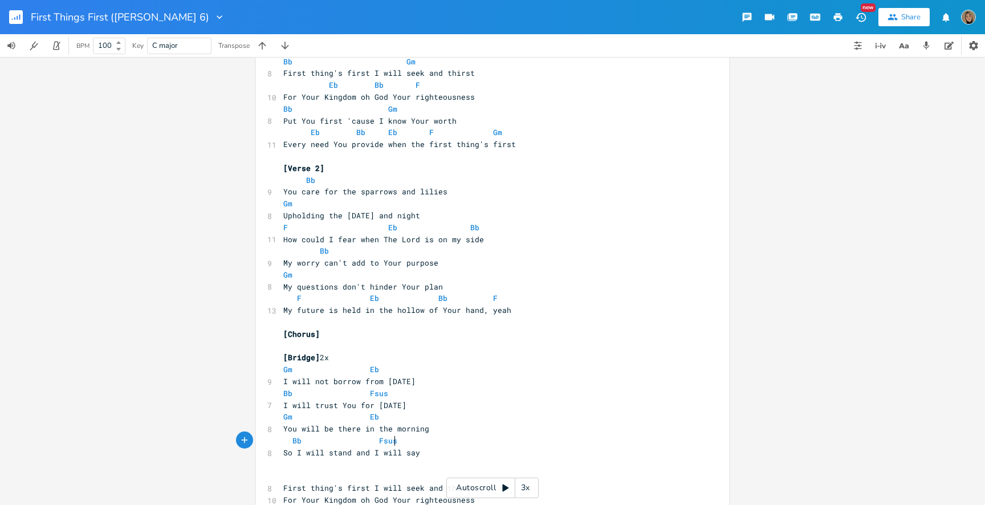
click at [287, 441] on span "Bb Fsus" at bounding box center [340, 440] width 114 height 10
click at [382, 393] on pre "Bb Fsus" at bounding box center [486, 393] width 411 height 12
click at [387, 441] on pre "Bb Fsus" at bounding box center [486, 441] width 411 height 12
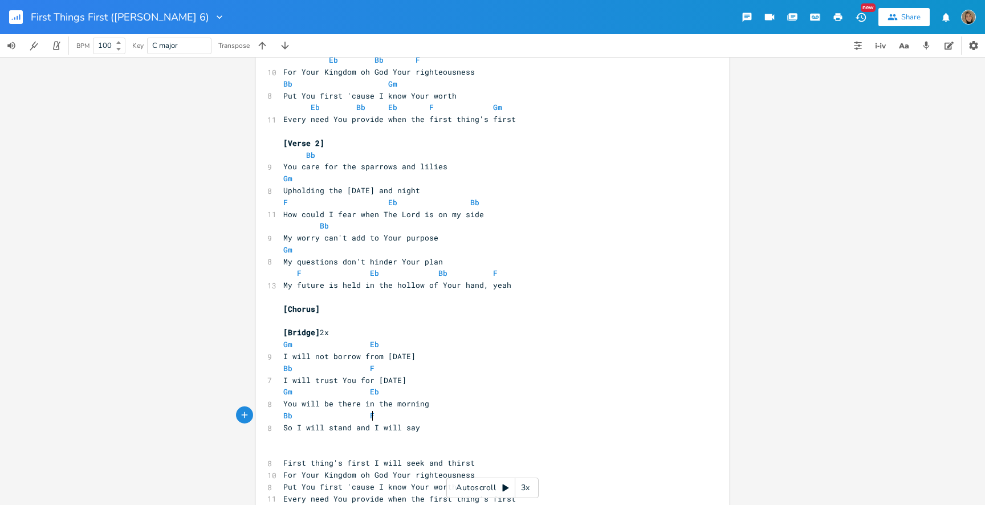
scroll to position [289, 0]
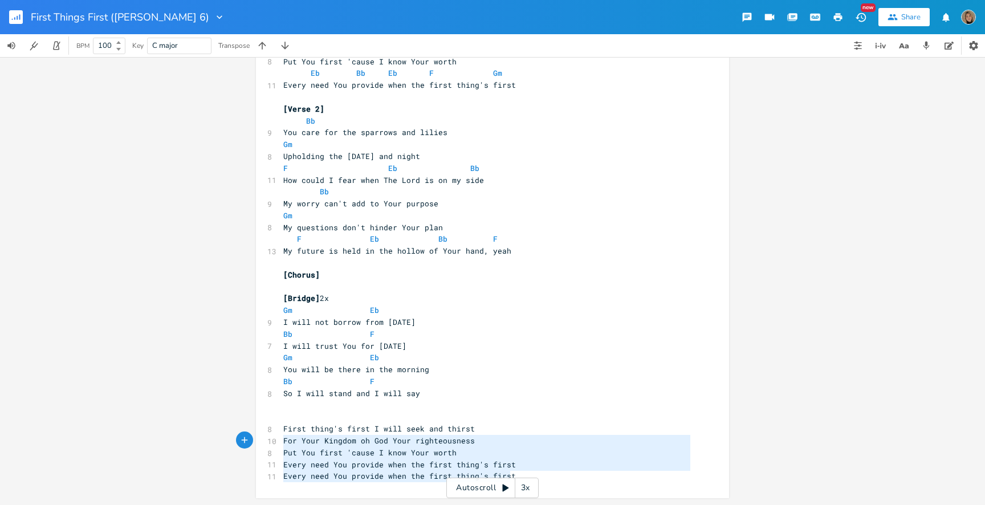
type textarea "First thing's first I will seek and thirst For Your Kingdom oh God Your righteo…"
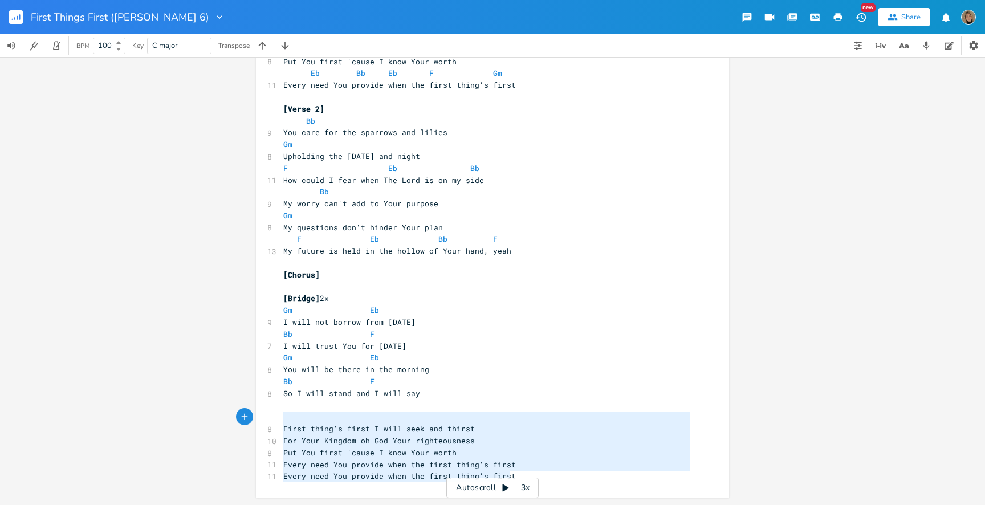
drag, startPoint x: 514, startPoint y: 474, endPoint x: 206, endPoint y: 412, distance: 315.0
click at [206, 412] on div "First thing's first I will seek and thirst For Your Kingdom oh God Your righteo…" at bounding box center [492, 281] width 985 height 448
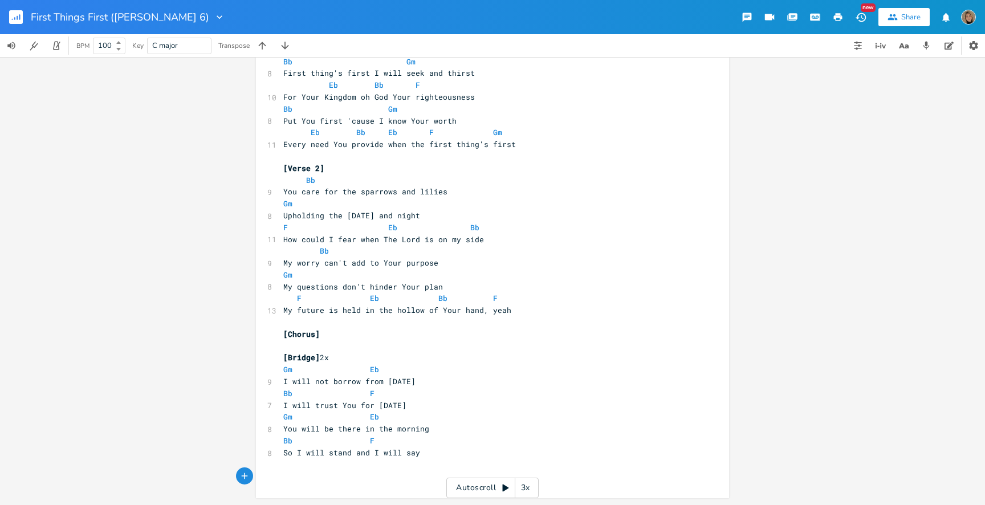
scroll to position [218, 0]
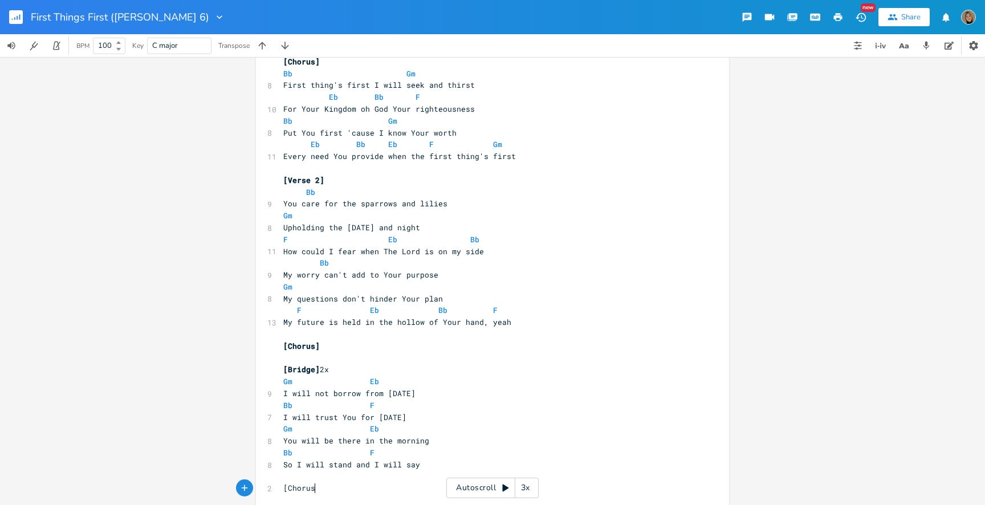
type textarea "[Chorus}"
type textarea "]"
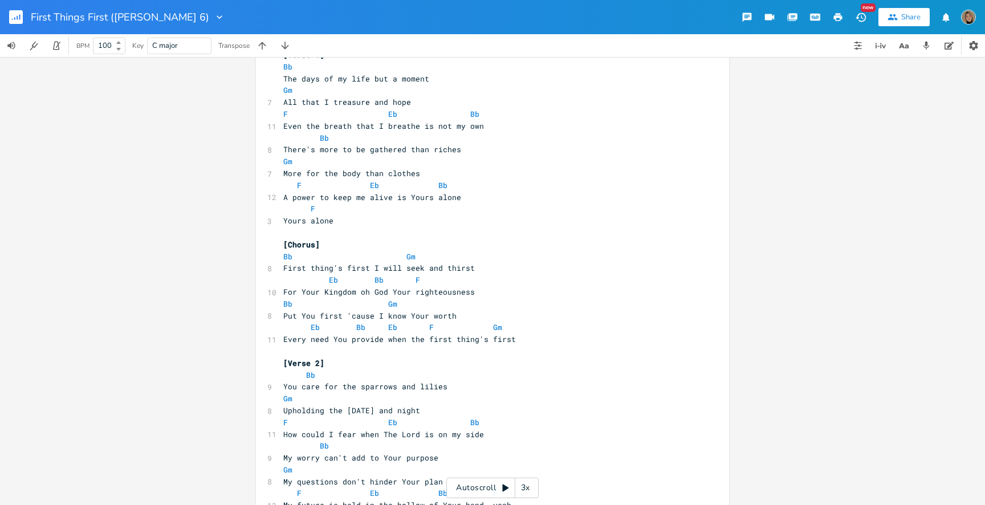
scroll to position [0, 0]
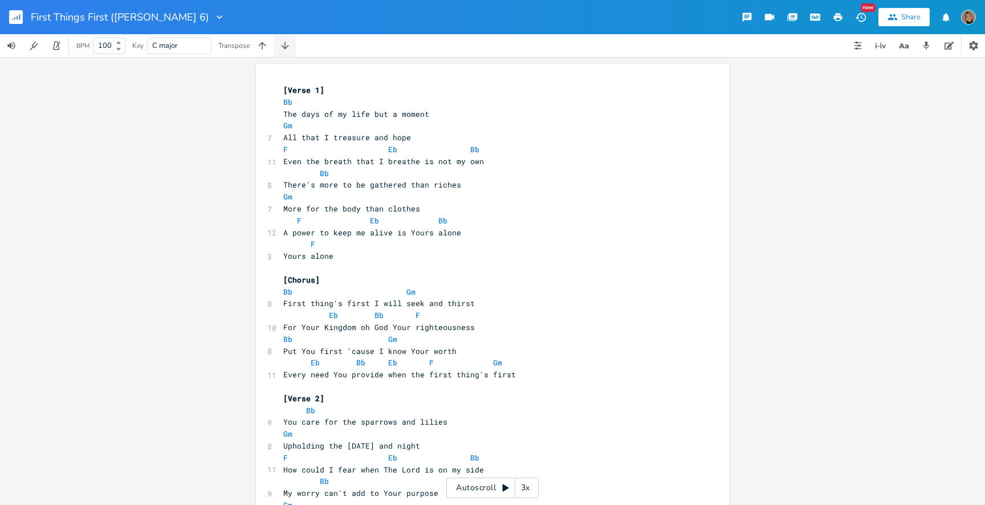
click at [287, 46] on icon "button" at bounding box center [284, 45] width 11 height 11
click at [24, 24] on button "button" at bounding box center [20, 16] width 23 height 27
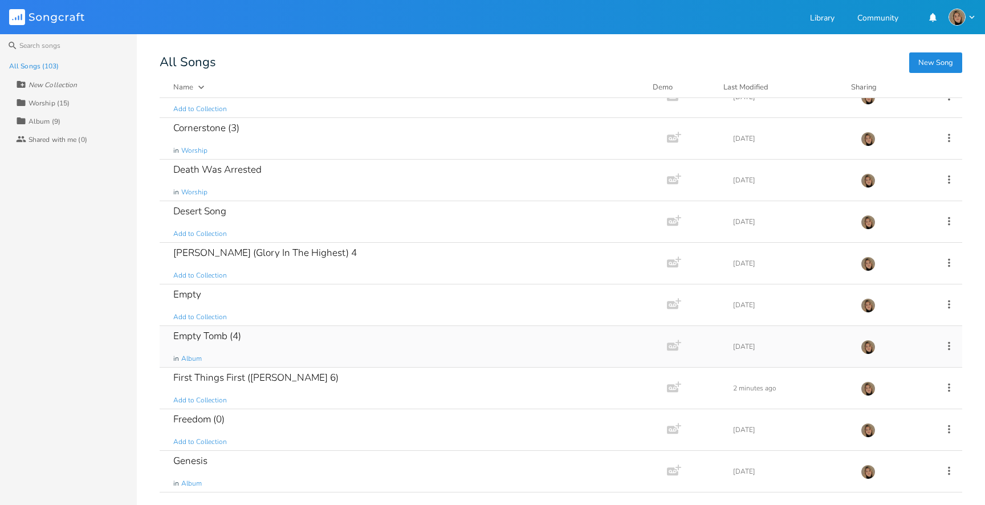
scroll to position [607, 0]
click at [942, 382] on icon at bounding box center [948, 384] width 13 height 13
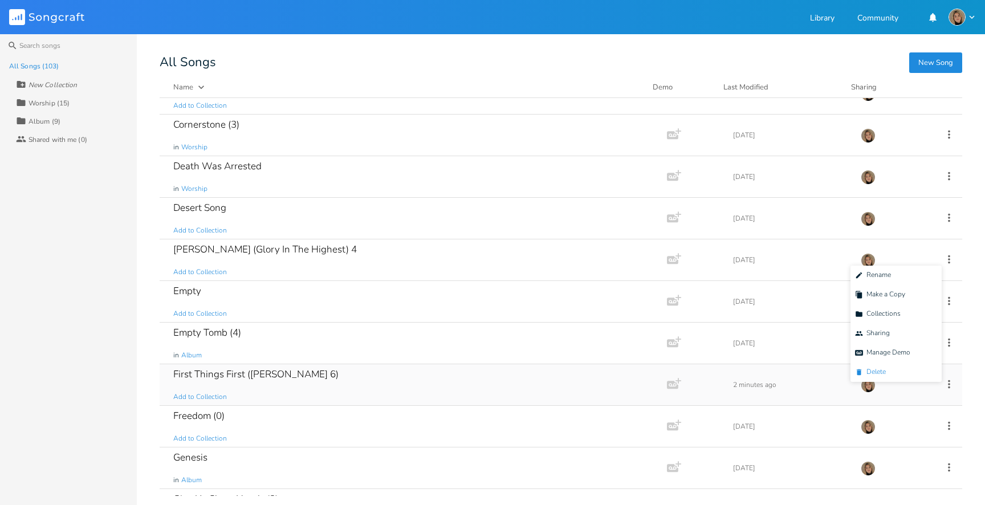
click at [892, 373] on li "Delete Delete" at bounding box center [895, 371] width 91 height 19
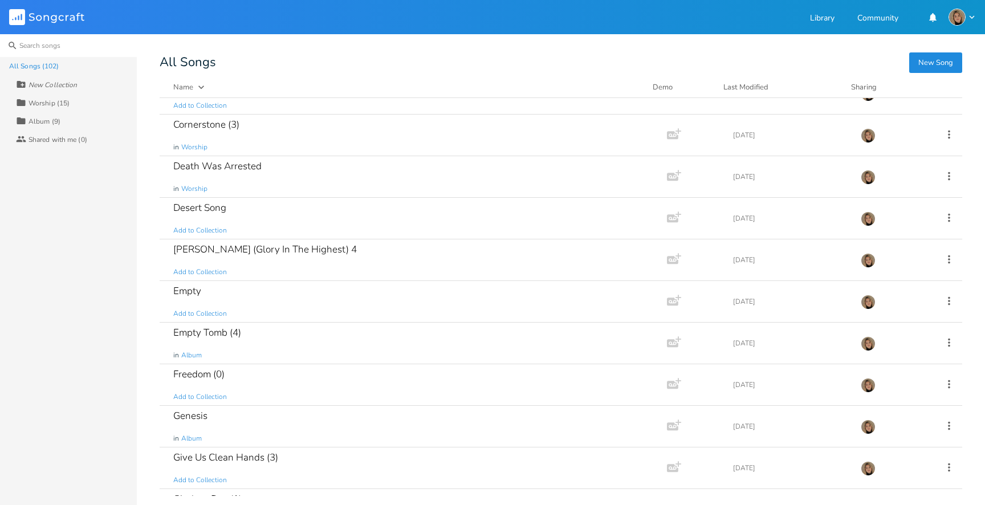
click at [51, 47] on input at bounding box center [68, 45] width 137 height 23
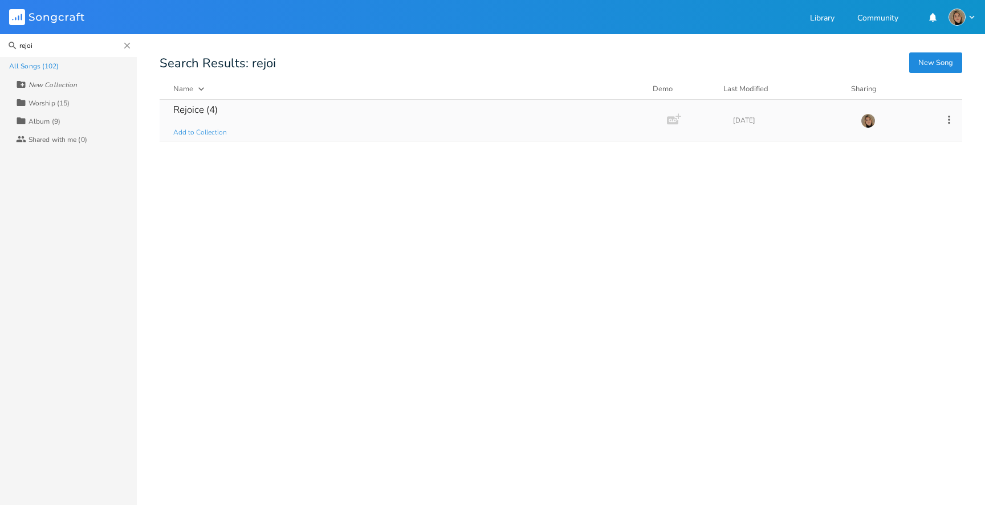
type input "rejoi"
click at [186, 105] on div "Rejoice (4)" at bounding box center [195, 110] width 44 height 10
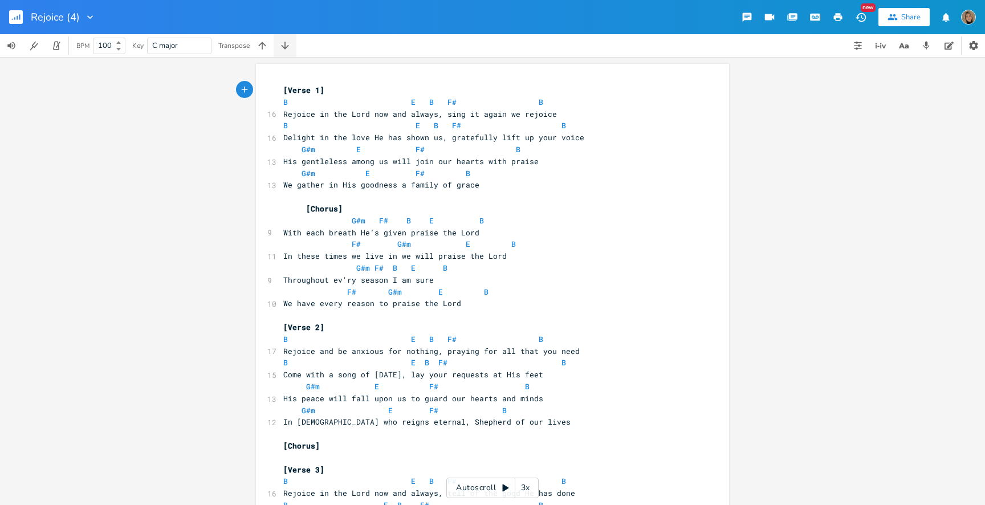
click at [289, 47] on icon "button" at bounding box center [284, 45] width 11 height 11
click at [388, 268] on span at bounding box center [390, 268] width 5 height 12
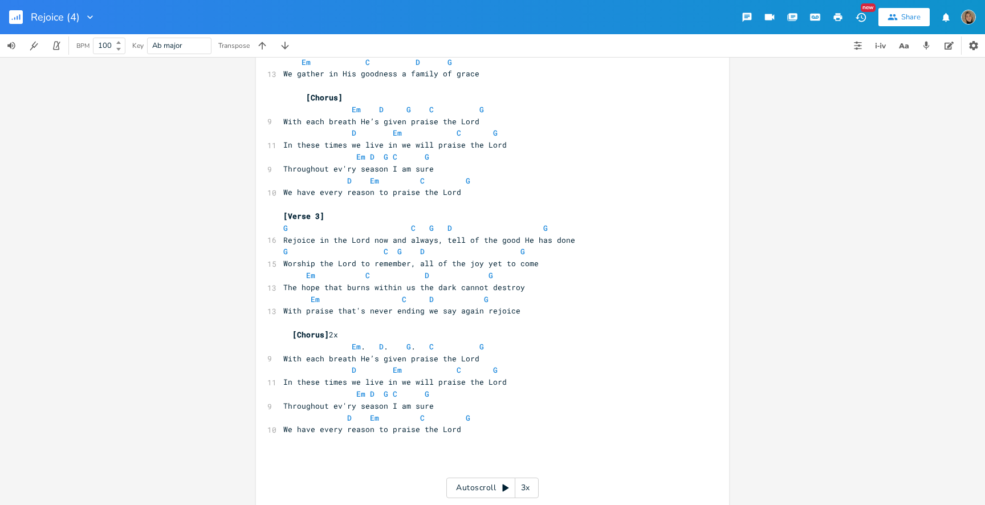
scroll to position [716, 0]
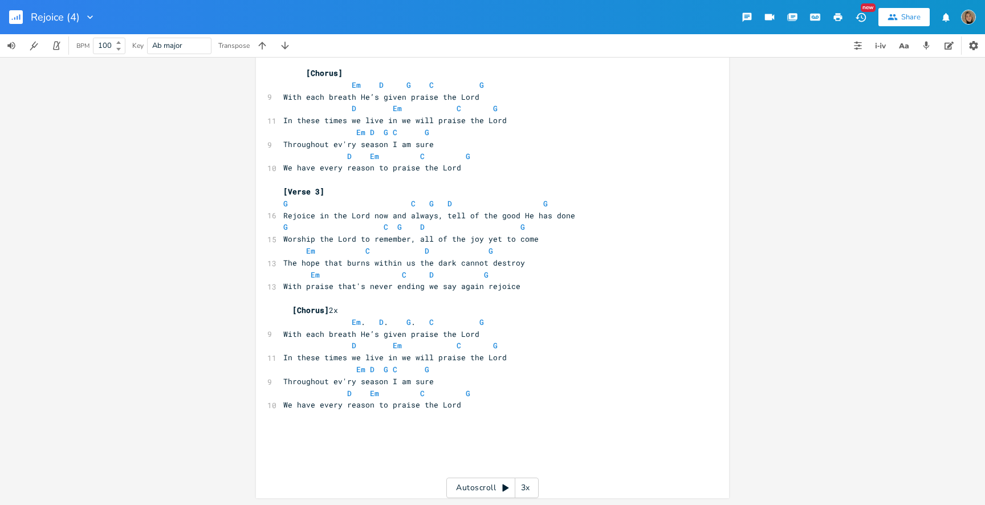
click at [19, 21] on rect "button" at bounding box center [16, 17] width 14 height 14
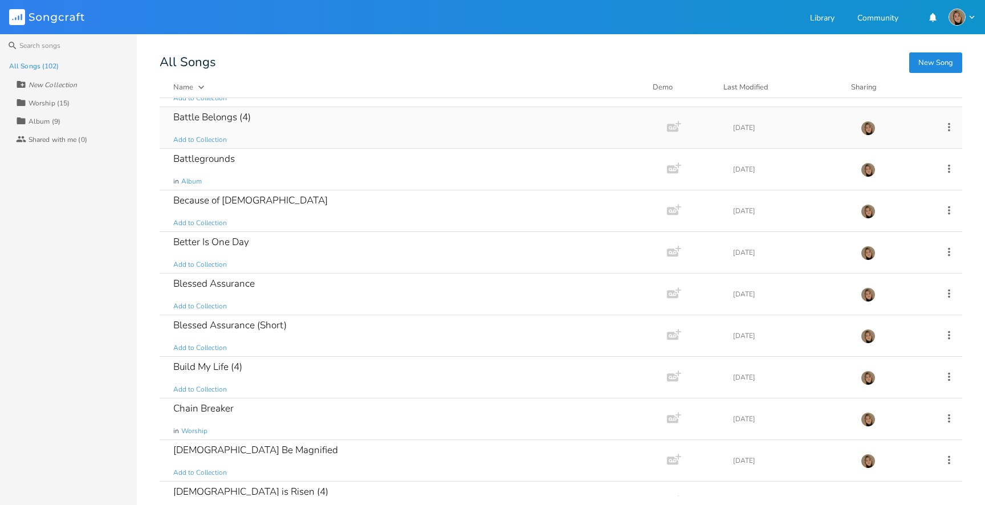
scroll to position [201, 0]
click at [271, 256] on div "Better Is One Day Add to Collection" at bounding box center [410, 250] width 475 height 41
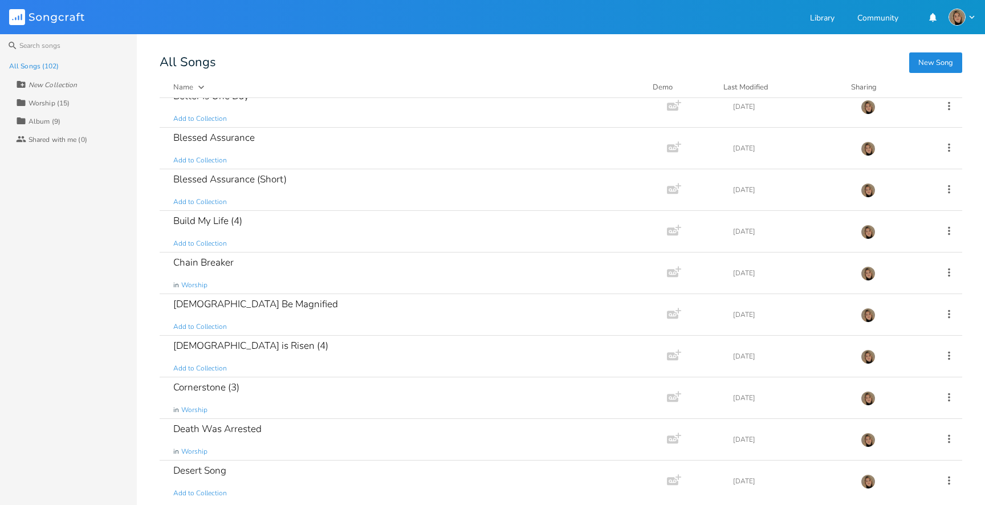
scroll to position [346, 0]
click at [242, 349] on div "[DEMOGRAPHIC_DATA] is Risen (4)" at bounding box center [250, 344] width 155 height 10
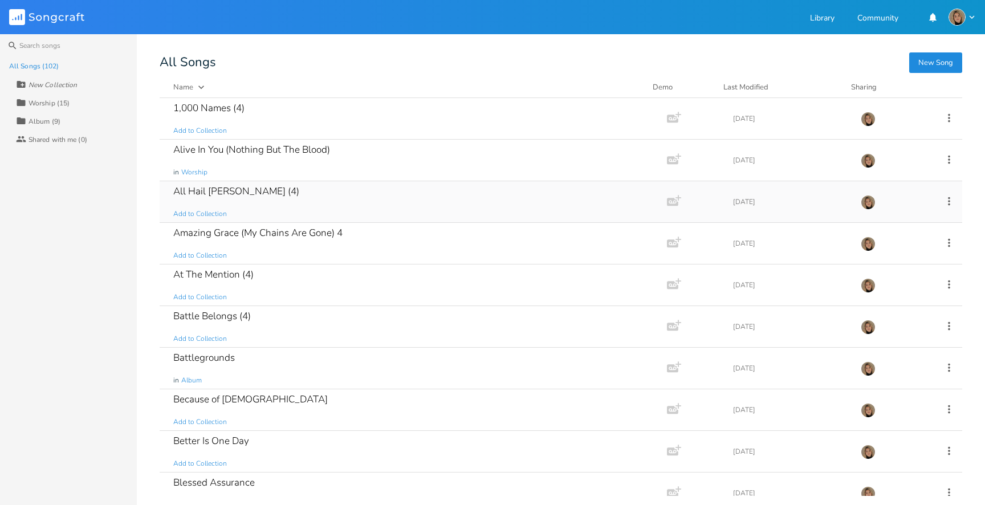
click at [236, 191] on div "All Hail [PERSON_NAME] (4)" at bounding box center [236, 191] width 126 height 10
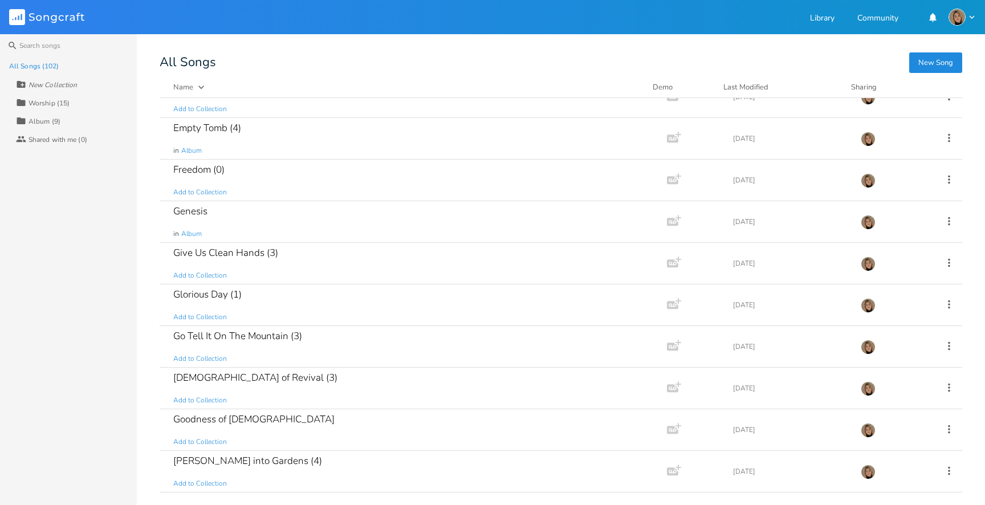
scroll to position [813, 0]
click at [219, 293] on div "Glorious Day (1)" at bounding box center [207, 293] width 68 height 10
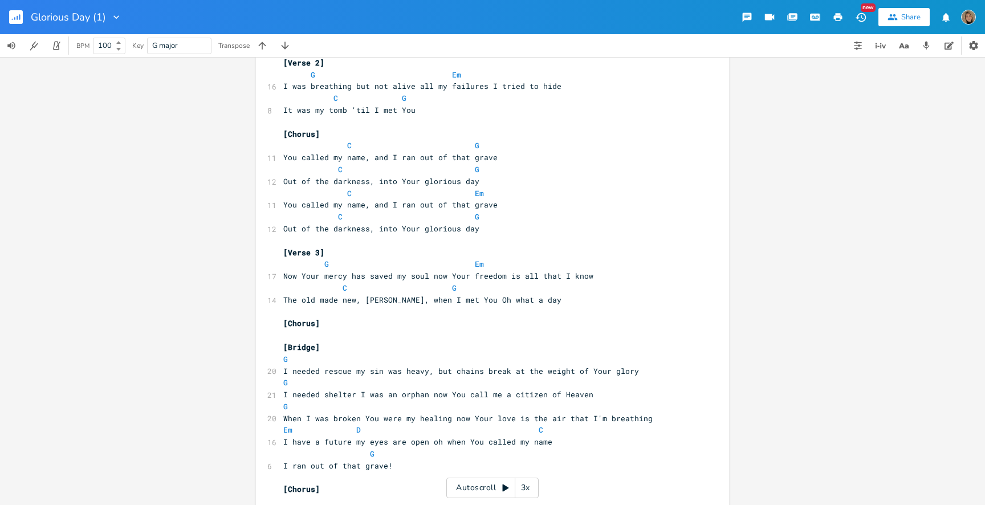
scroll to position [112, 0]
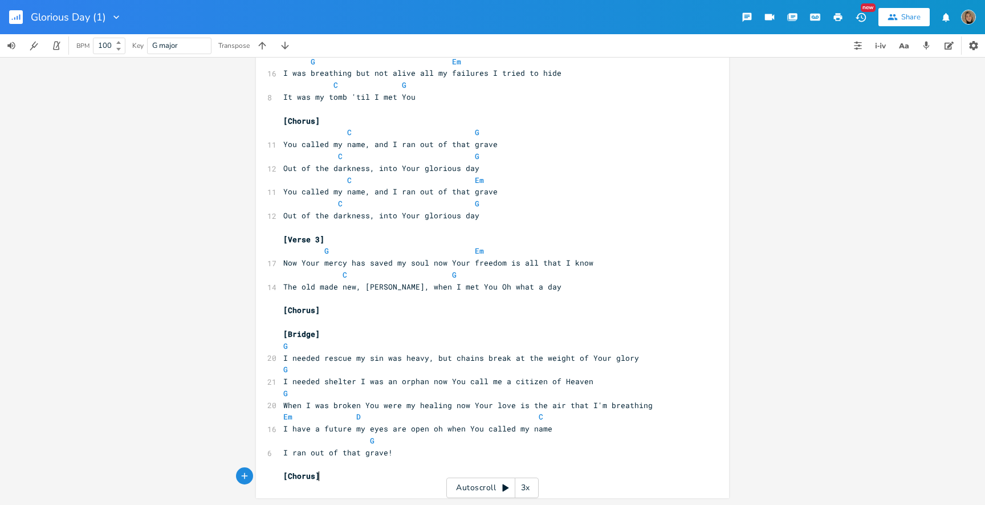
click at [340, 473] on pre "[Chorus]" at bounding box center [486, 476] width 411 height 12
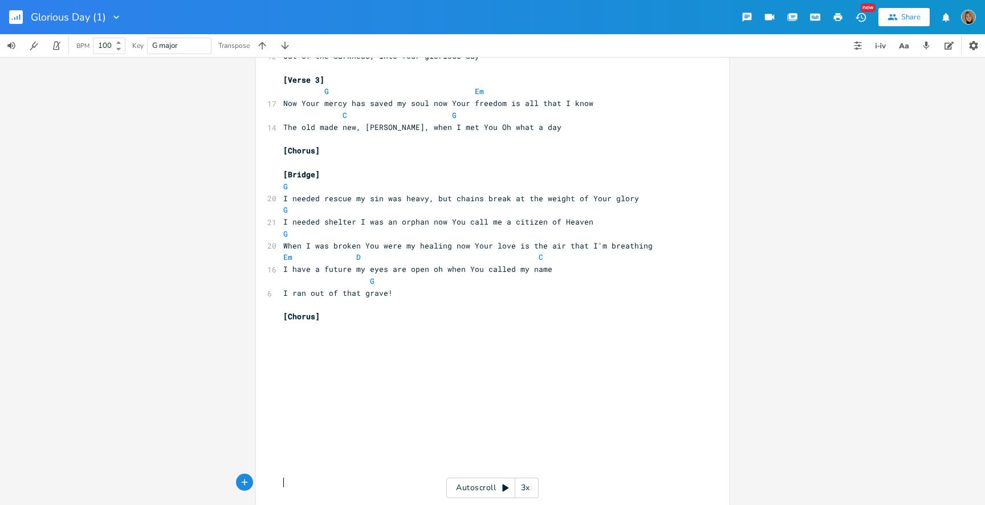
scroll to position [295, 0]
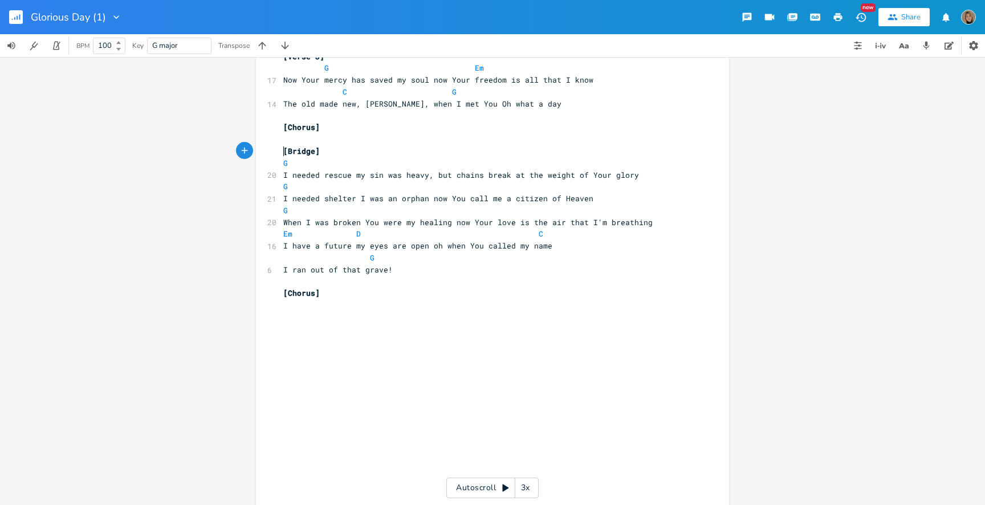
click at [283, 146] on span "[Bridge]" at bounding box center [301, 151] width 36 height 10
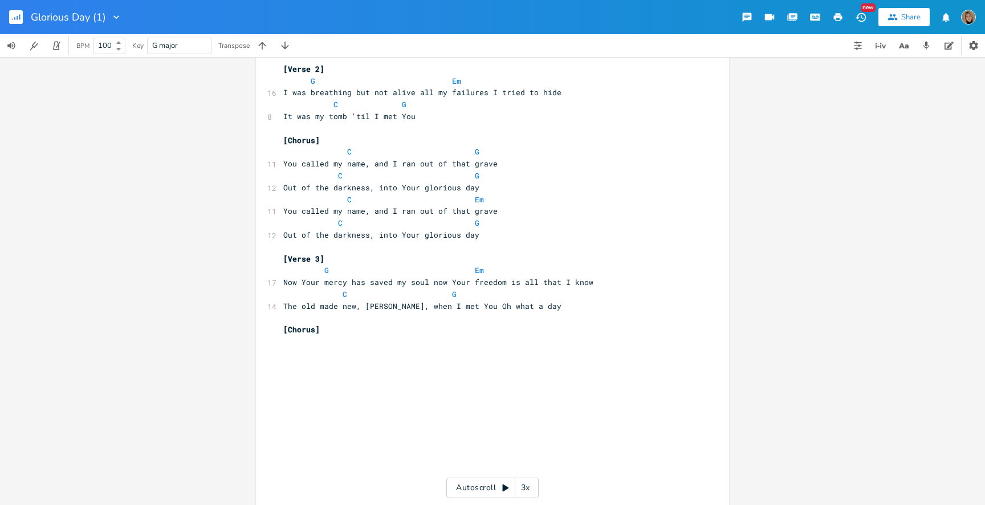
scroll to position [0, 0]
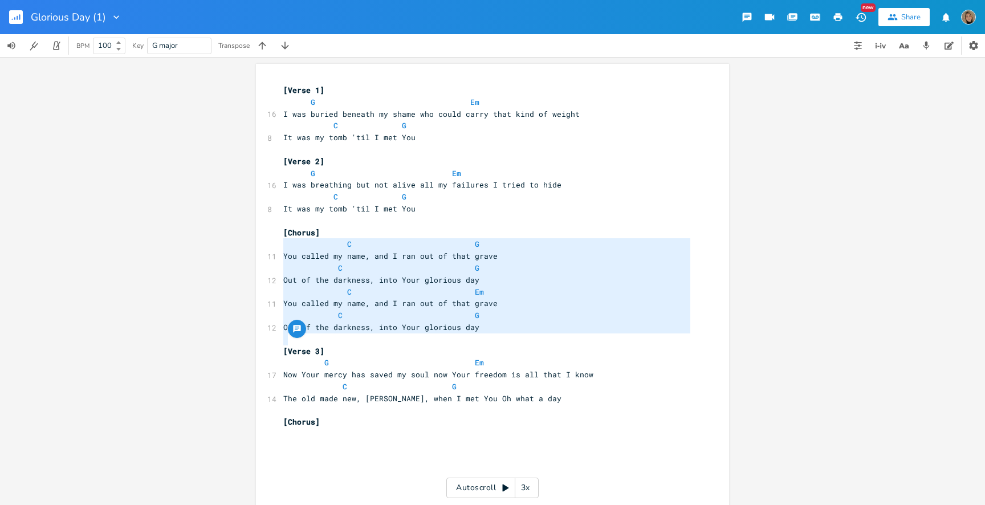
type textarea "[Chorus] C G You called my name, and I ran out of that grave C G Out of the dar…"
drag, startPoint x: 469, startPoint y: 322, endPoint x: 263, endPoint y: 234, distance: 223.8
click at [281, 231] on pre "[Chorus]" at bounding box center [486, 233] width 411 height 12
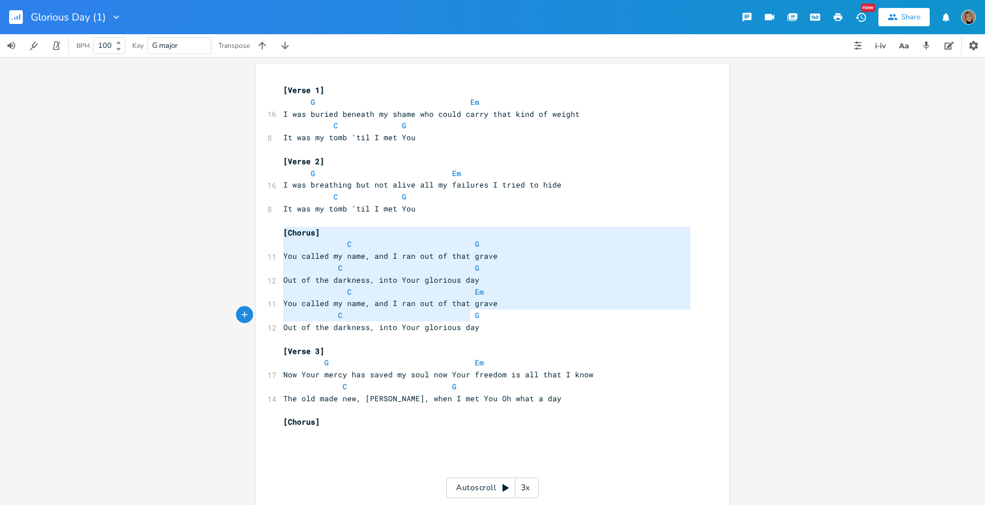
type textarea "[Chorus] C G You called my name, and I ran out of that grave C G Out of the dar…"
drag, startPoint x: 277, startPoint y: 231, endPoint x: 474, endPoint y: 327, distance: 218.6
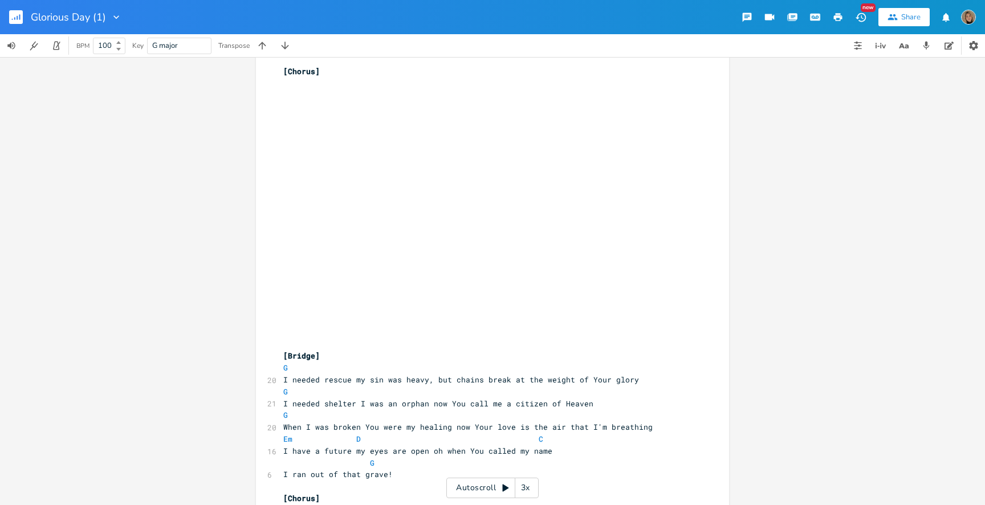
scroll to position [574, 0]
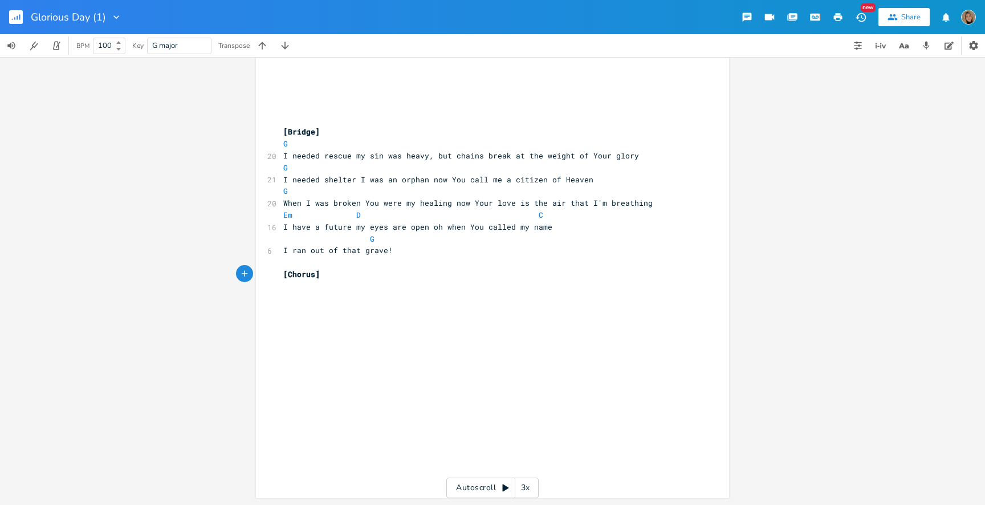
type textarea "[Chorus]"
drag, startPoint x: 324, startPoint y: 277, endPoint x: 228, endPoint y: 277, distance: 95.7
click at [228, 277] on div "[Chorus] x [Verse 1] G Em 16 I was buried beneath my shame who could carry that…" at bounding box center [492, 281] width 985 height 448
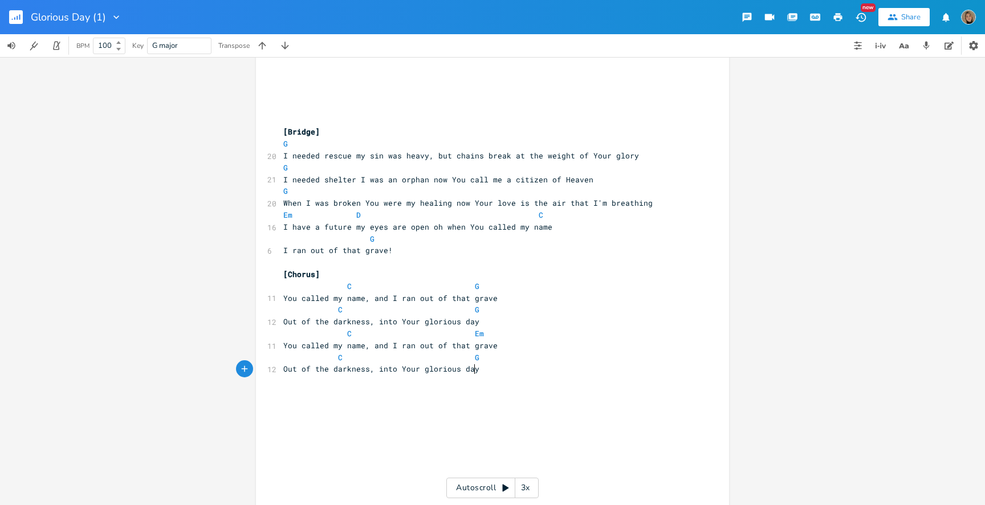
click at [839, 12] on icon "button" at bounding box center [837, 17] width 10 height 10
click at [283, 130] on span "[Bridge]" at bounding box center [301, 131] width 36 height 10
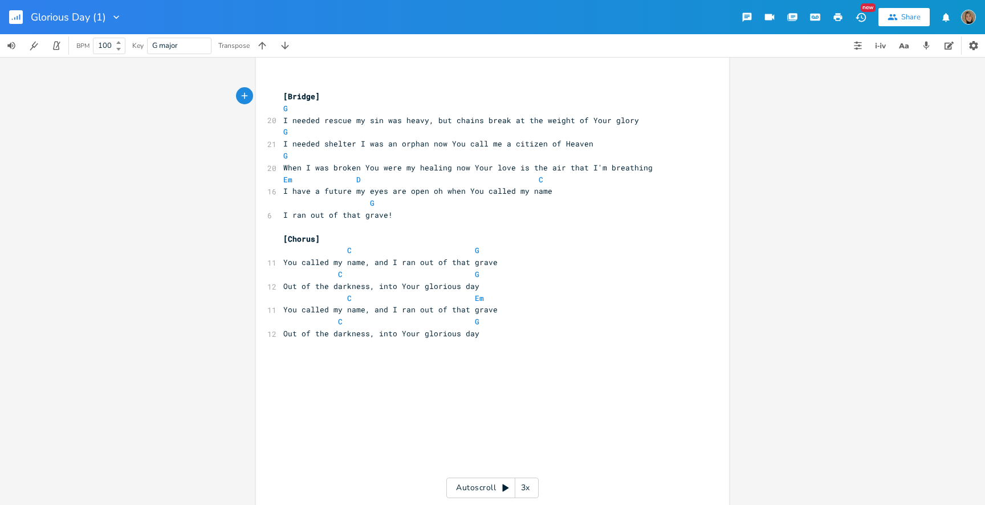
click at [840, 10] on button "button" at bounding box center [837, 17] width 23 height 21
click at [288, 75] on pre "​" at bounding box center [486, 73] width 411 height 12
click at [283, 95] on span "[Bridge]" at bounding box center [301, 96] width 36 height 10
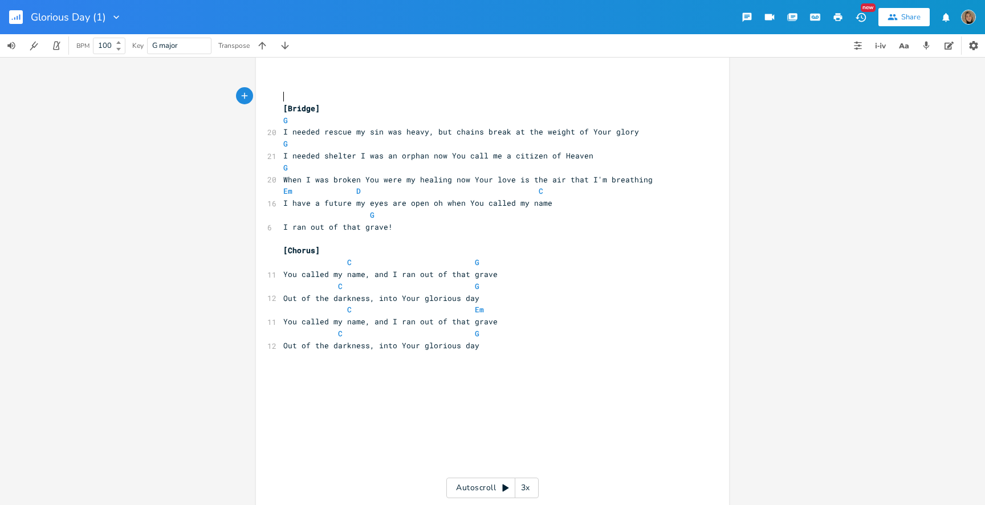
click at [281, 97] on pre "​" at bounding box center [486, 97] width 411 height 12
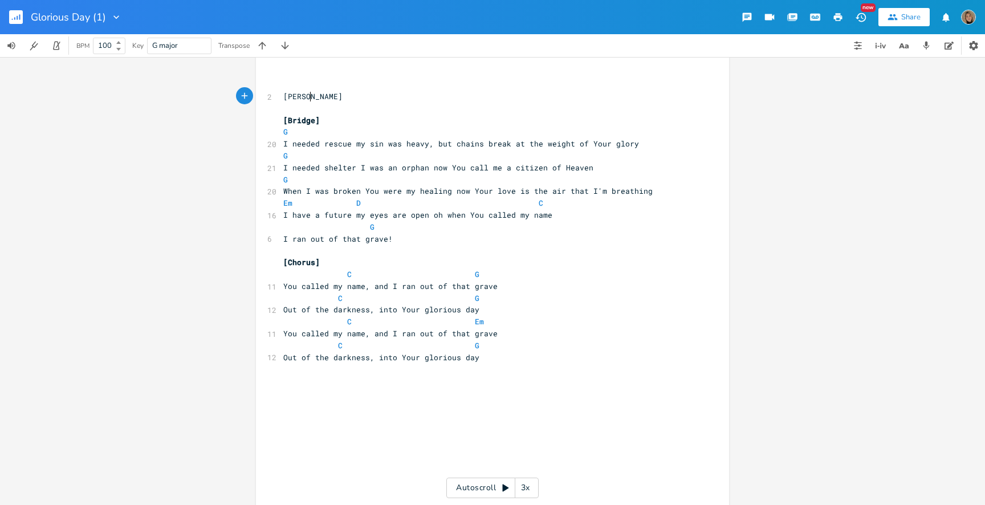
type textarea "Glorisou"
type textarea "iu"
type textarea "ous Day (Open)"
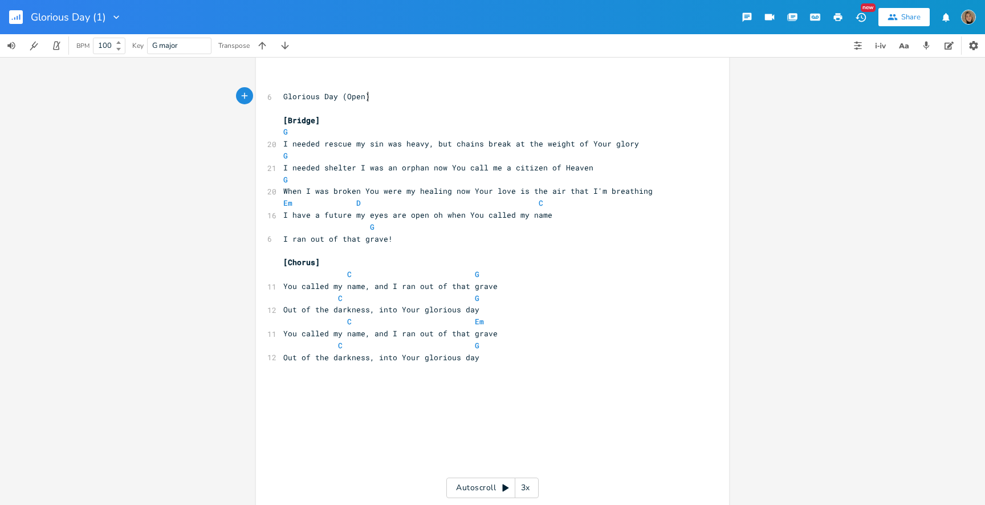
click at [839, 16] on icon "button" at bounding box center [838, 17] width 9 height 8
click at [15, 19] on rect "button" at bounding box center [16, 17] width 14 height 14
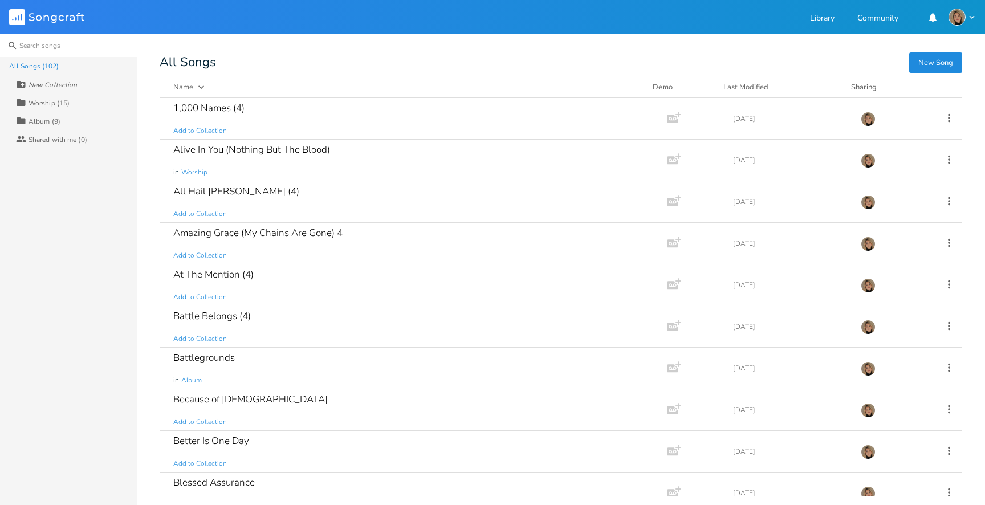
click at [99, 54] on input at bounding box center [68, 45] width 137 height 23
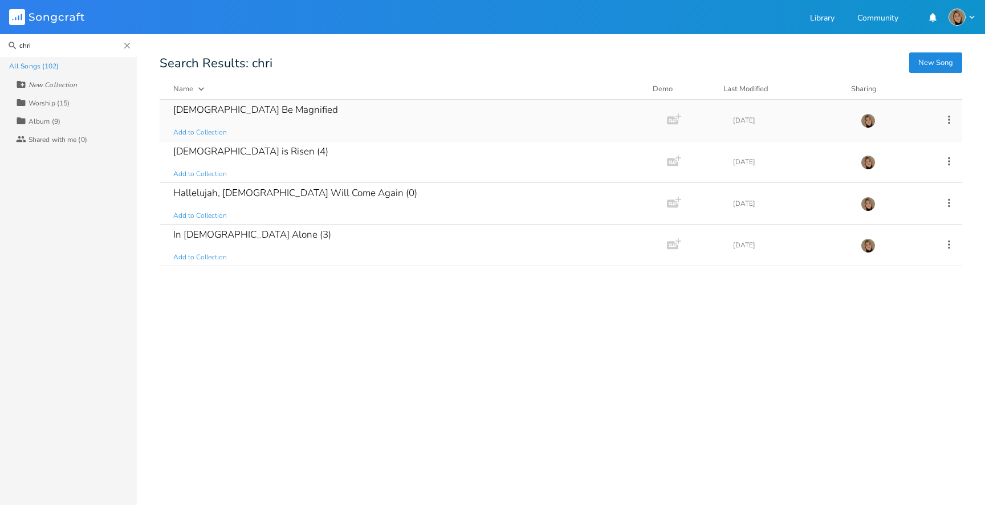
type input "chri"
click at [267, 120] on div "Christ Be Magnified Add to Collection" at bounding box center [410, 120] width 475 height 41
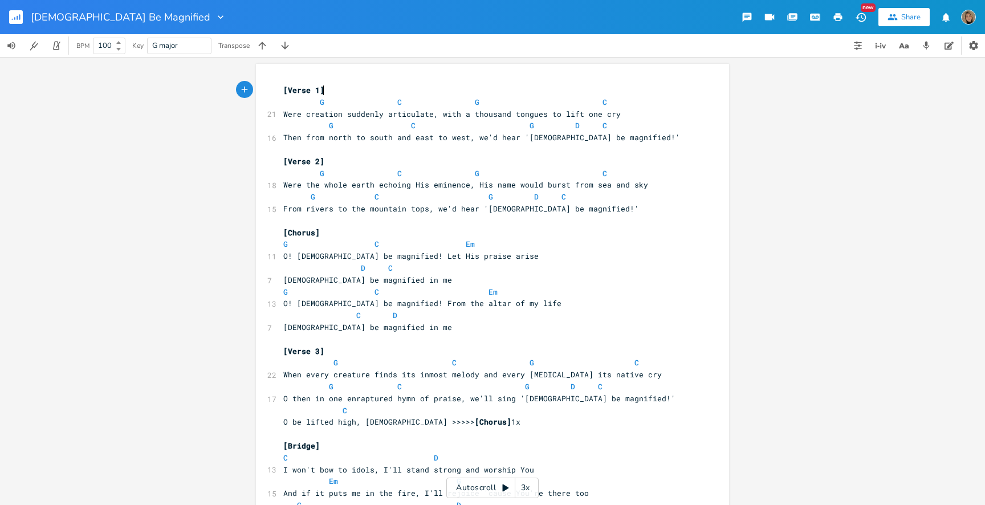
click at [839, 15] on icon "button" at bounding box center [838, 17] width 9 height 8
click at [21, 18] on rect "button" at bounding box center [16, 17] width 14 height 14
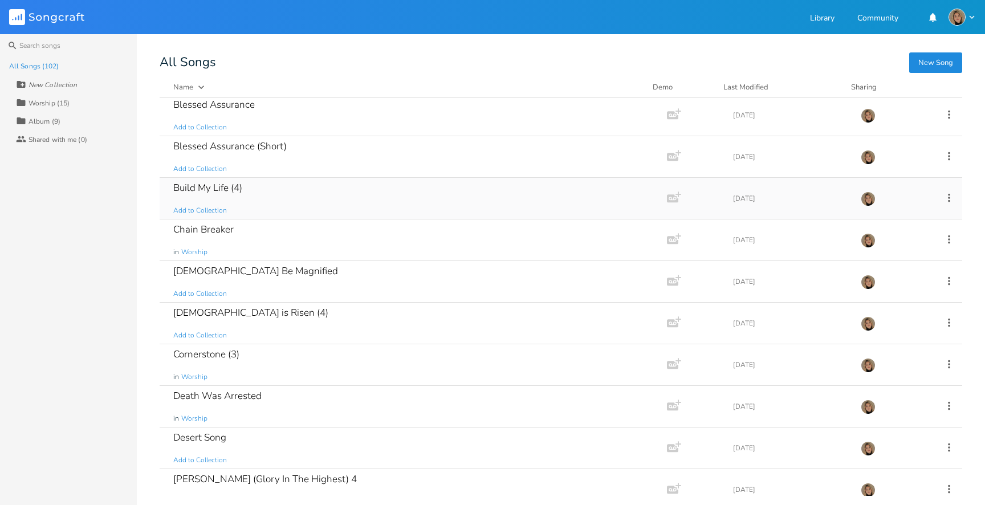
scroll to position [399, 0]
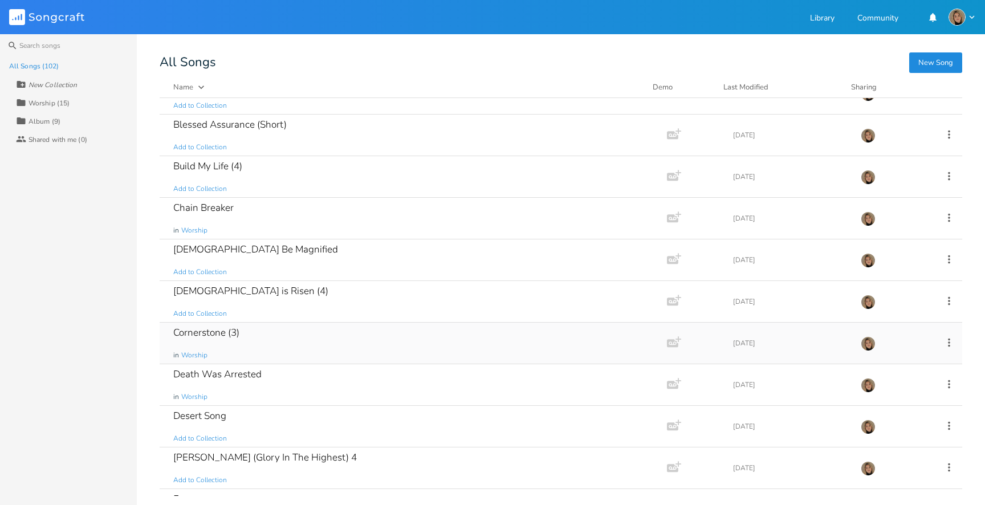
click at [248, 338] on div "Cornerstone (3) in Worship" at bounding box center [410, 342] width 475 height 41
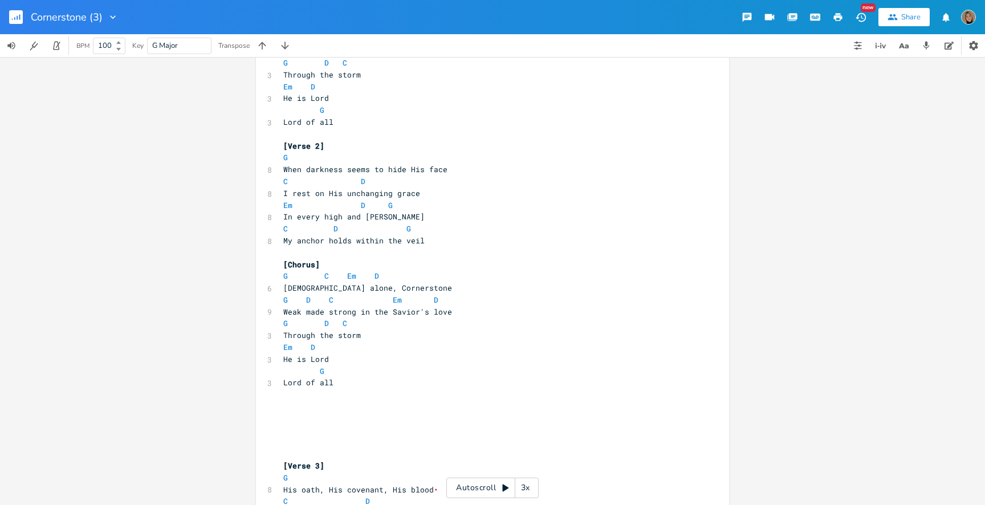
scroll to position [206, 0]
click at [419, 300] on span "G D C Em D" at bounding box center [360, 299] width 155 height 10
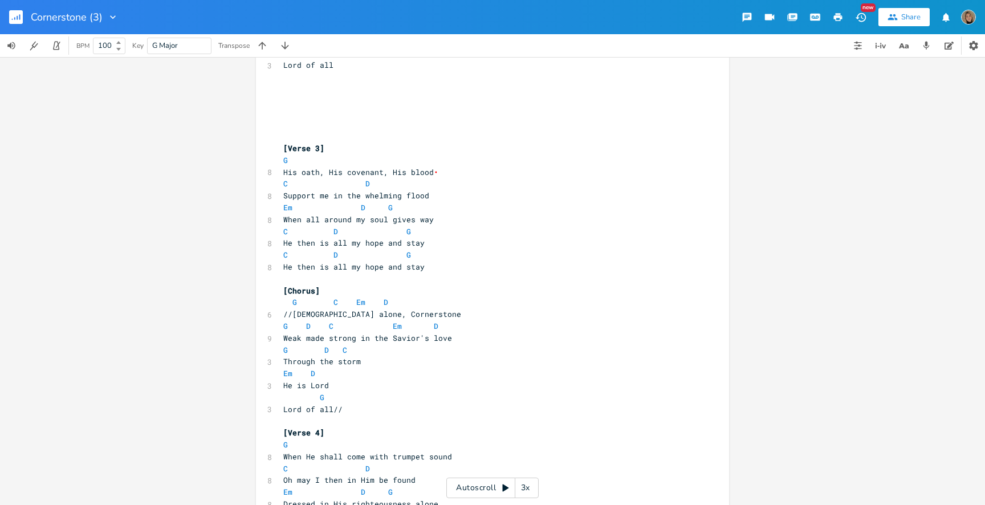
scroll to position [574, 0]
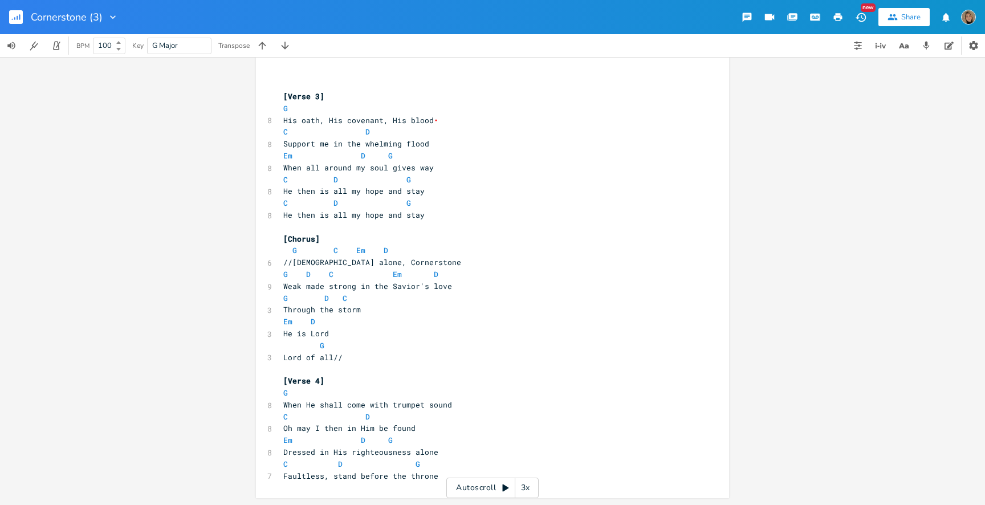
click at [434, 118] on span "•" at bounding box center [436, 120] width 5 height 10
click at [434, 121] on span "•" at bounding box center [436, 120] width 5 height 10
type textarea "C D G He then is all my hope and stay"
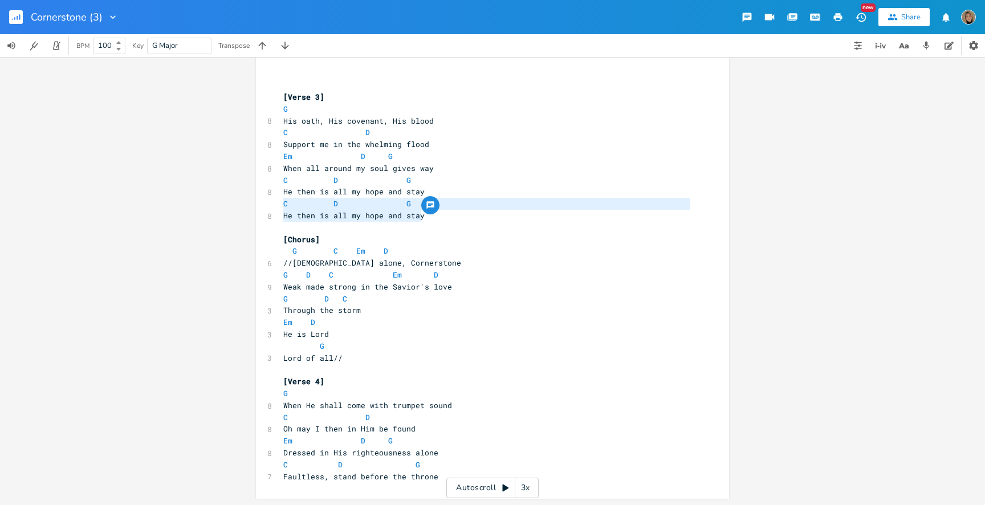
drag, startPoint x: 430, startPoint y: 218, endPoint x: 270, endPoint y: 205, distance: 160.0
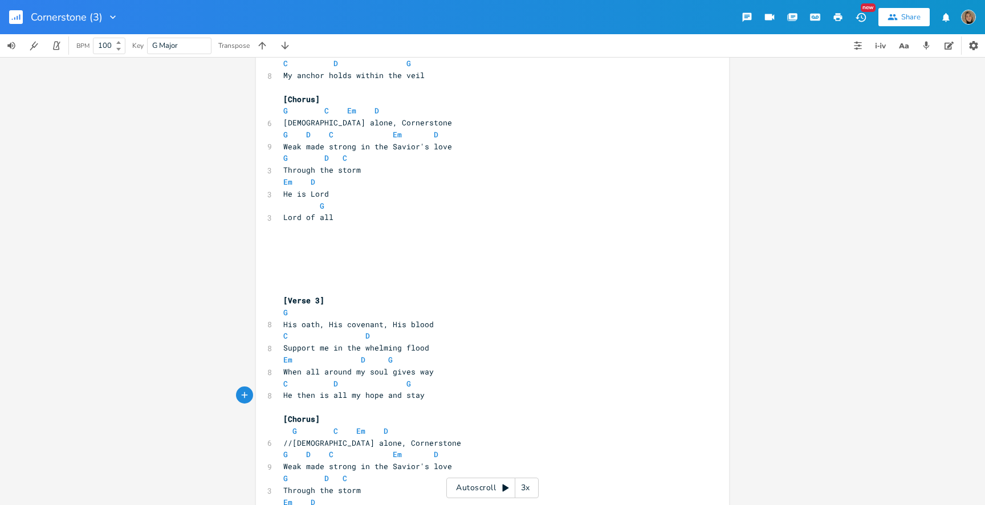
scroll to position [345, 0]
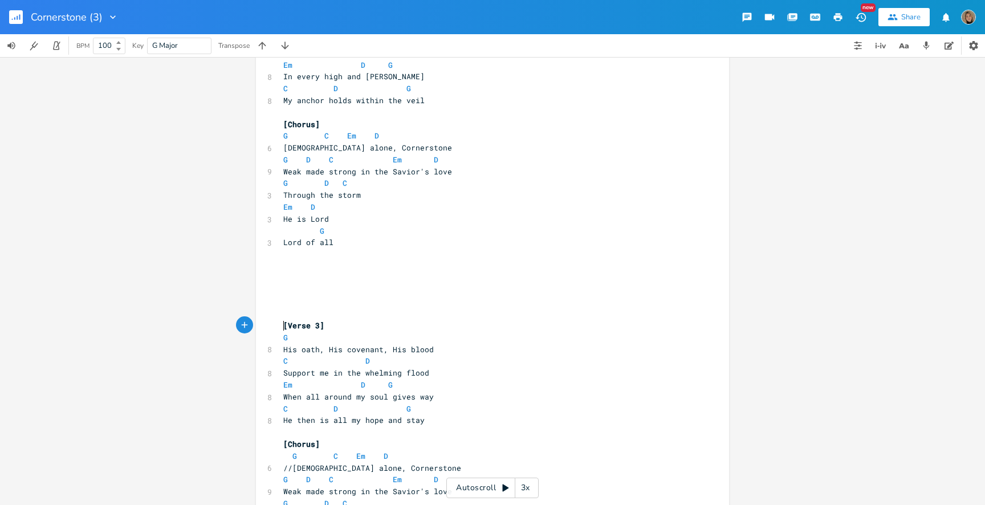
click at [283, 322] on span "[Verse 3]" at bounding box center [303, 325] width 41 height 10
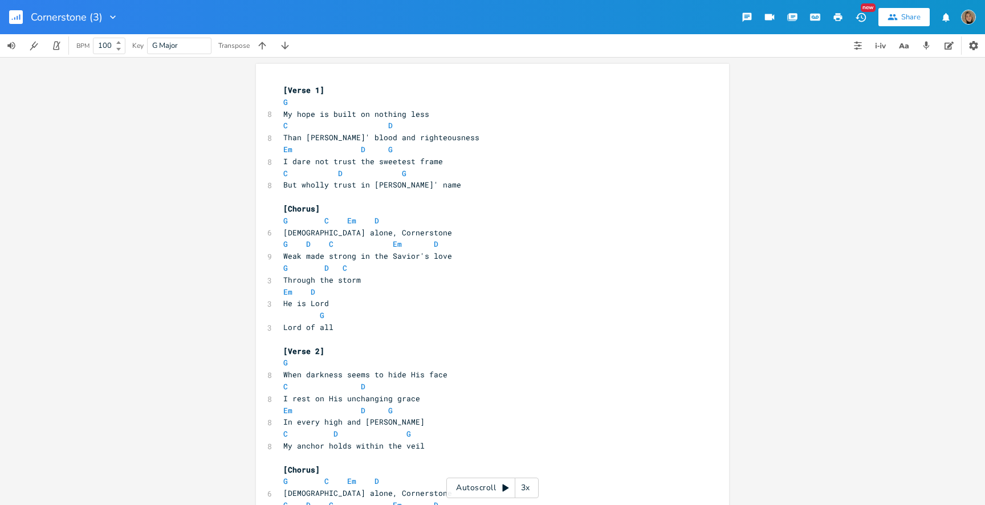
scroll to position [1, 0]
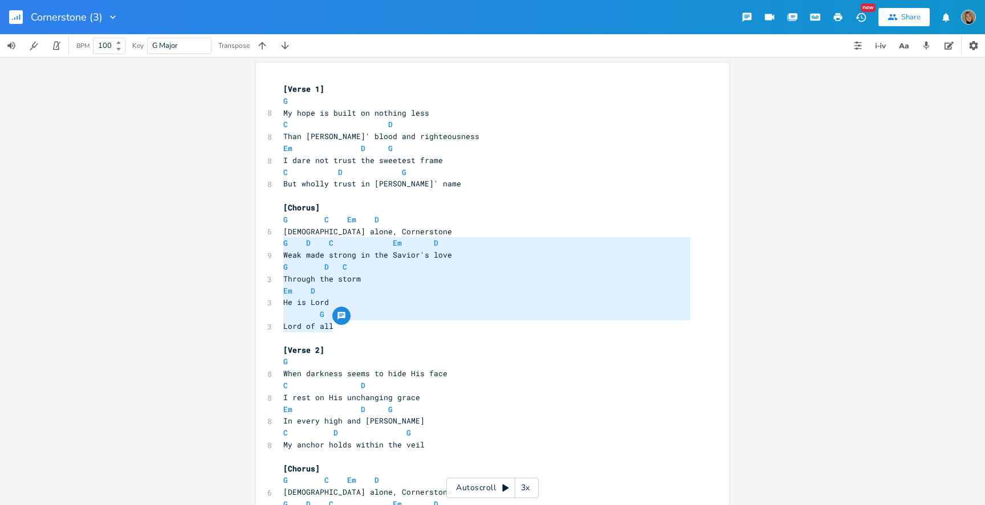
type textarea "[Chorus] G C Em D Christ alone, Cornerstone G D C Em D Weak made strong in the …"
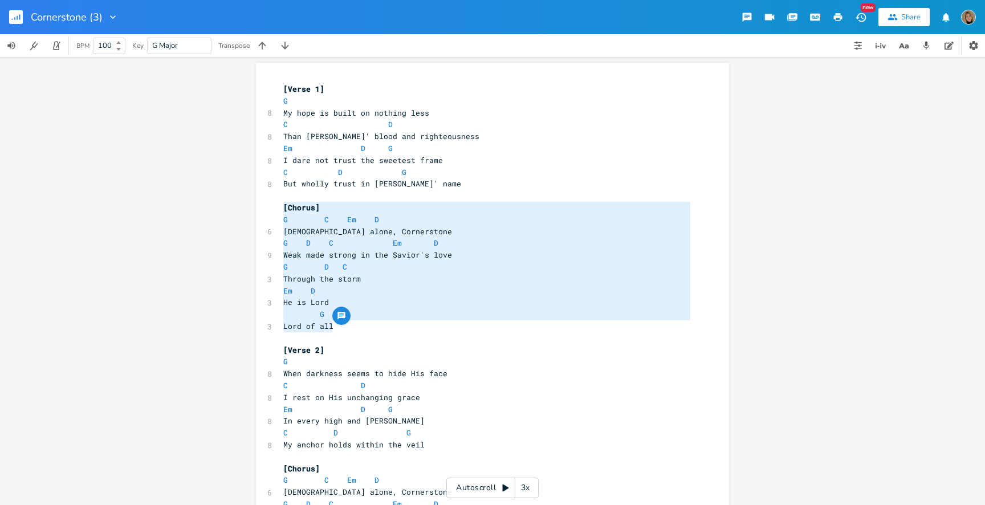
drag, startPoint x: 338, startPoint y: 331, endPoint x: 248, endPoint y: 207, distance: 152.9
click at [248, 207] on div "[Chorus] G C Em D Christ alone, Cornerstone G D C Em D Weak made strong in the …" at bounding box center [492, 281] width 985 height 448
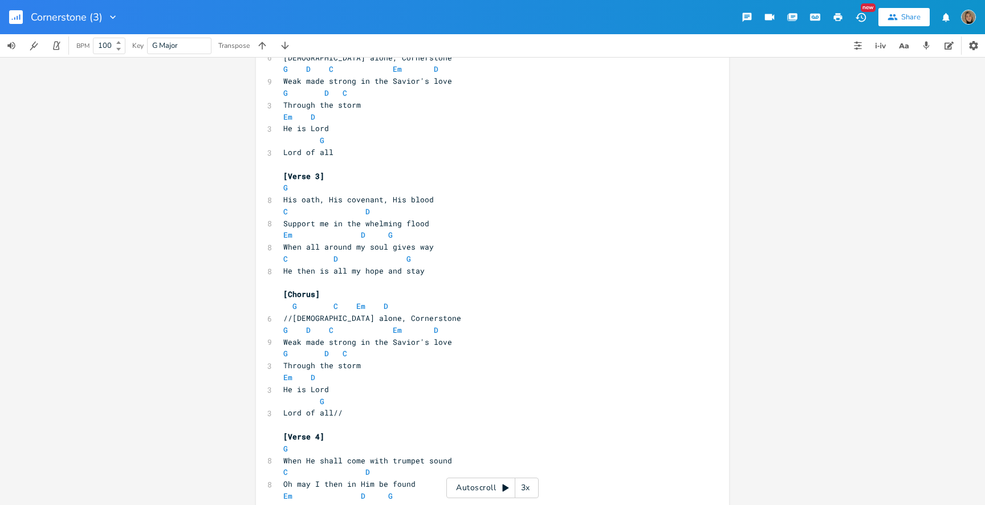
scroll to position [325, 0]
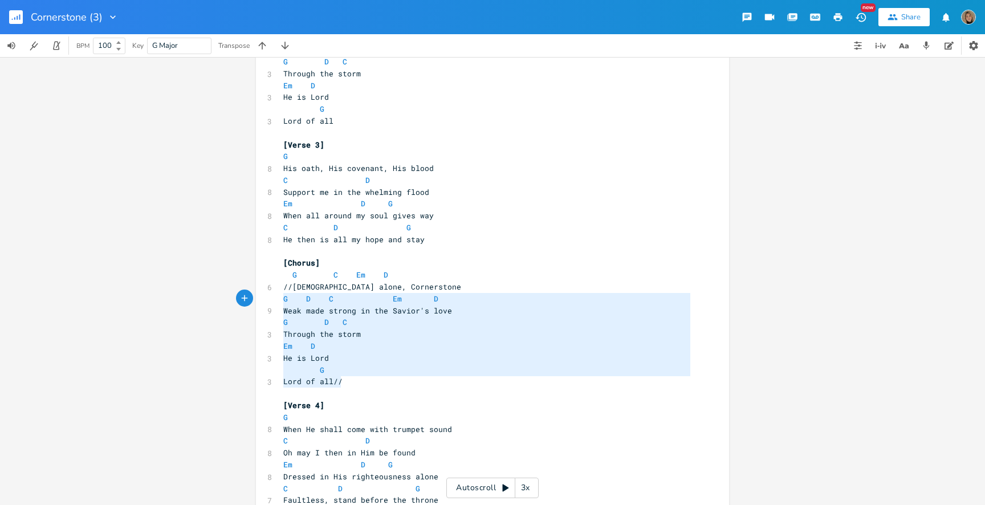
type textarea "G C Em D //Christ alone, Cornerstone G D C Em D Weak made strong in the Savior'…"
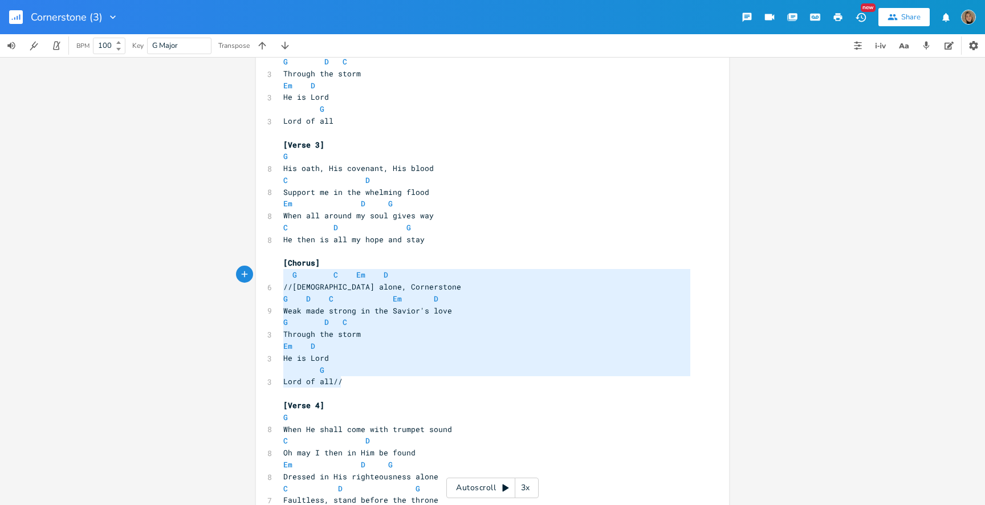
drag, startPoint x: 330, startPoint y: 382, endPoint x: 251, endPoint y: 272, distance: 135.0
click at [251, 272] on div "G C Em D //Christ alone, Cornerstone G D C Em D Weak made strong in the Savior'…" at bounding box center [492, 281] width 985 height 448
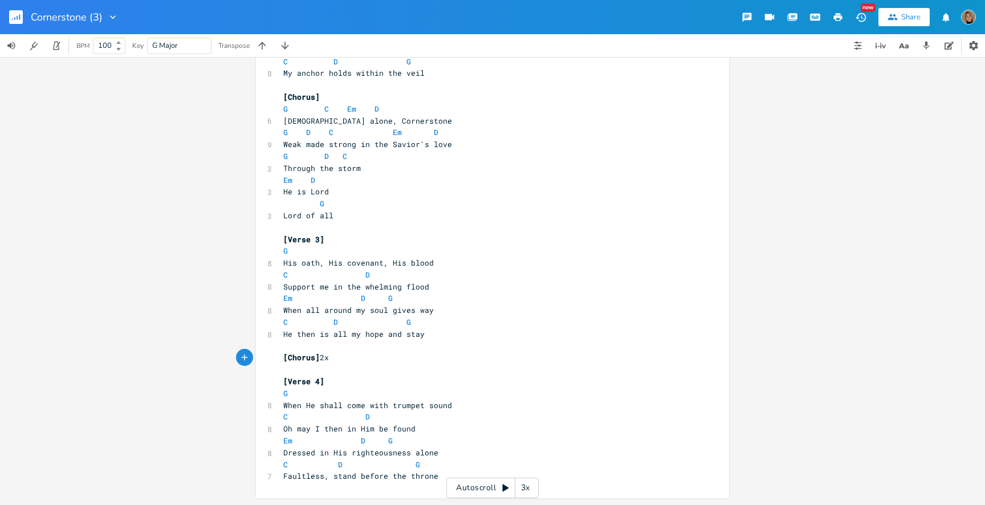
scroll to position [0, 0]
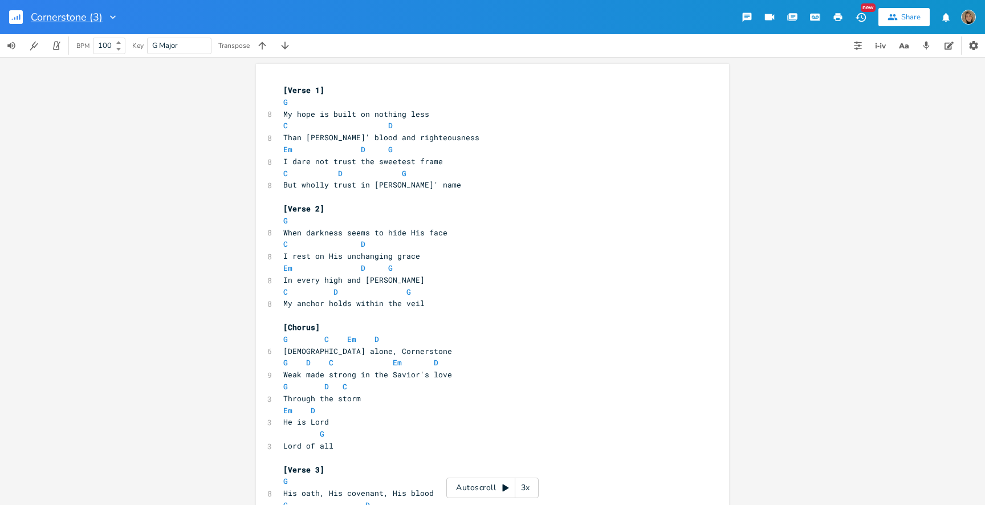
type textarea "2x"
type input "Cornerstone"
click at [838, 18] on icon "button" at bounding box center [837, 17] width 10 height 10
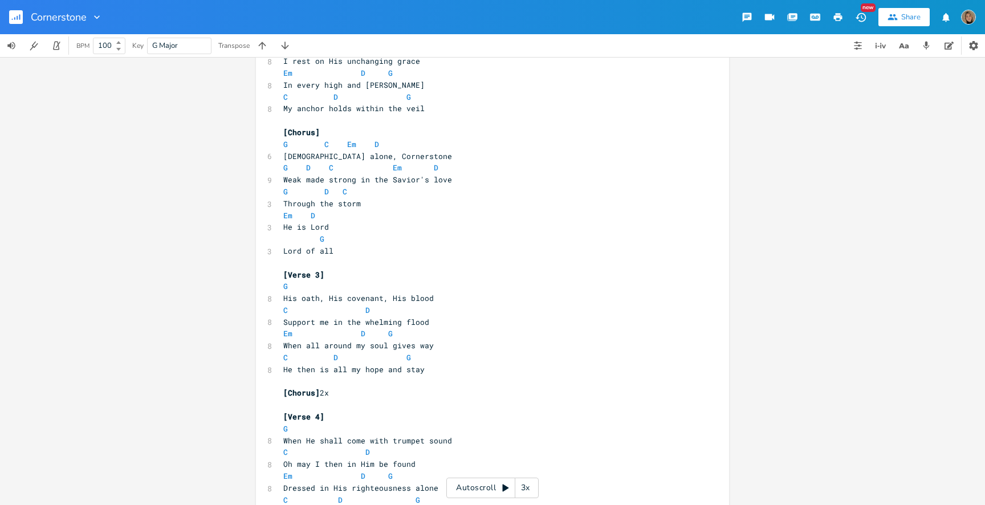
scroll to position [230, 0]
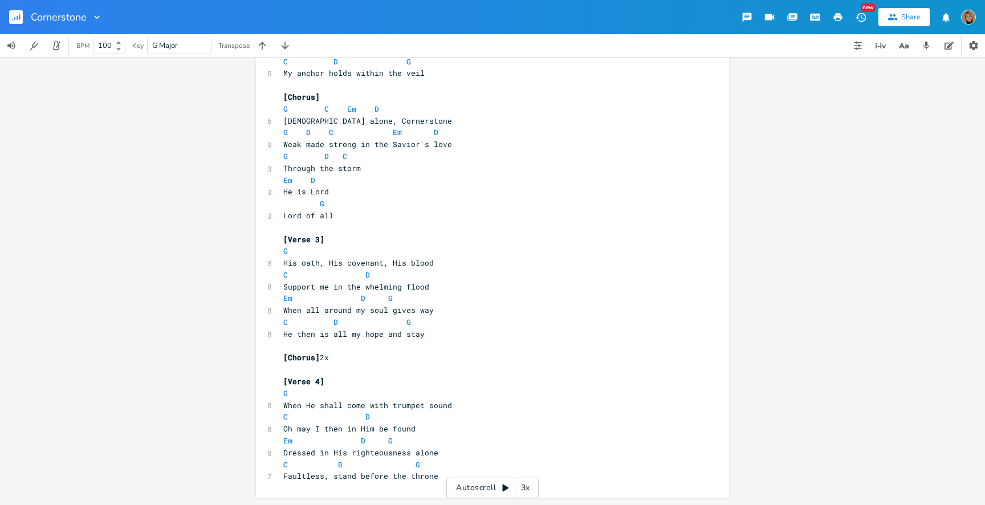
click at [836, 22] on icon "button" at bounding box center [837, 17] width 10 height 10
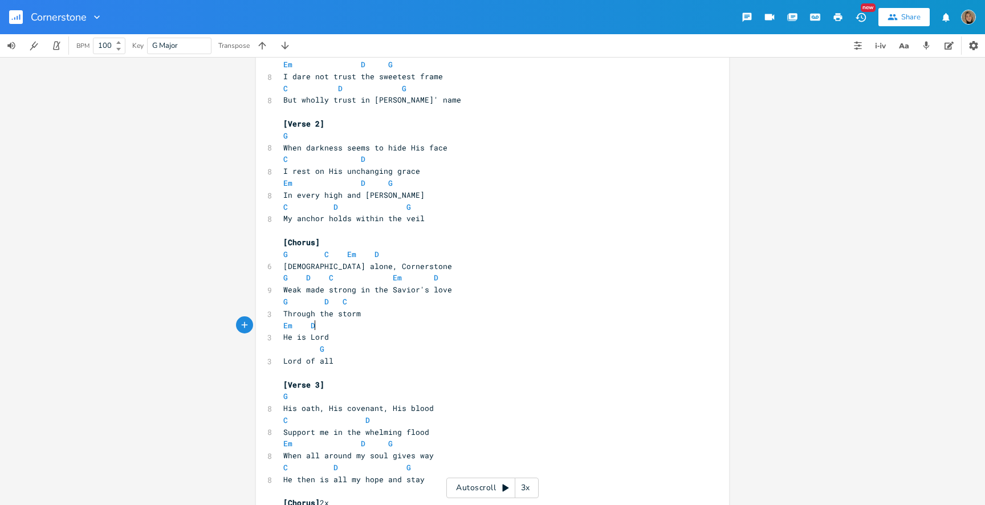
scroll to position [0, 10]
type textarea "Em D"
drag, startPoint x: 321, startPoint y: 327, endPoint x: 260, endPoint y: 326, distance: 61.0
click at [260, 326] on div "Em D x [Verse 1] G 8 My hope is built on nothing less C D 8 Than Jesus' blood a…" at bounding box center [492, 311] width 473 height 664
click at [277, 338] on div "x [Verse 1] G 8 My hope is built on nothing less C D 8 Than Jesus' blood and ri…" at bounding box center [492, 311] width 473 height 664
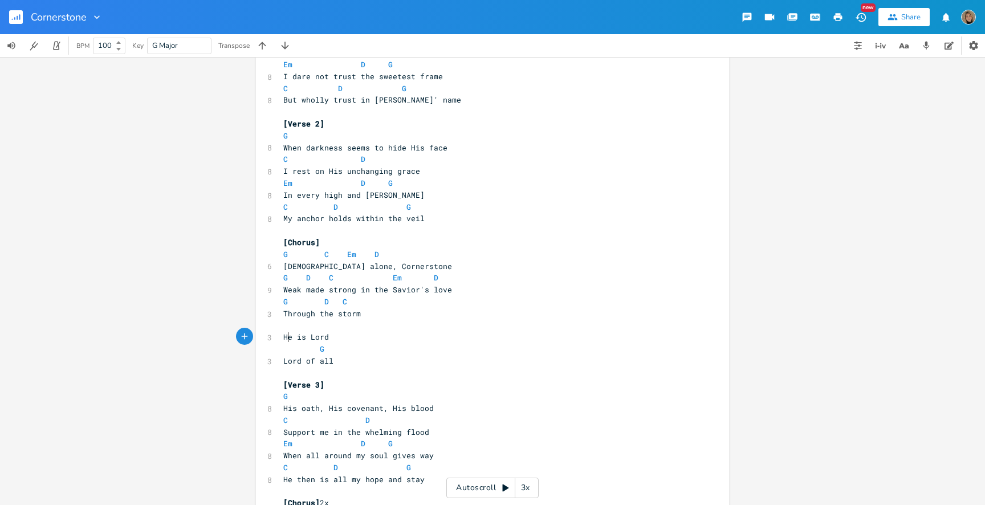
click at [283, 335] on span "He is Lord" at bounding box center [306, 337] width 46 height 10
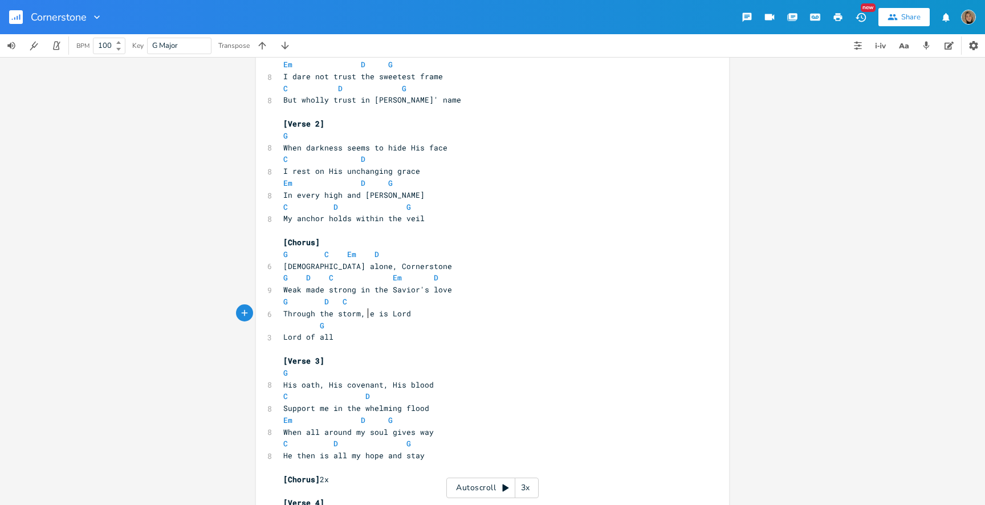
type textarea ", H"
click at [283, 337] on span "Lord of all" at bounding box center [308, 337] width 50 height 10
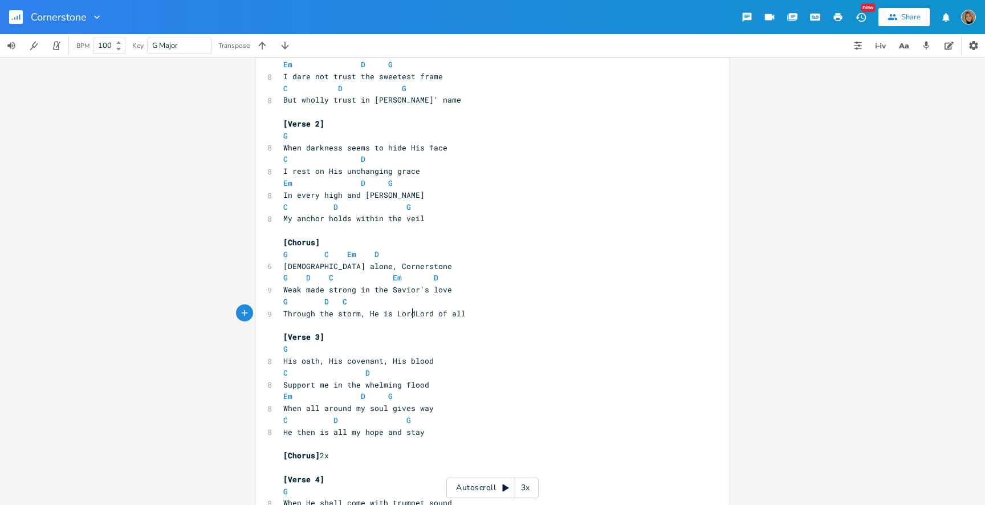
type textarea ","
click at [364, 301] on pre "G D C" at bounding box center [486, 302] width 411 height 12
paste textarea
click at [343, 301] on span "G D CEm D" at bounding box center [315, 301] width 64 height 10
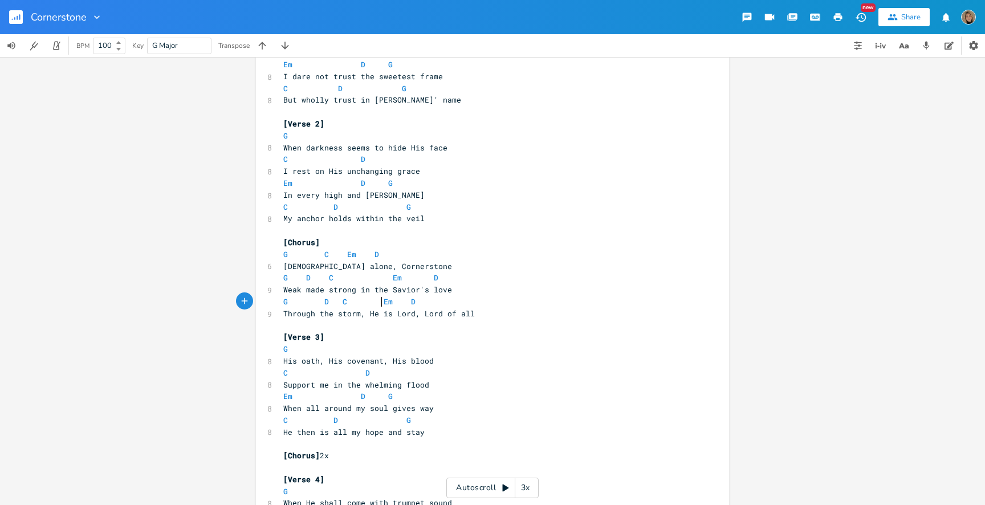
scroll to position [0, 15]
click at [434, 303] on pre "G D C Em D" at bounding box center [486, 302] width 411 height 12
type textarea "G"
click at [838, 11] on button "Print Song" at bounding box center [837, 17] width 23 height 21
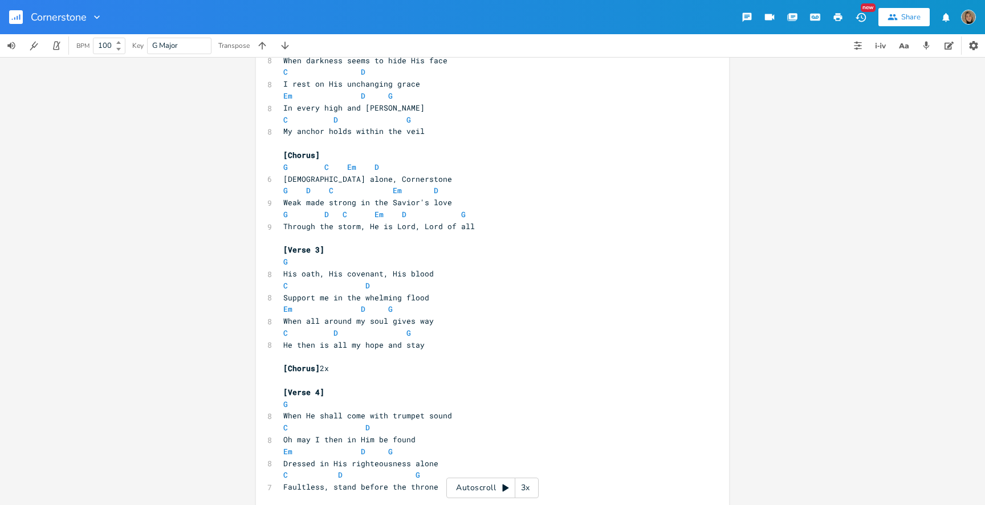
scroll to position [183, 0]
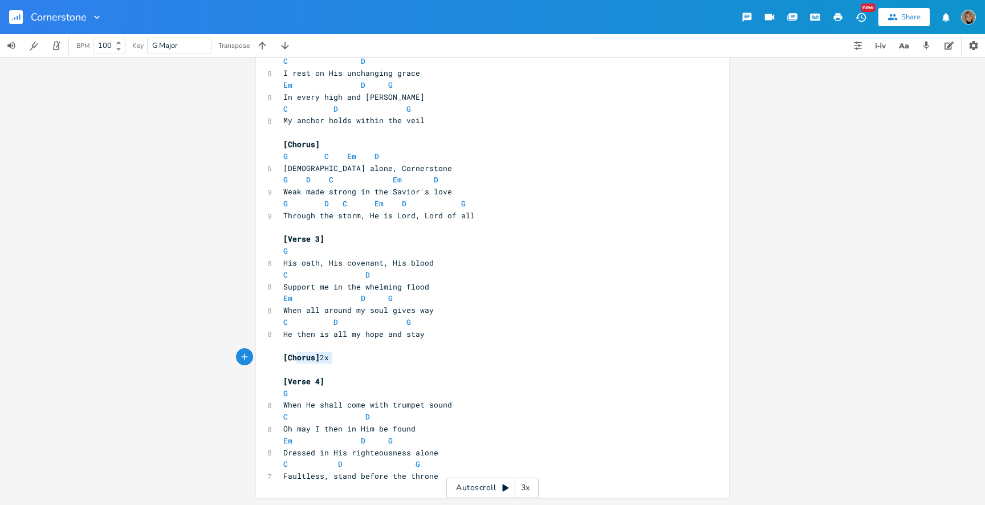
type textarea "[Chorus] 2x"
drag, startPoint x: 340, startPoint y: 361, endPoint x: 255, endPoint y: 361, distance: 84.9
click at [256, 361] on div "[Chorus] 2x x [Verse 1] G 8 My hope is built on nothing less C D 8 Than Jesus' …" at bounding box center [492, 189] width 473 height 617
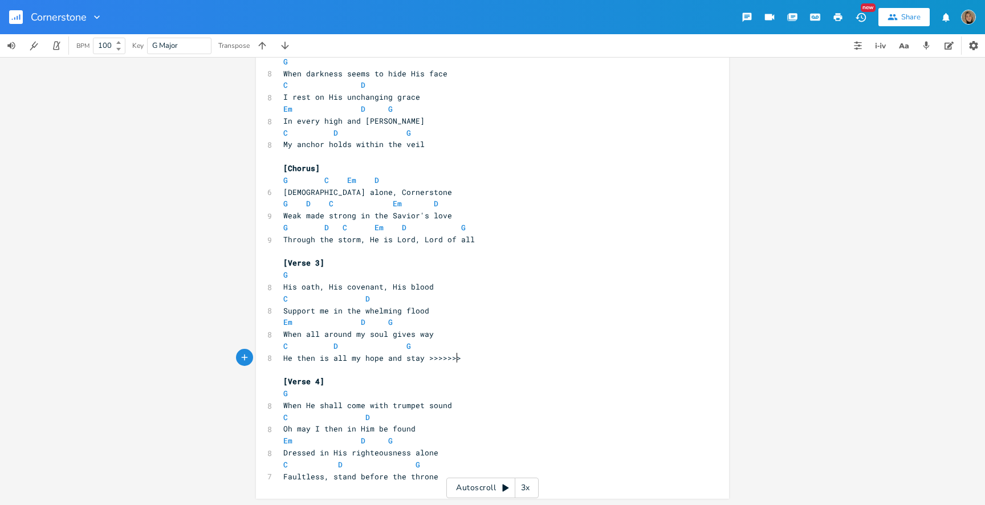
scroll to position [0, 35]
paste textarea
type textarea ">>>>>>>"
click at [835, 20] on icon "button" at bounding box center [838, 17] width 9 height 8
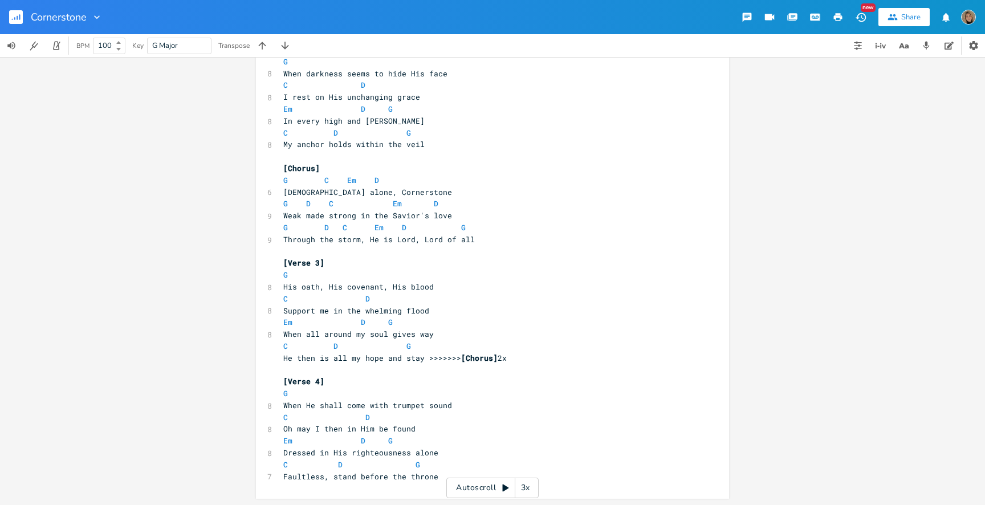
click at [24, 24] on button "button" at bounding box center [20, 16] width 23 height 27
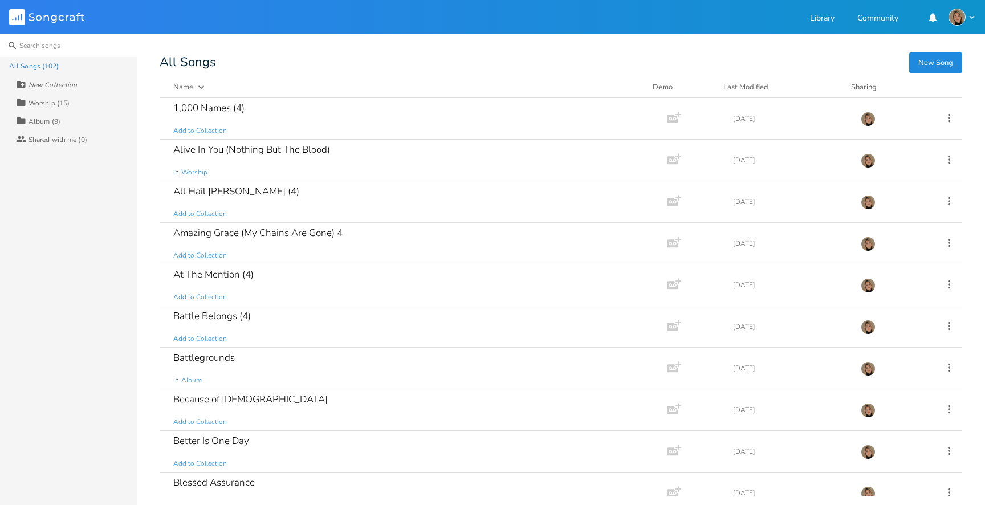
click at [51, 38] on input at bounding box center [68, 45] width 137 height 23
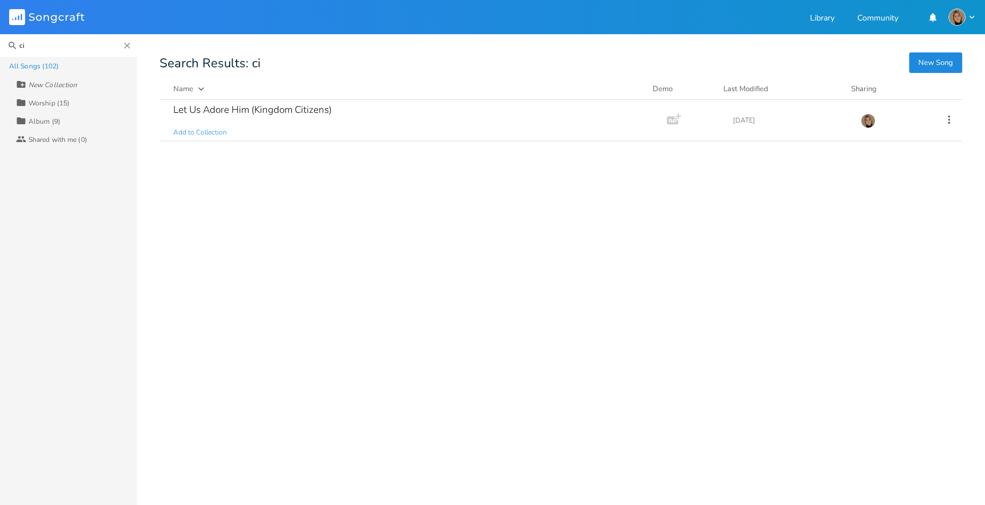
type input "c"
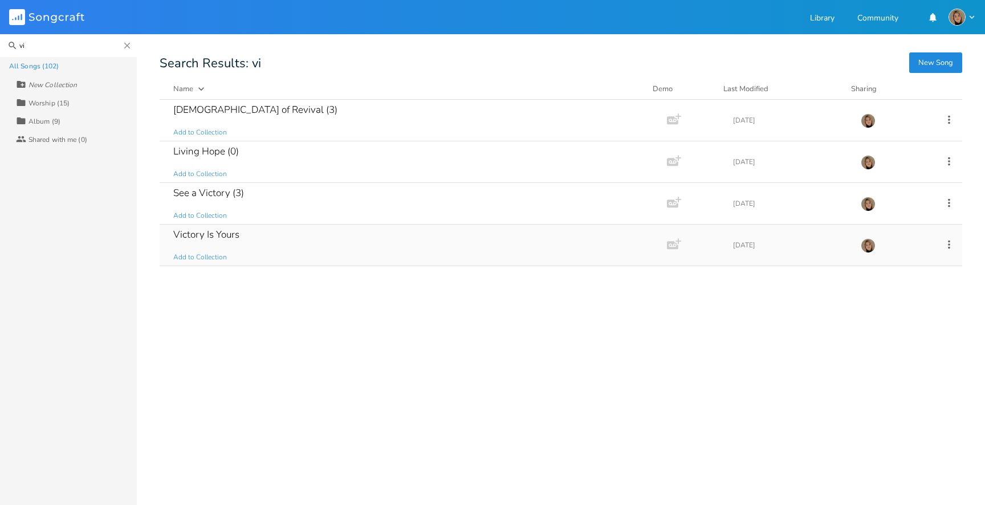
type input "v"
type input "k"
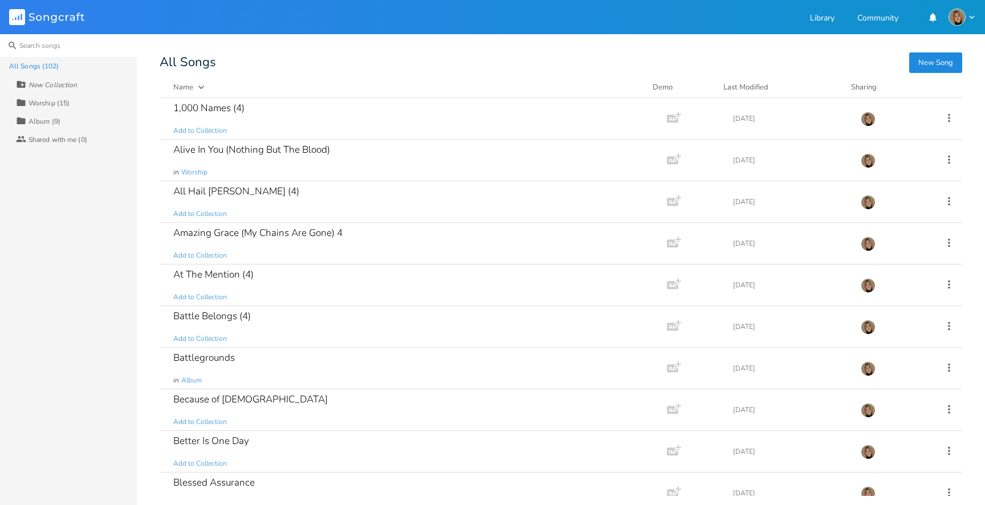
type input "c"
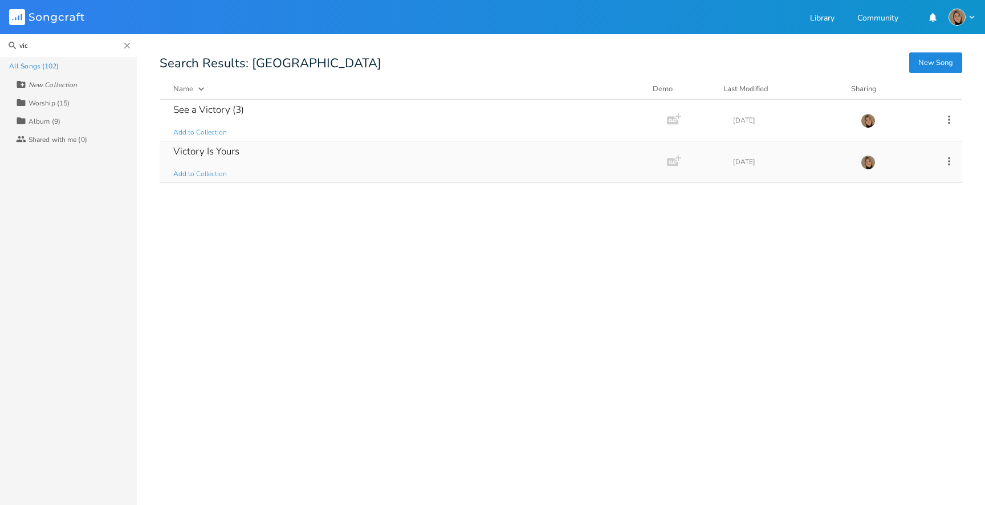
type input "vic"
click at [276, 162] on div "Victory Is Yours Add to Collection" at bounding box center [410, 161] width 475 height 41
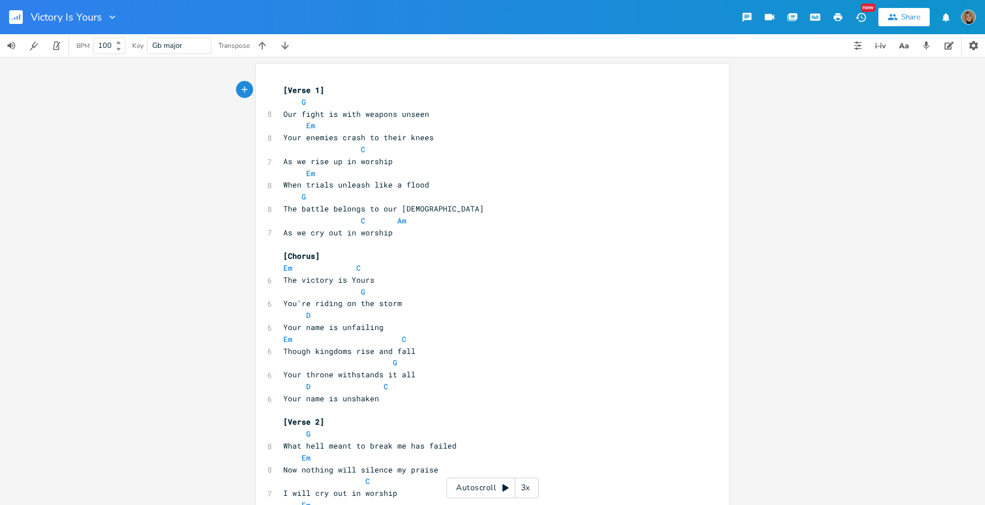
scroll to position [2, 0]
click at [402, 442] on span "What hell meant to break me has failed" at bounding box center [369, 443] width 173 height 10
type textarea "us"
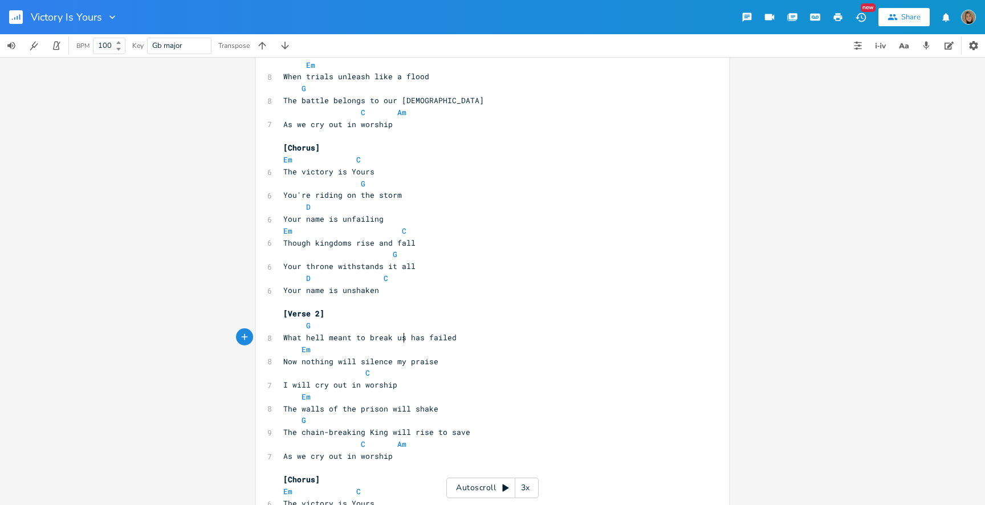
scroll to position [110, 0]
click at [398, 360] on span "Now nothing will silence my praise" at bounding box center [360, 359] width 155 height 10
type textarea "our"
click at [284, 381] on span "I will cry out in worship" at bounding box center [340, 383] width 114 height 10
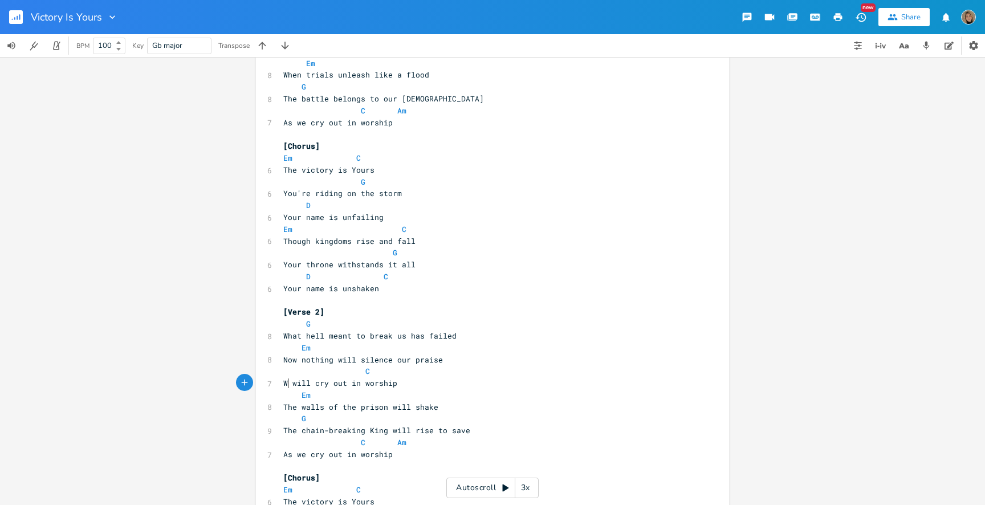
type textarea "We"
click at [501, 405] on pre "The walls of the prison will shake" at bounding box center [486, 407] width 411 height 12
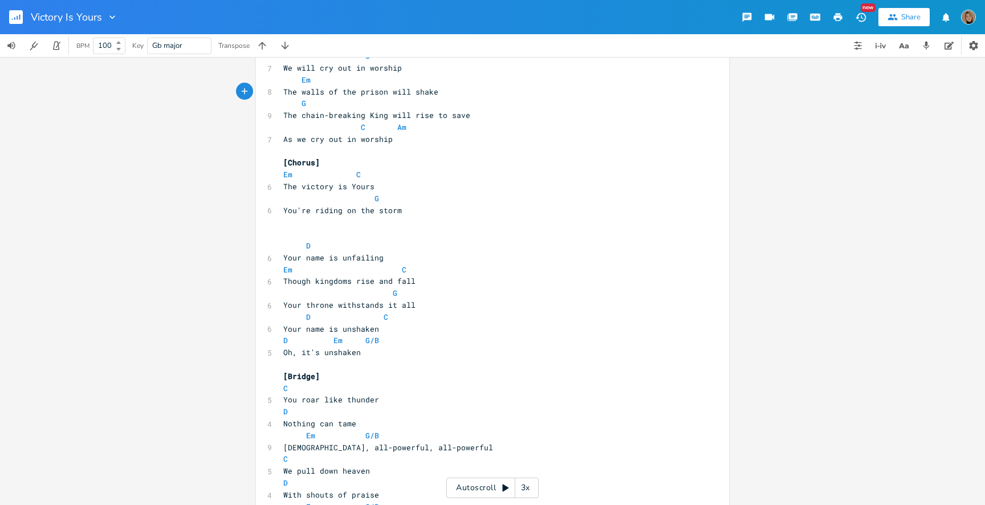
scroll to position [423, 0]
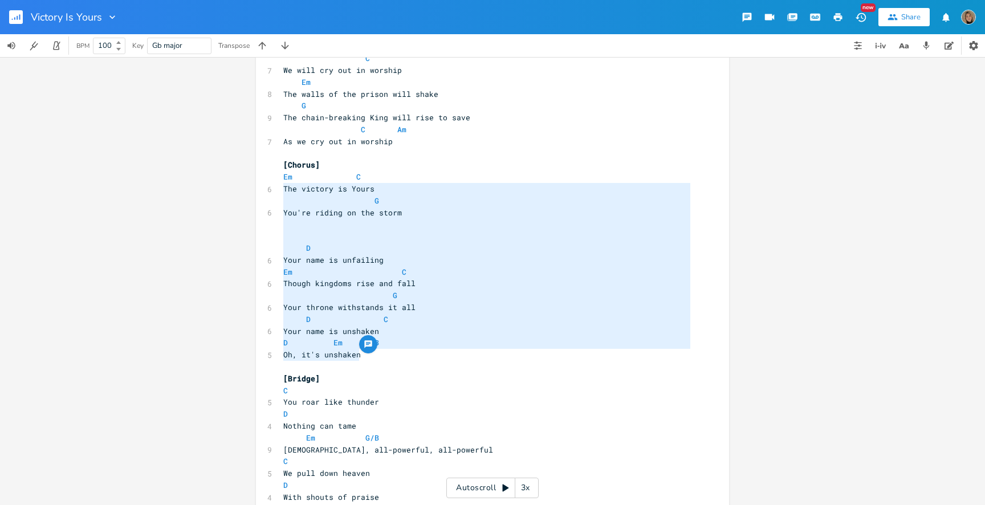
type textarea "Em C The victory is Yours G You're riding on the storm D Your name is unfailing…"
drag, startPoint x: 370, startPoint y: 357, endPoint x: 252, endPoint y: 182, distance: 210.2
click at [256, 182] on div "Em C The victory is Yours G You're riding on the storm D Your name is unfailing…" at bounding box center [492, 175] width 473 height 1068
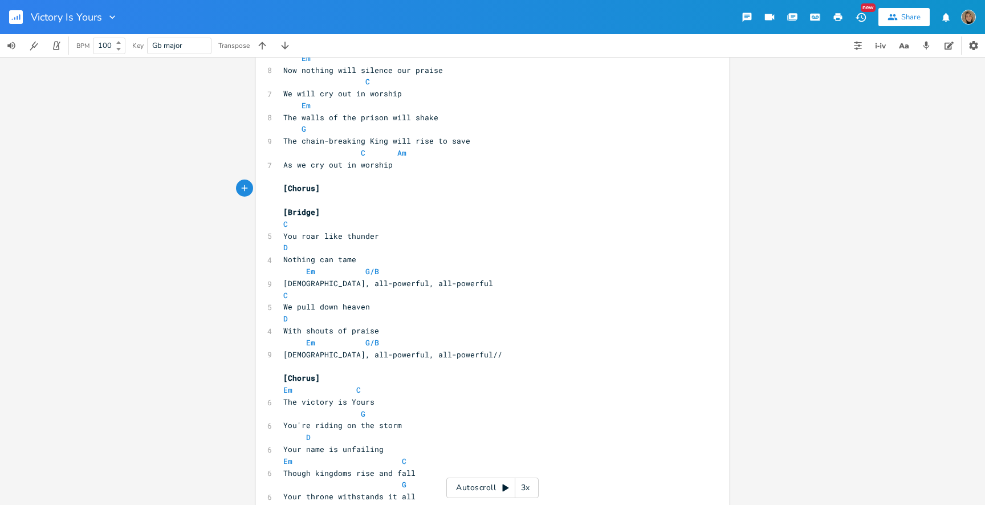
scroll to position [402, 0]
type textarea "D Nothing can tame"
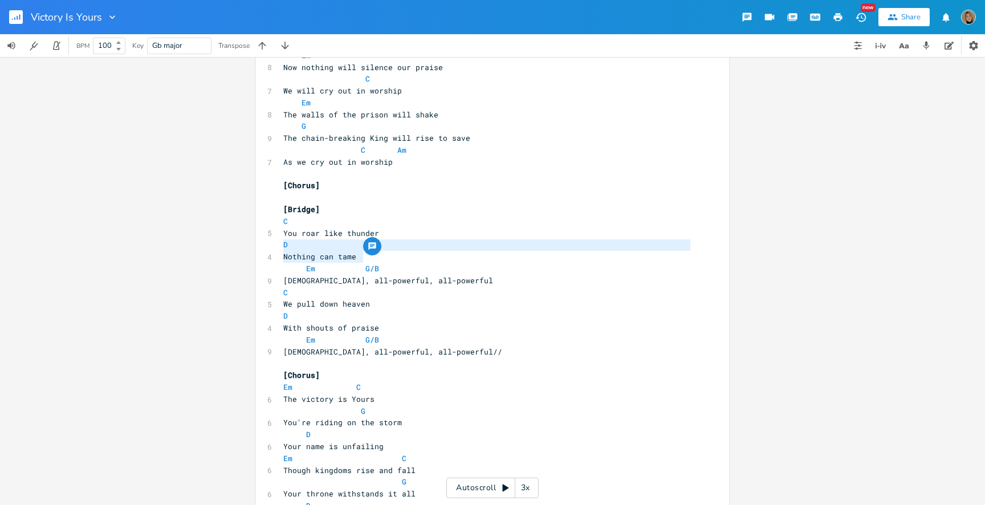
drag, startPoint x: 355, startPoint y: 254, endPoint x: 259, endPoint y: 245, distance: 96.2
click at [259, 245] on div "D Nothing can tame x [Verse 1] G 8 Our fight is with weapons unseen Em 8 Your e…" at bounding box center [492, 101] width 473 height 878
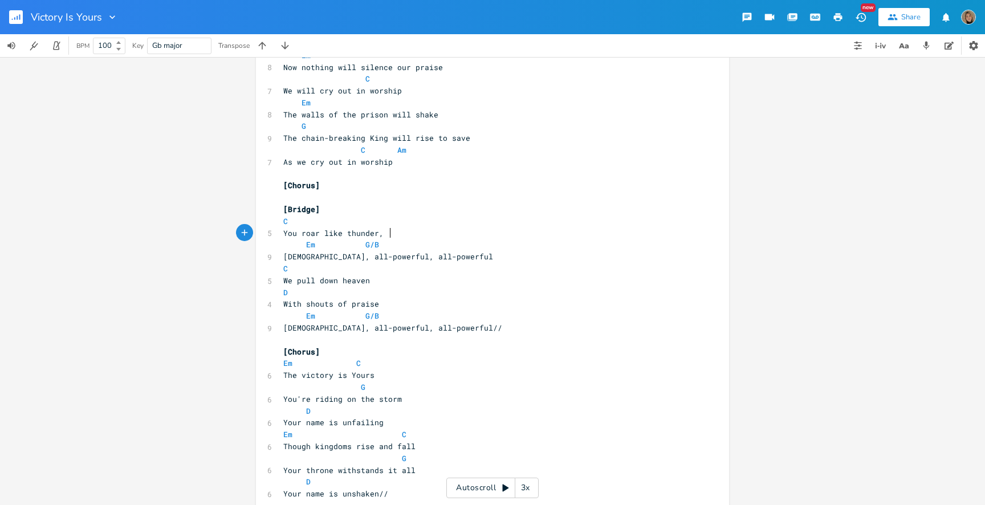
type textarea ","
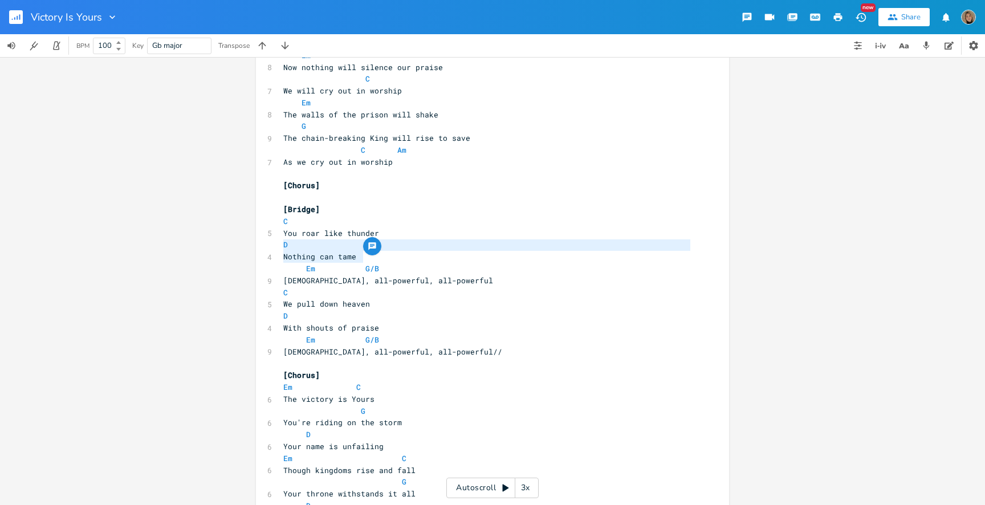
type textarea "D Nothing can tame"
click at [288, 255] on span "Nothing can tame" at bounding box center [319, 256] width 73 height 10
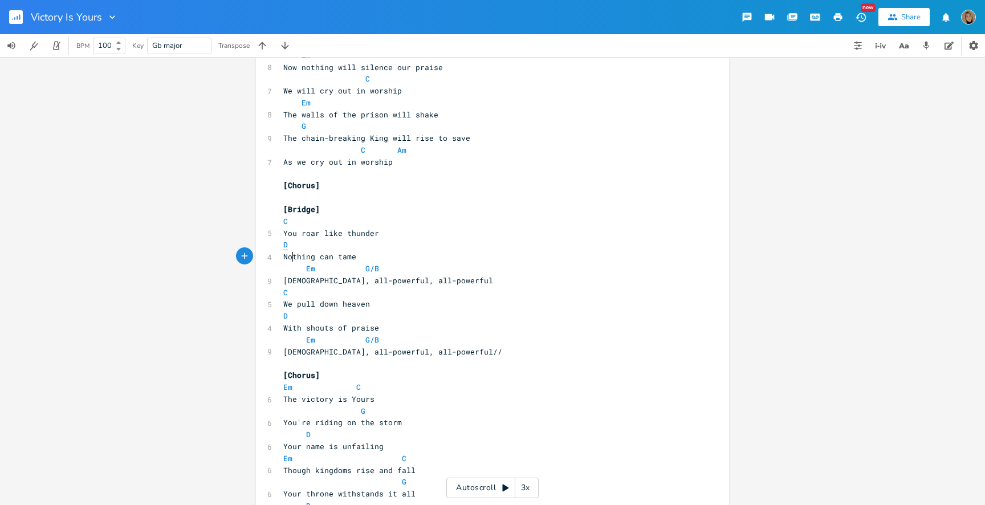
type textarea "D"
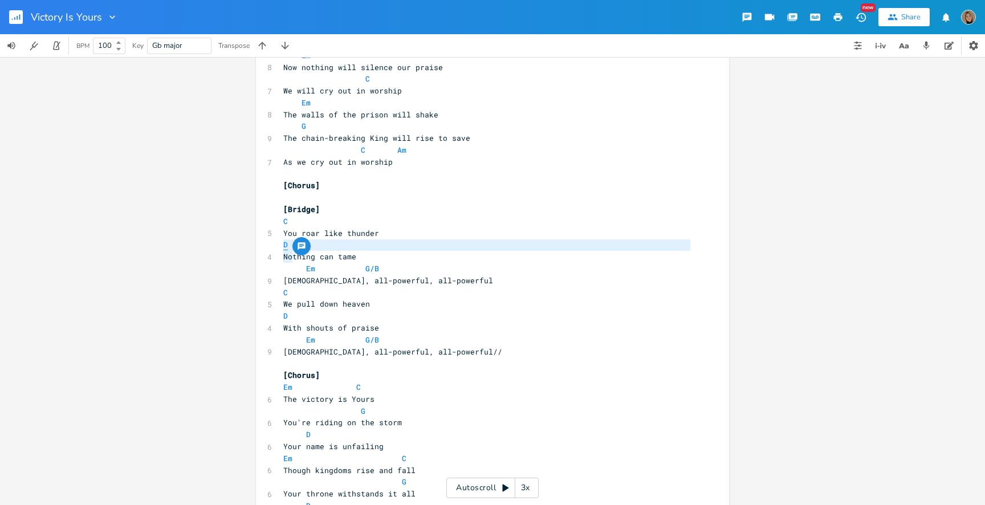
drag, startPoint x: 287, startPoint y: 255, endPoint x: 281, endPoint y: 240, distance: 16.1
click at [281, 240] on div "[Verse 1] G 8 Our fight is with weapons unseen Em 8 Your enemies crash to their…" at bounding box center [486, 103] width 411 height 842
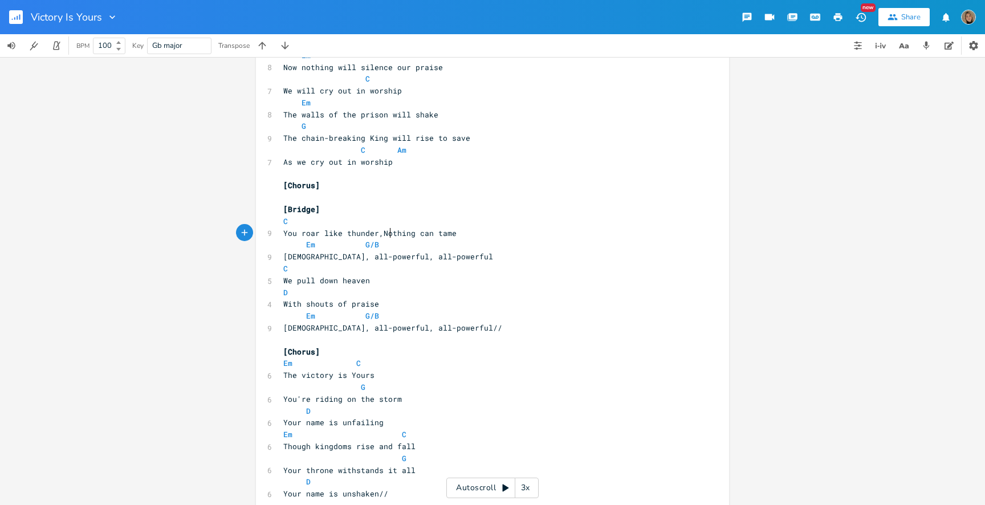
type textarea ","
type textarea "\"
type textarea "n"
click at [391, 219] on pre "C" at bounding box center [486, 221] width 411 height 12
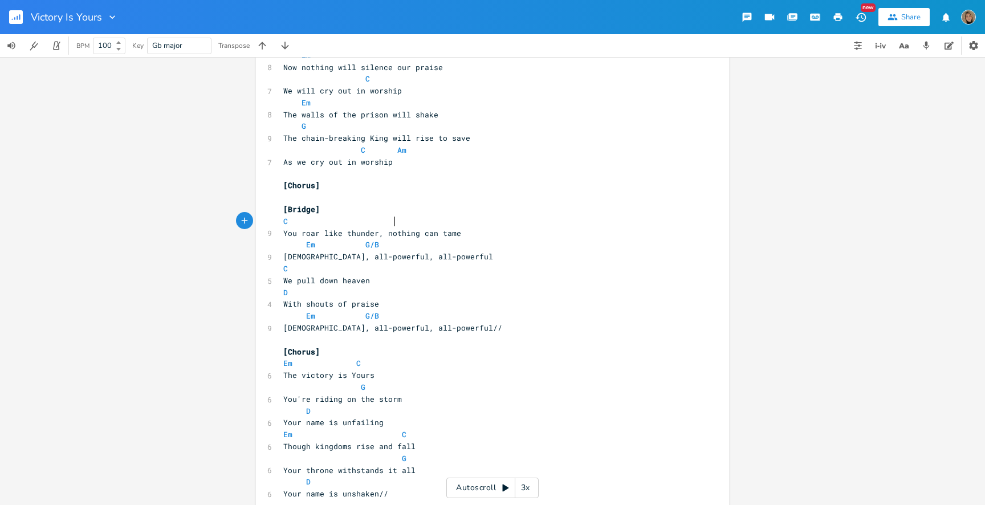
type textarea "D"
click at [336, 254] on span "God, all-powerful, all-powerful" at bounding box center [388, 256] width 210 height 10
click at [372, 245] on span "G/B" at bounding box center [372, 244] width 14 height 11
drag, startPoint x: 383, startPoint y: 304, endPoint x: 280, endPoint y: 302, distance: 103.1
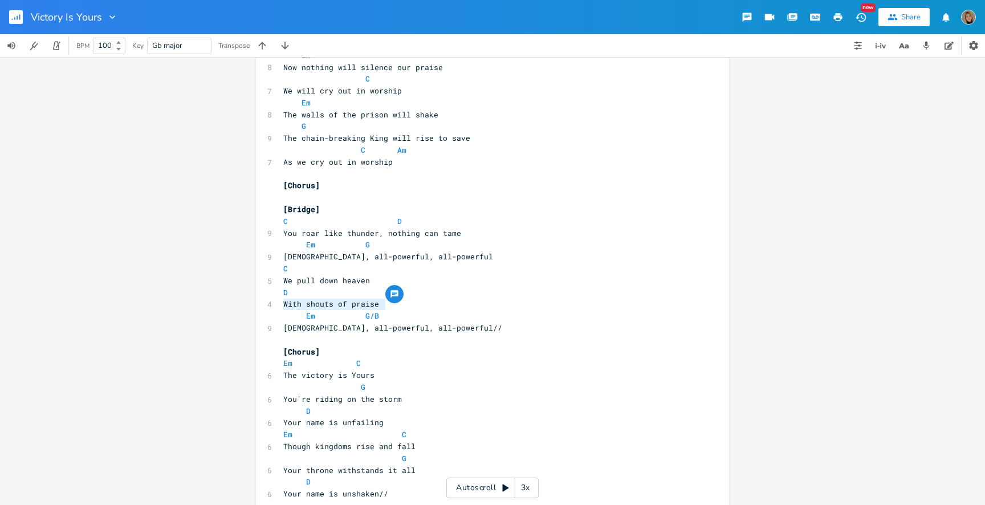
click at [281, 302] on pre "With shouts of praise" at bounding box center [486, 304] width 411 height 12
type textarea "With shouts of praise"
click at [379, 304] on span "With shouts of praise" at bounding box center [331, 304] width 96 height 10
type textarea "houts of praise"
drag, startPoint x: 388, startPoint y: 304, endPoint x: 317, endPoint y: 304, distance: 71.2
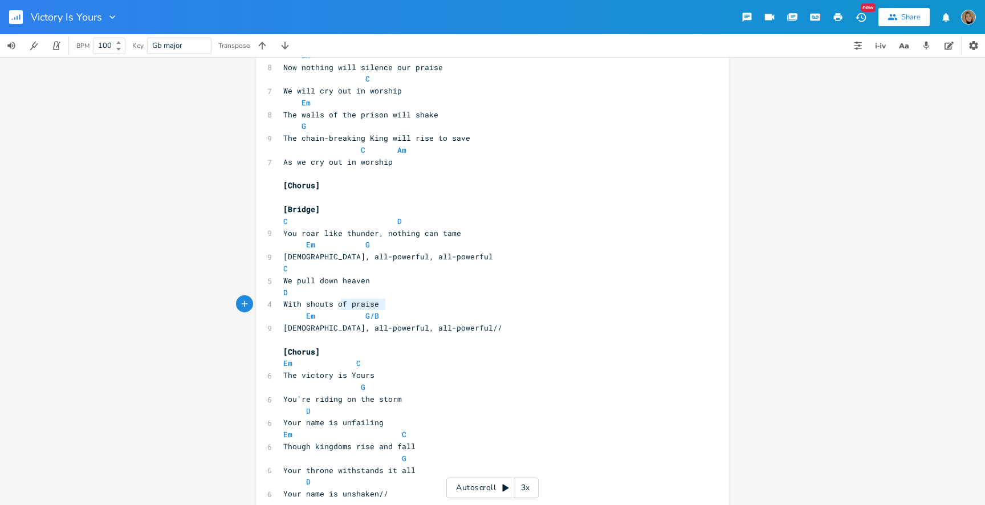
click at [317, 304] on pre "With shouts of praise" at bounding box center [486, 304] width 411 height 12
type textarea "D"
drag, startPoint x: 289, startPoint y: 303, endPoint x: 274, endPoint y: 290, distance: 19.8
click at [274, 290] on div "D x [Verse 1] G 8 Our fight is with weapons unseen Em 8 Your enemies crash to t…" at bounding box center [492, 89] width 473 height 854
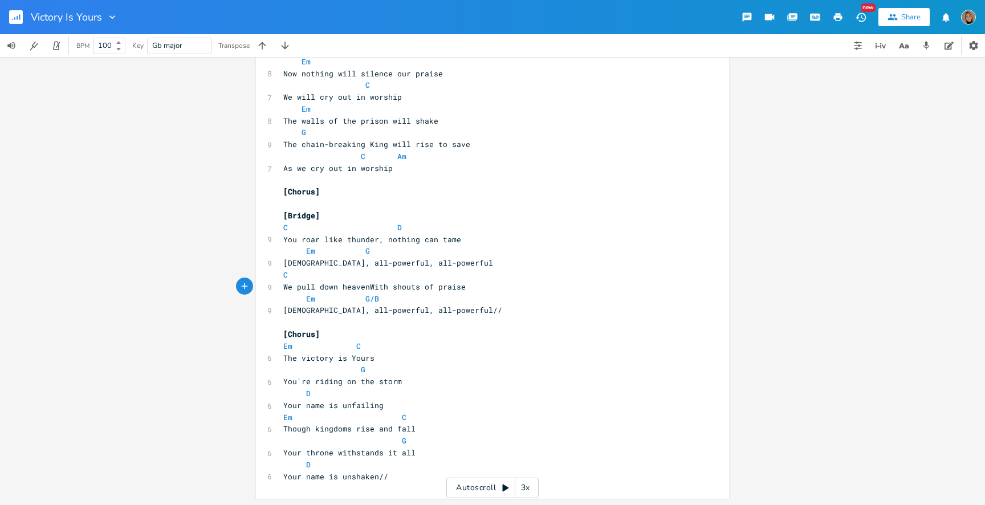
scroll to position [0, 2]
type textarea "w"
click at [350, 277] on pre "C" at bounding box center [486, 275] width 411 height 12
type textarea "D"
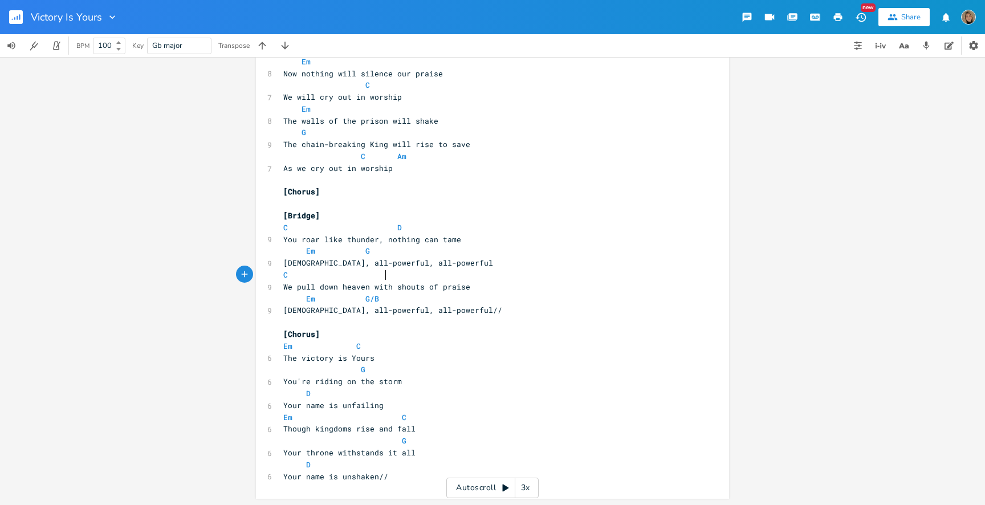
scroll to position [0, 48]
click at [342, 297] on span "Em G/B" at bounding box center [331, 298] width 96 height 10
click at [382, 299] on pre "Em G/B" at bounding box center [486, 299] width 411 height 12
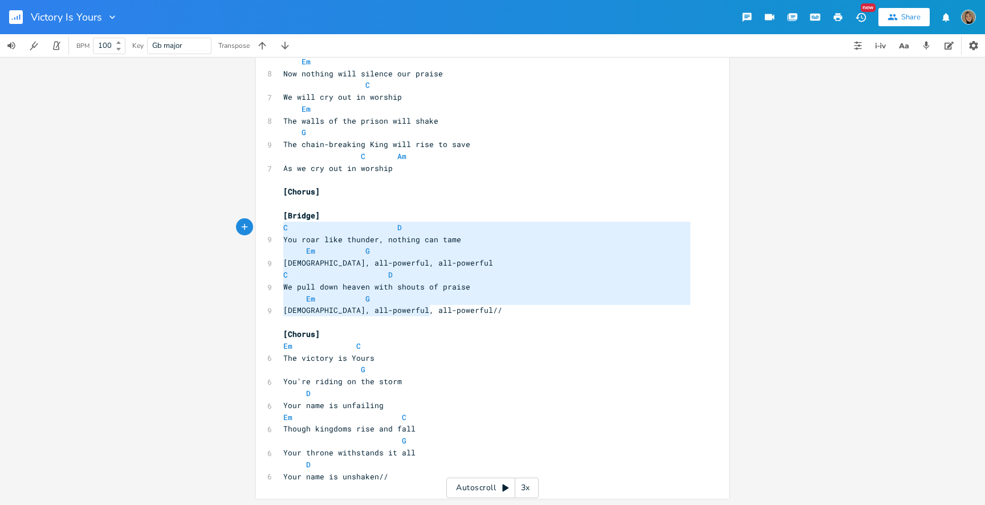
drag, startPoint x: 444, startPoint y: 310, endPoint x: 234, endPoint y: 225, distance: 226.2
click at [256, 225] on div "C D You roar like thunder, nothing can tame Em G God, all-powerful, all-powerfu…" at bounding box center [492, 83] width 473 height 831
type textarea "C D You roar like thunder, nothing can tame Em G God, all-powerful, all-powerfu…"
click at [348, 312] on span "God, all-powerful, all-powerful//" at bounding box center [392, 310] width 219 height 10
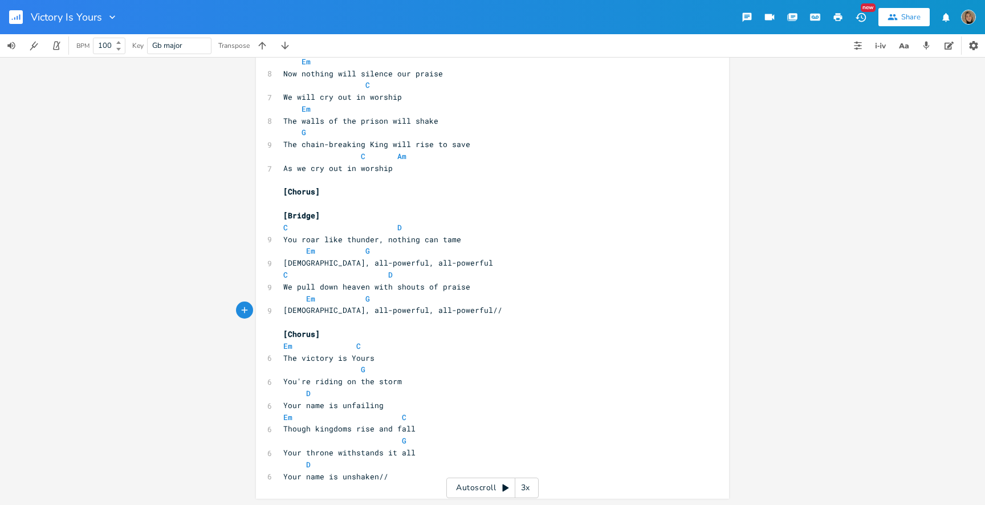
scroll to position [397, 0]
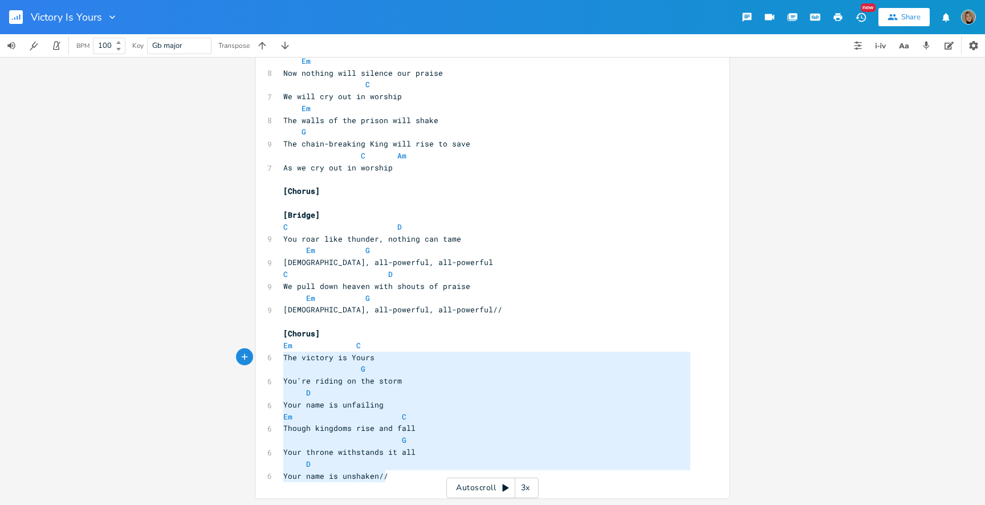
drag, startPoint x: 388, startPoint y: 476, endPoint x: 271, endPoint y: 344, distance: 176.4
click at [271, 344] on div "Em C The victory is Yours G You're riding on the storm D Your name is unfailing…" at bounding box center [492, 82] width 473 height 831
type textarea "\"
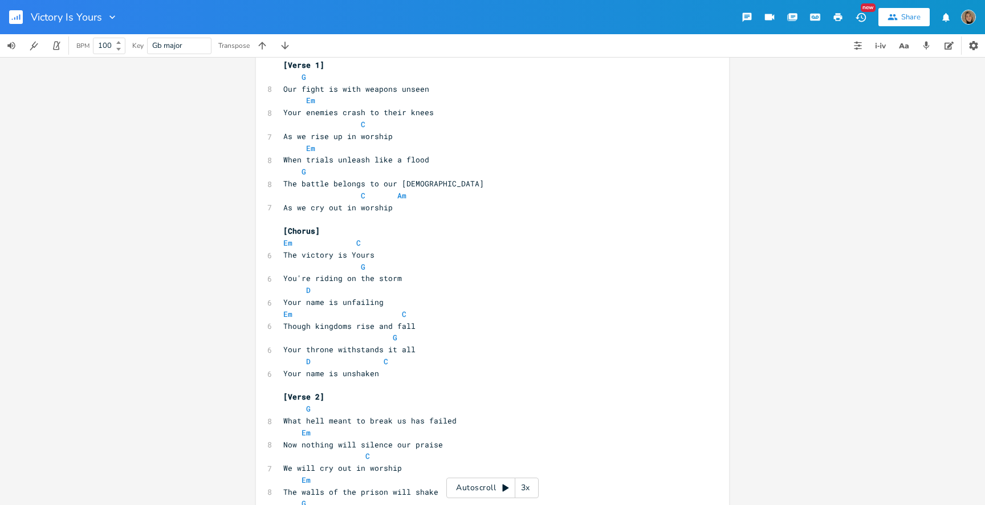
scroll to position [0, 0]
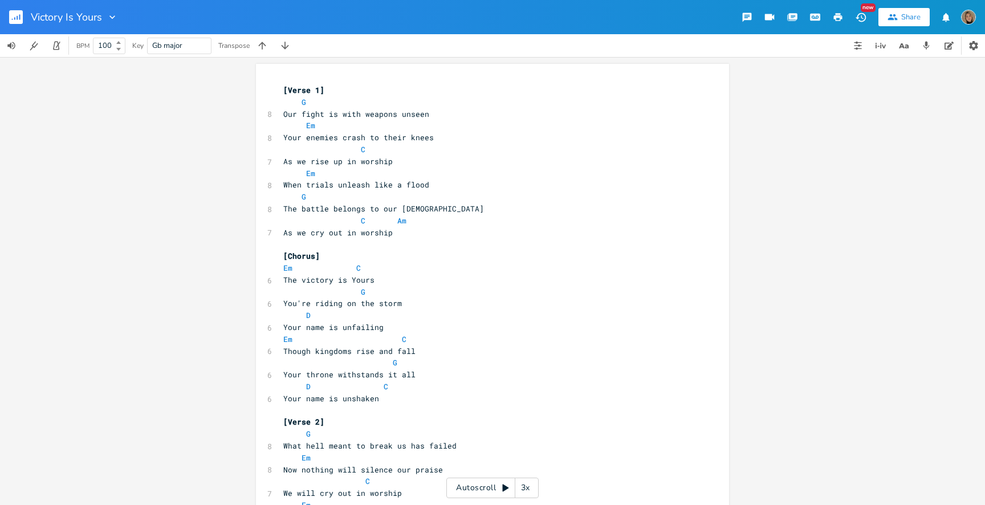
type textarea "2x"
click at [833, 19] on icon "button" at bounding box center [837, 17] width 10 height 10
type textarea "G"
drag, startPoint x: 375, startPoint y: 295, endPoint x: 205, endPoint y: 292, distance: 169.8
click at [205, 292] on div "G x [Verse 1] G 8 Our fight is with weapons unseen Em 8 Your enemies crash to t…" at bounding box center [492, 281] width 985 height 448
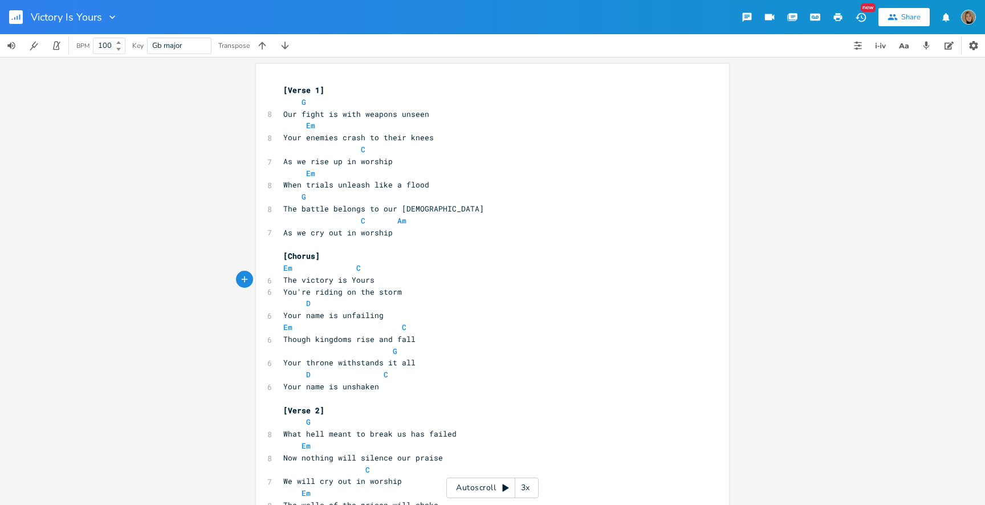
click at [287, 288] on span "You're riding on the storm" at bounding box center [342, 292] width 119 height 10
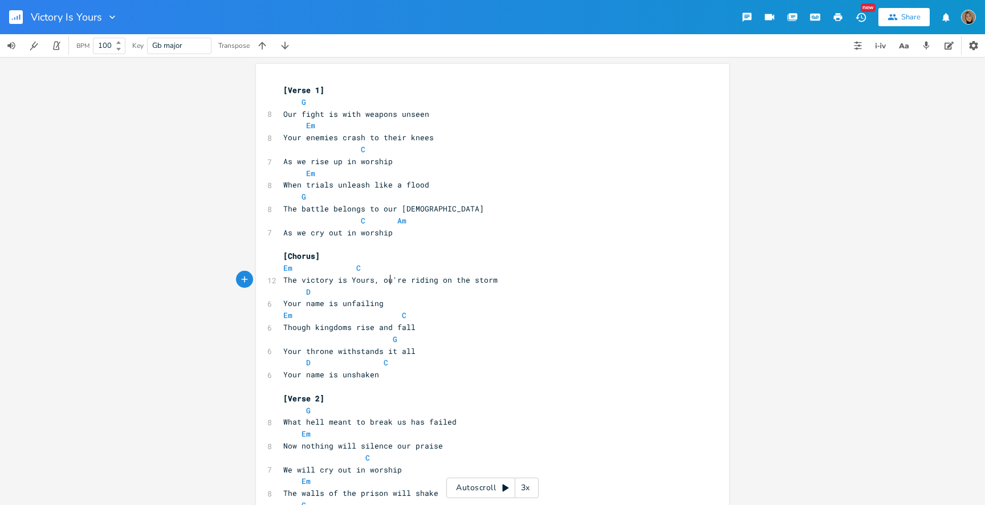
type textarea ", Y"
click at [393, 259] on pre "[Chorus]" at bounding box center [486, 256] width 411 height 12
click at [386, 269] on pre "Em C" at bounding box center [486, 268] width 411 height 12
type textarea "G"
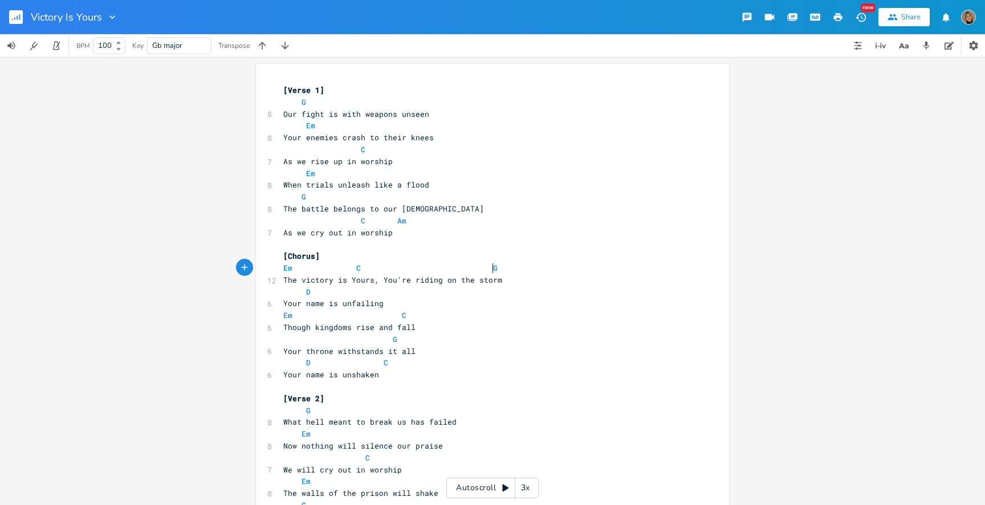
scroll to position [0, 62]
type textarea "Em C"
drag, startPoint x: 415, startPoint y: 313, endPoint x: 252, endPoint y: 312, distance: 163.0
click at [256, 312] on div "Em C x [Verse 1] G 8 Our fight is with weapons unseen Em 8 Your enemies crash t…" at bounding box center [492, 396] width 473 height 664
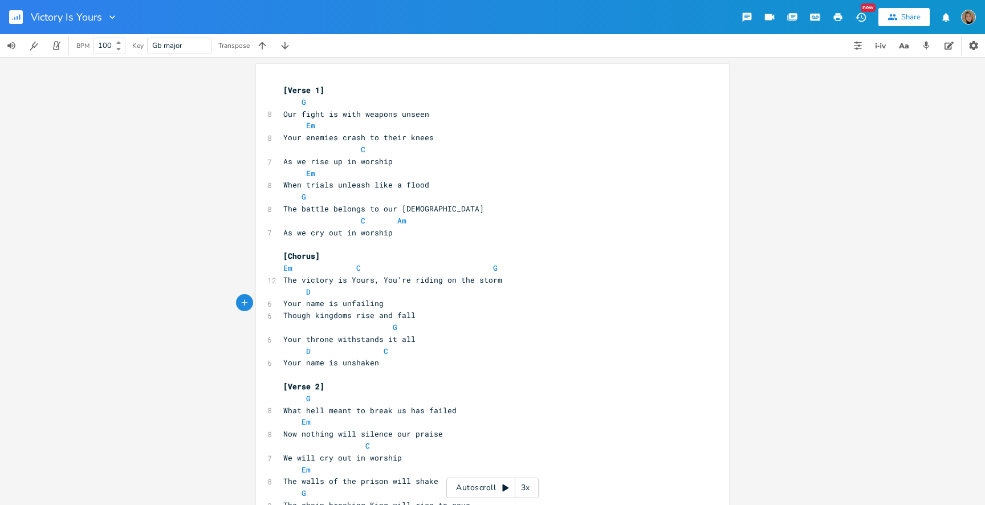
click at [290, 316] on span "Though kingdoms rise and fall" at bounding box center [349, 315] width 132 height 10
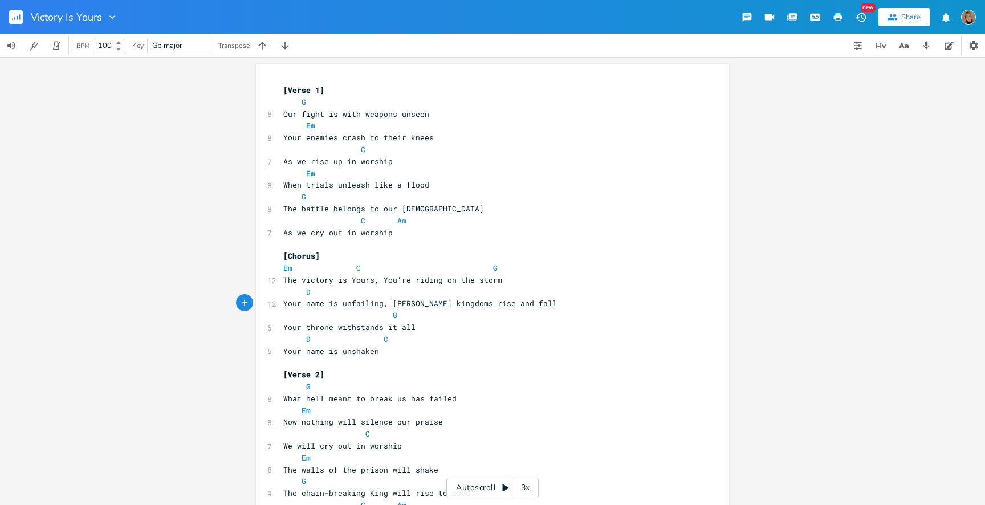
type textarea ", t"
click at [368, 292] on pre "D" at bounding box center [486, 292] width 411 height 12
paste textarea
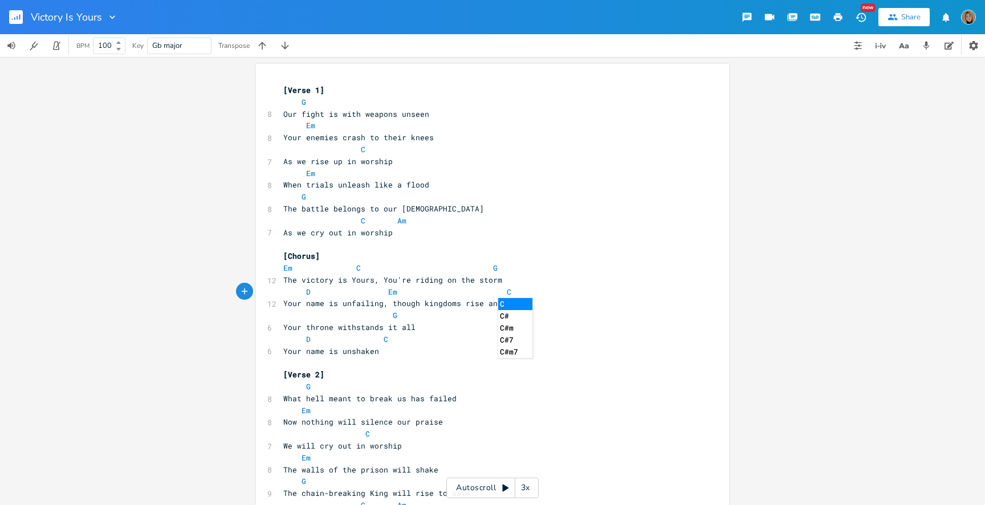
click at [377, 293] on span "D Em C" at bounding box center [397, 292] width 228 height 10
type textarea "D C"
drag, startPoint x: 393, startPoint y: 340, endPoint x: 267, endPoint y: 340, distance: 125.9
click at [267, 340] on div "D C x [Verse 1] G 8 Our fight is with weapons unseen Em 8 Your enemies crash to…" at bounding box center [492, 384] width 473 height 641
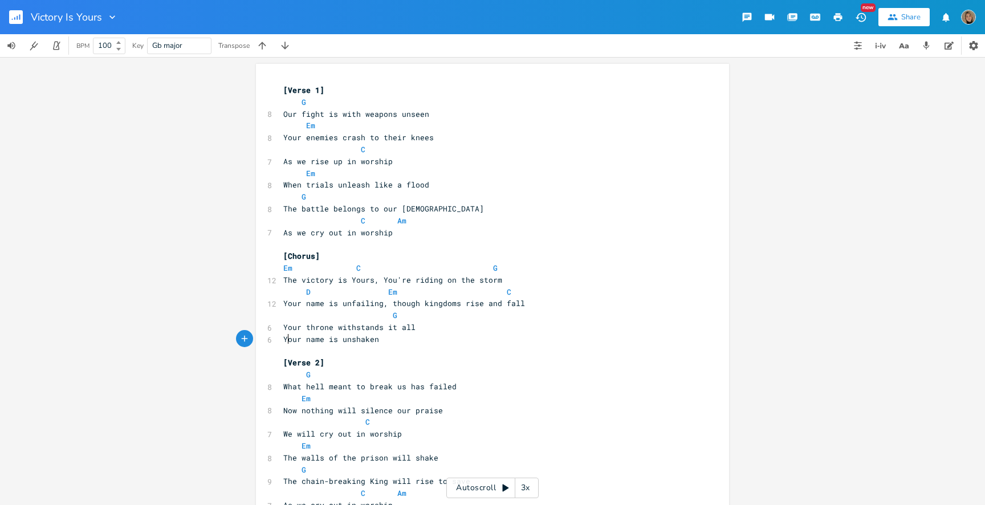
click at [285, 342] on span "Your name is unshaken" at bounding box center [331, 339] width 96 height 10
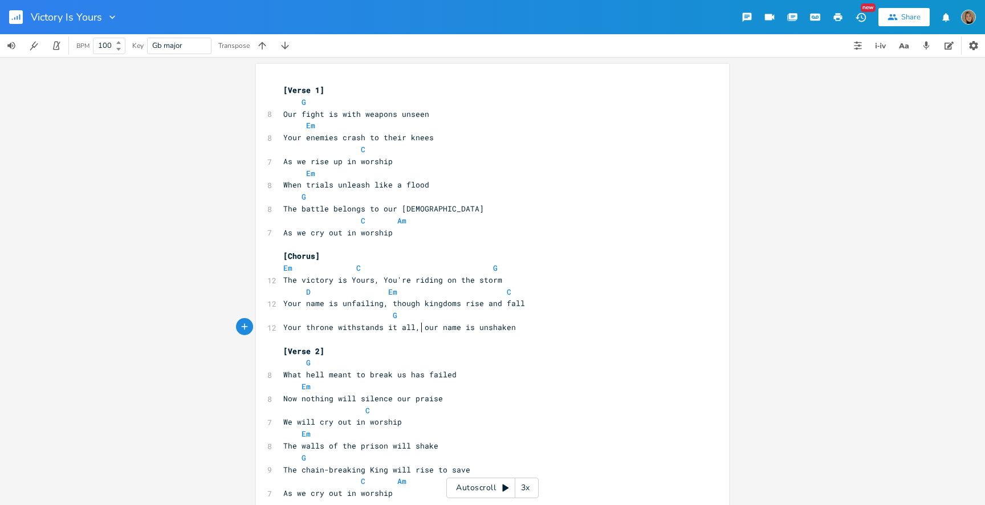
type textarea ", Y"
click at [418, 317] on pre "G" at bounding box center [486, 315] width 411 height 12
click at [420, 316] on span "G D C" at bounding box center [397, 315] width 228 height 10
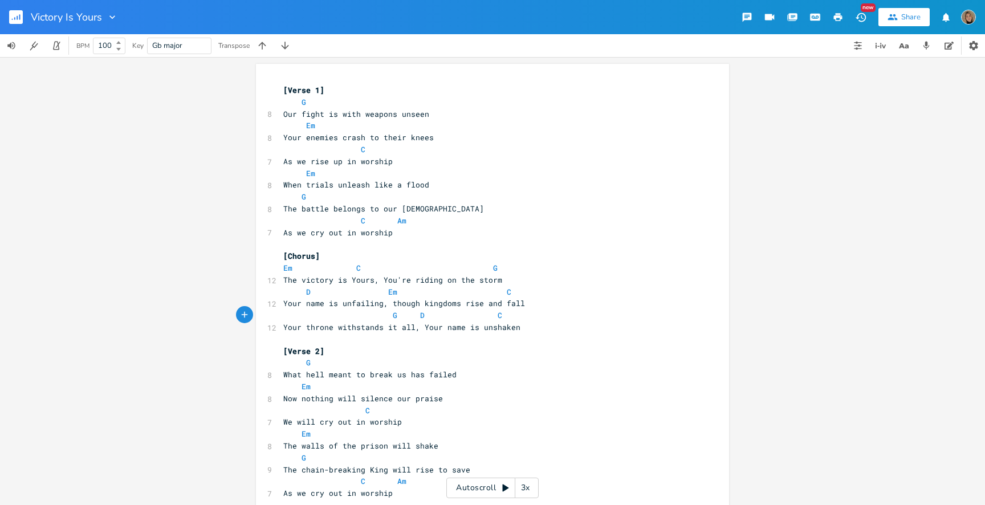
click at [516, 381] on pre "Em" at bounding box center [486, 387] width 411 height 12
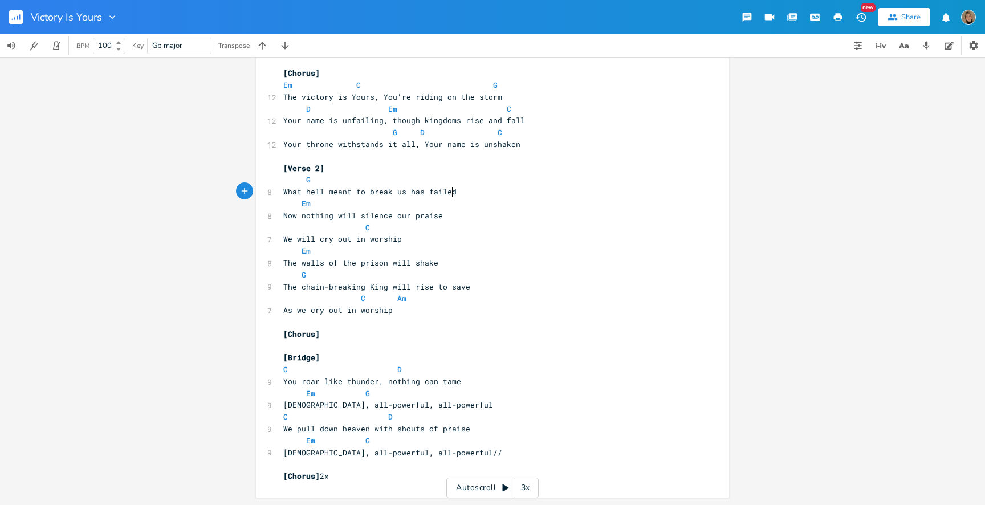
scroll to position [0, 0]
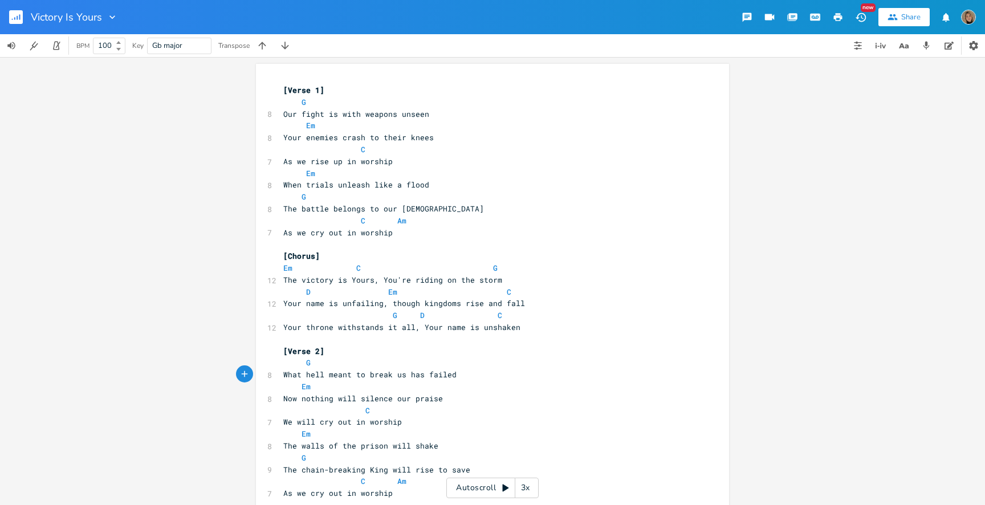
click at [841, 14] on icon "button" at bounding box center [837, 17] width 10 height 10
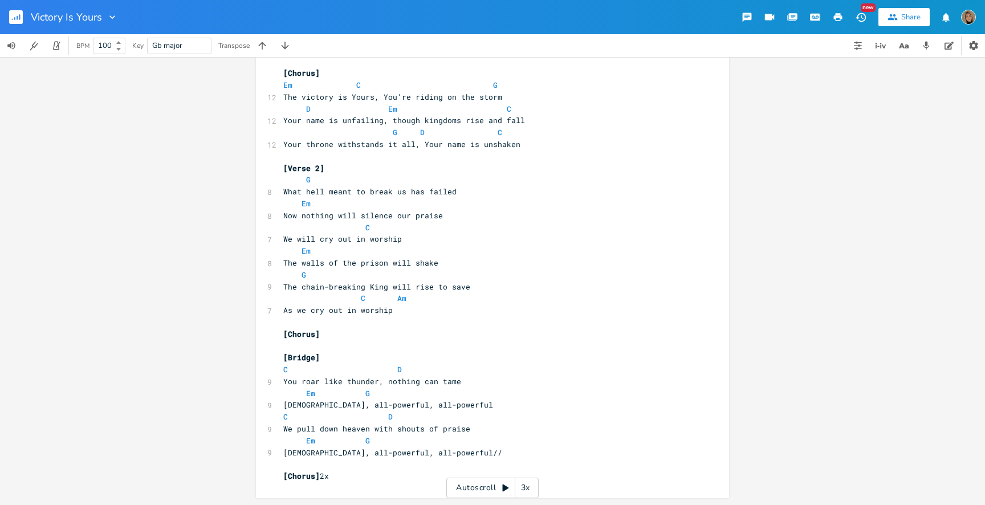
click at [283, 476] on span "[Chorus]" at bounding box center [301, 476] width 36 height 10
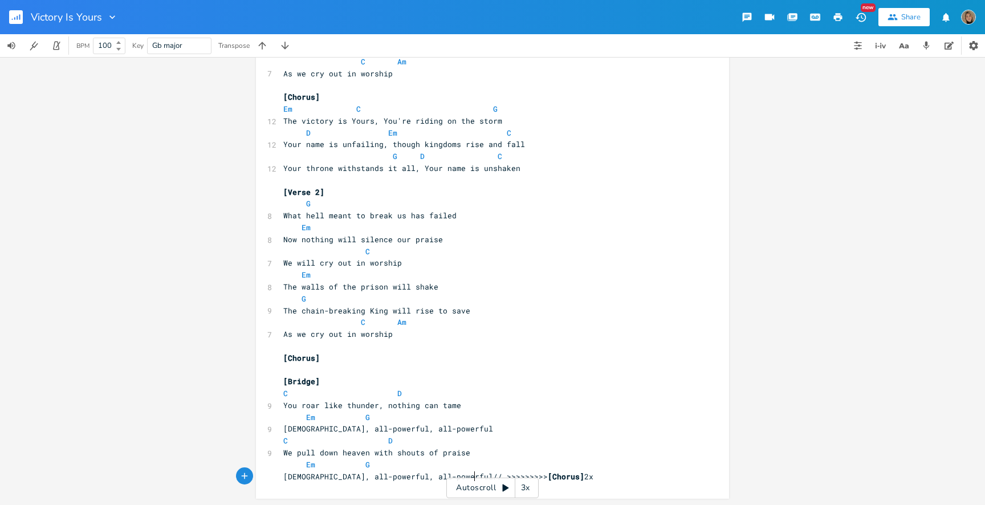
scroll to position [0, 44]
type textarea ">>>>>>>>>"
click at [834, 13] on icon "button" at bounding box center [837, 17] width 10 height 10
click at [14, 17] on rect "button" at bounding box center [16, 17] width 14 height 14
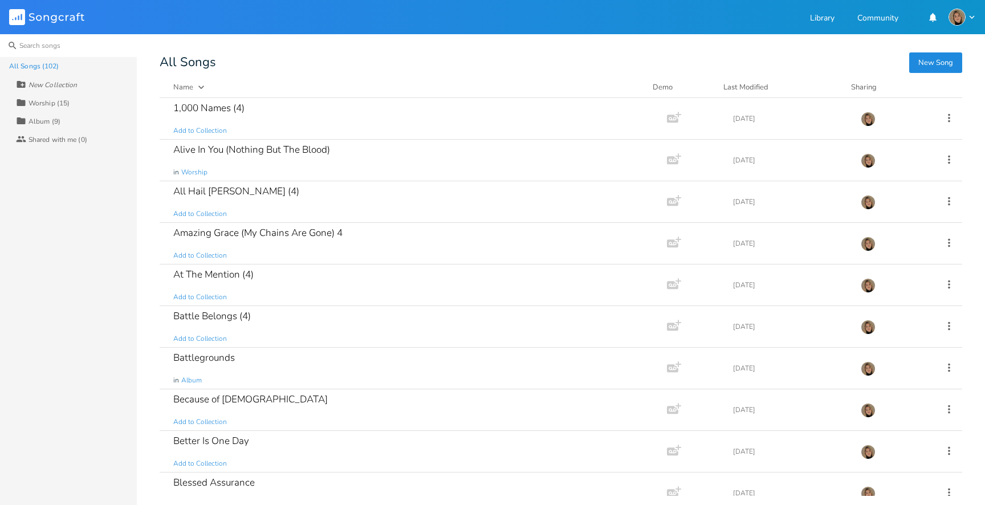
click at [82, 40] on input at bounding box center [68, 45] width 137 height 23
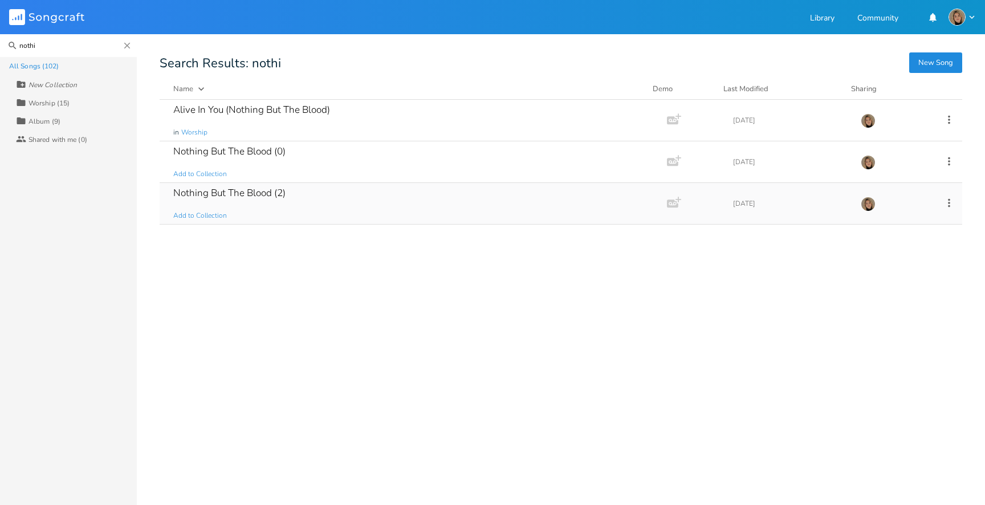
type input "nothi"
click at [284, 190] on div "Nothing But The Blood (2)" at bounding box center [229, 193] width 112 height 10
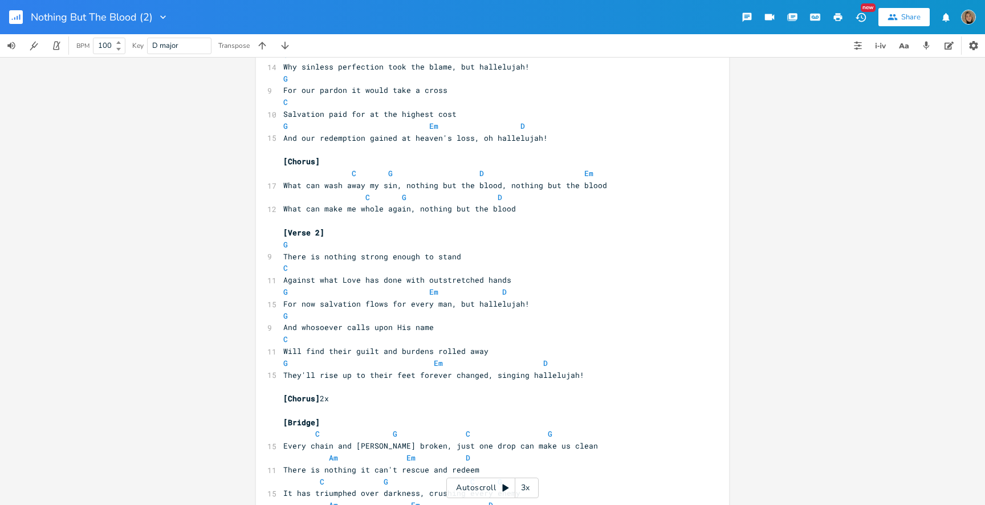
scroll to position [136, 0]
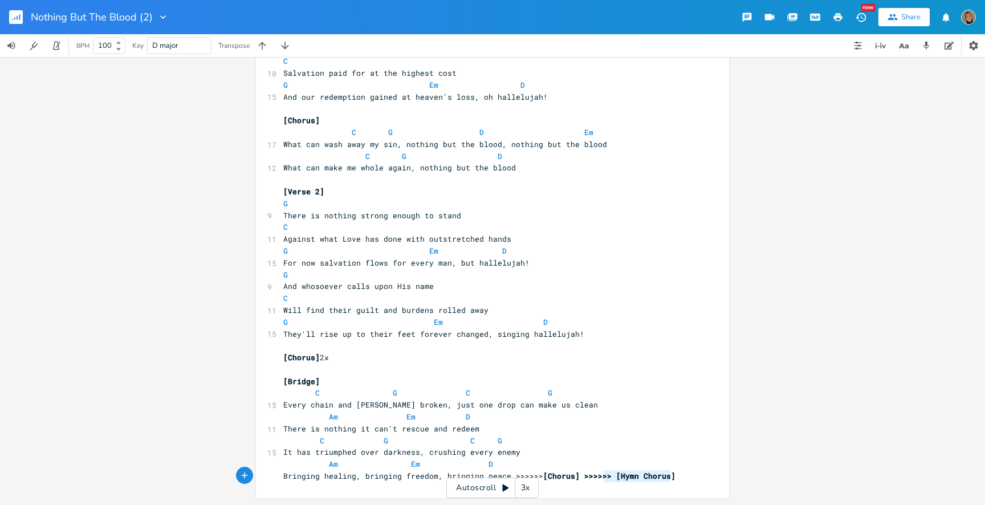
type textarea ">>>>>> [Hymn Chorus]"
drag, startPoint x: 677, startPoint y: 475, endPoint x: 573, endPoint y: 477, distance: 103.7
click at [573, 477] on pre "Bringing healing, bringing freedom, bringing peace >>>>>> [Chorus] >>>>>> [Hymn…" at bounding box center [486, 476] width 411 height 12
click at [842, 14] on icon "button" at bounding box center [837, 17] width 10 height 10
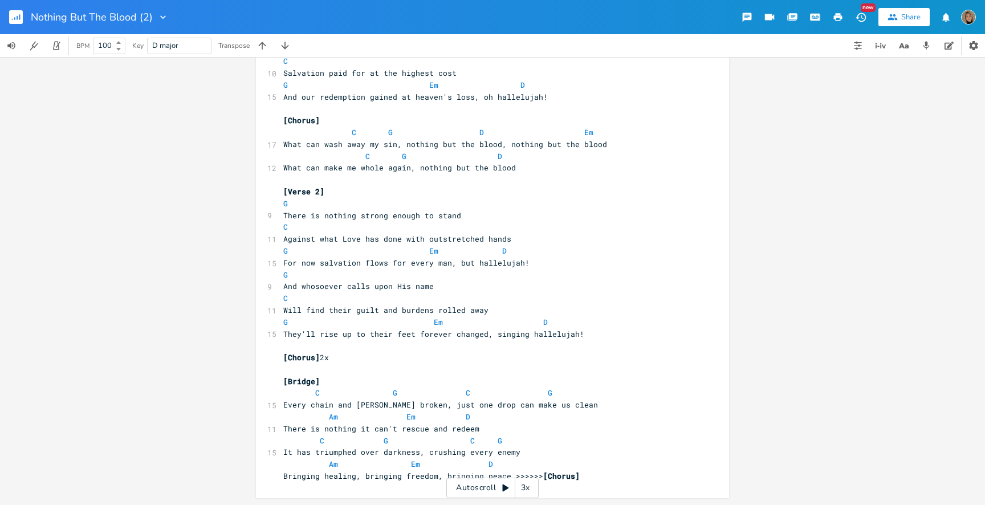
click at [23, 16] on button "button" at bounding box center [20, 16] width 23 height 27
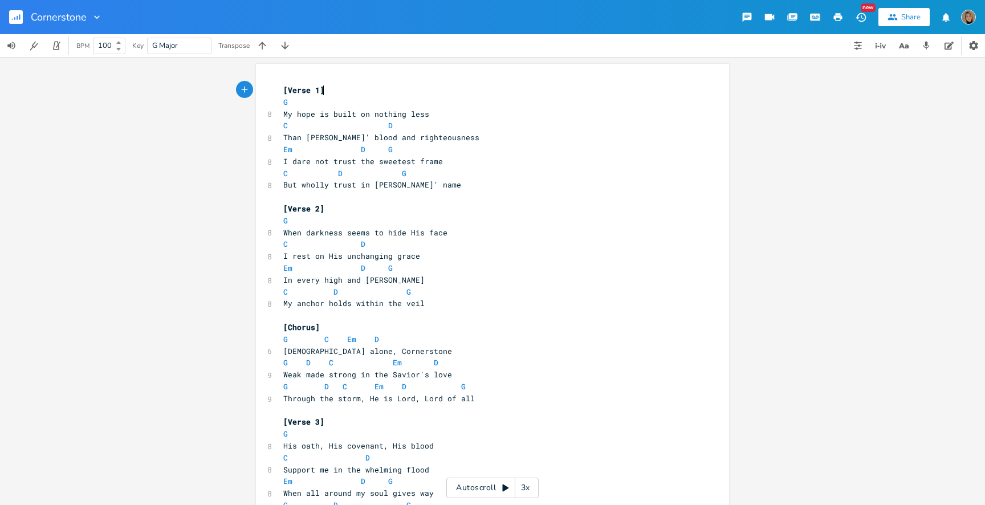
click at [840, 22] on icon "button" at bounding box center [837, 17] width 10 height 10
click at [843, 14] on button "button" at bounding box center [837, 17] width 23 height 21
